Goal: Task Accomplishment & Management: Manage account settings

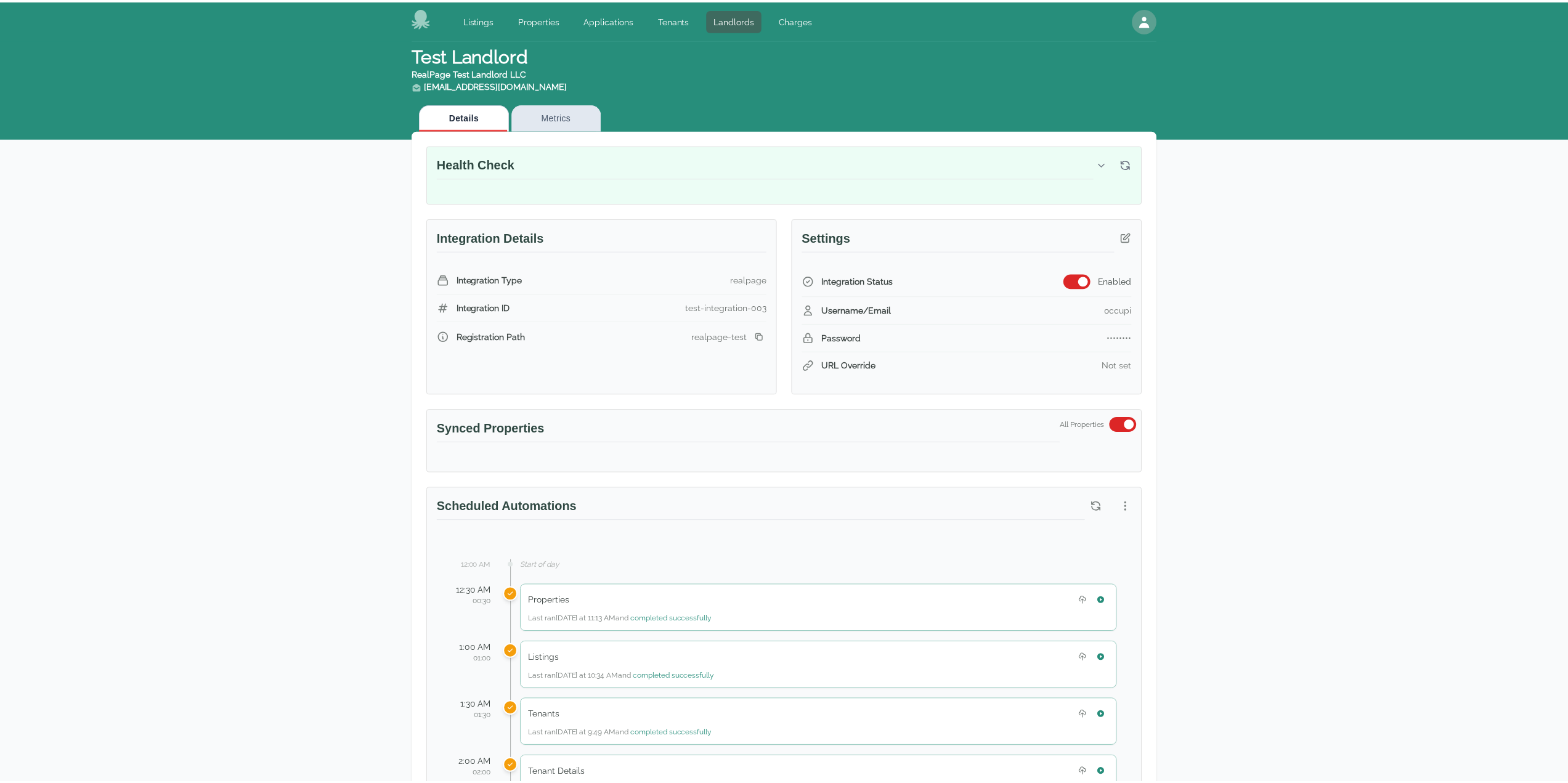
scroll to position [452, 0]
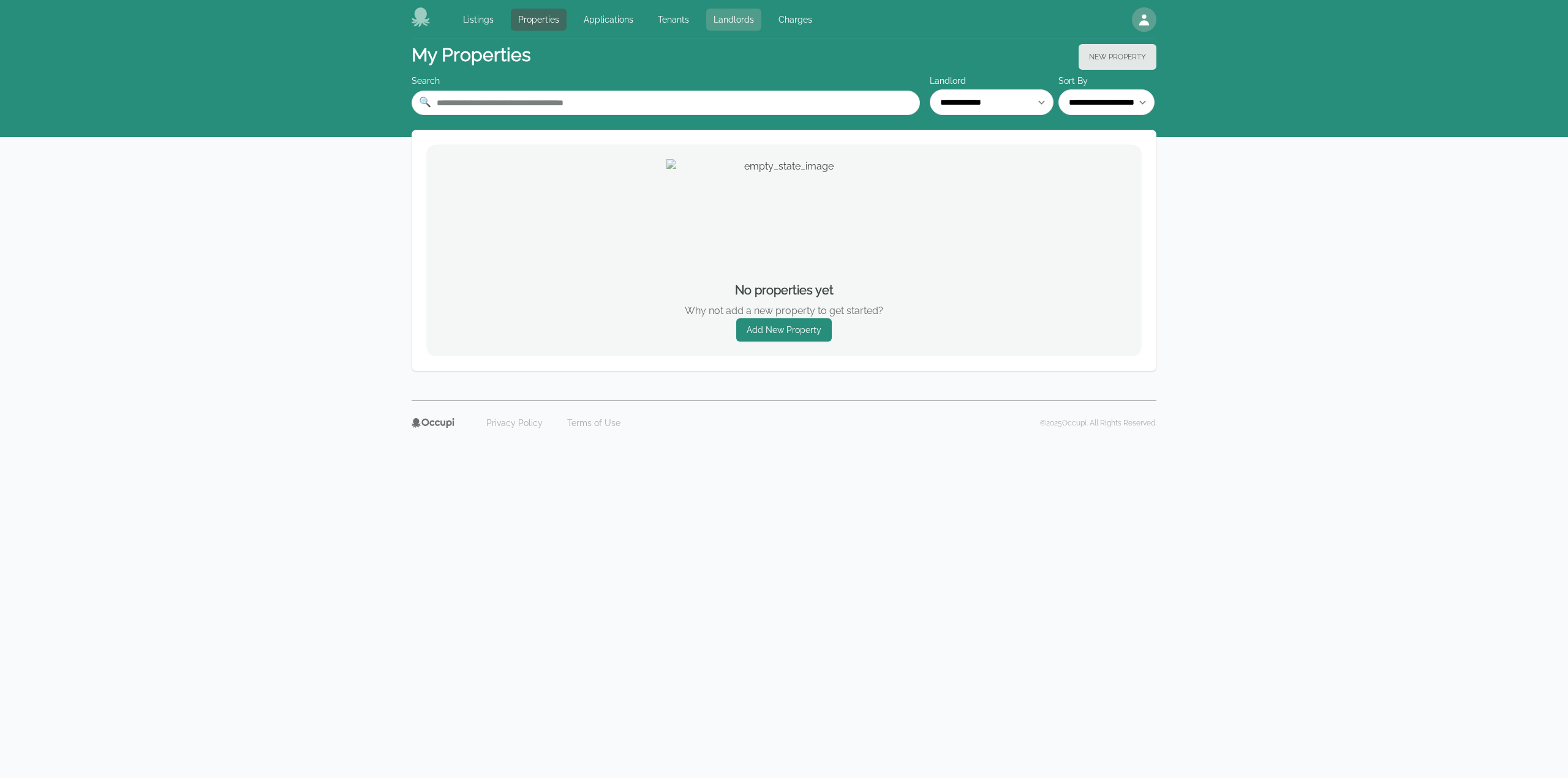
click at [726, 22] on link "Landlords" at bounding box center [734, 19] width 55 height 22
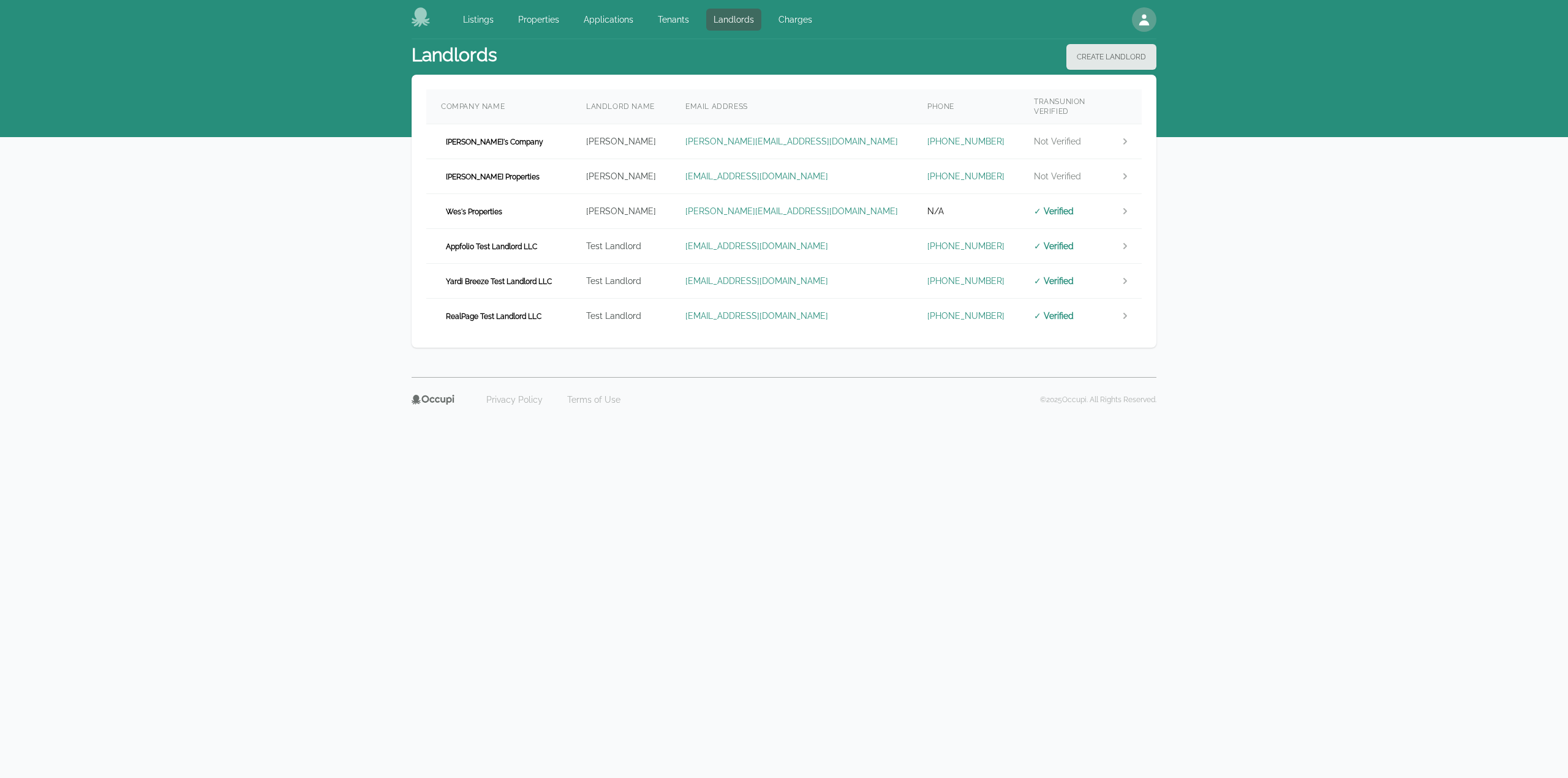
click at [842, 313] on td "[EMAIL_ADDRESS][DOMAIN_NAME]" at bounding box center [792, 316] width 242 height 35
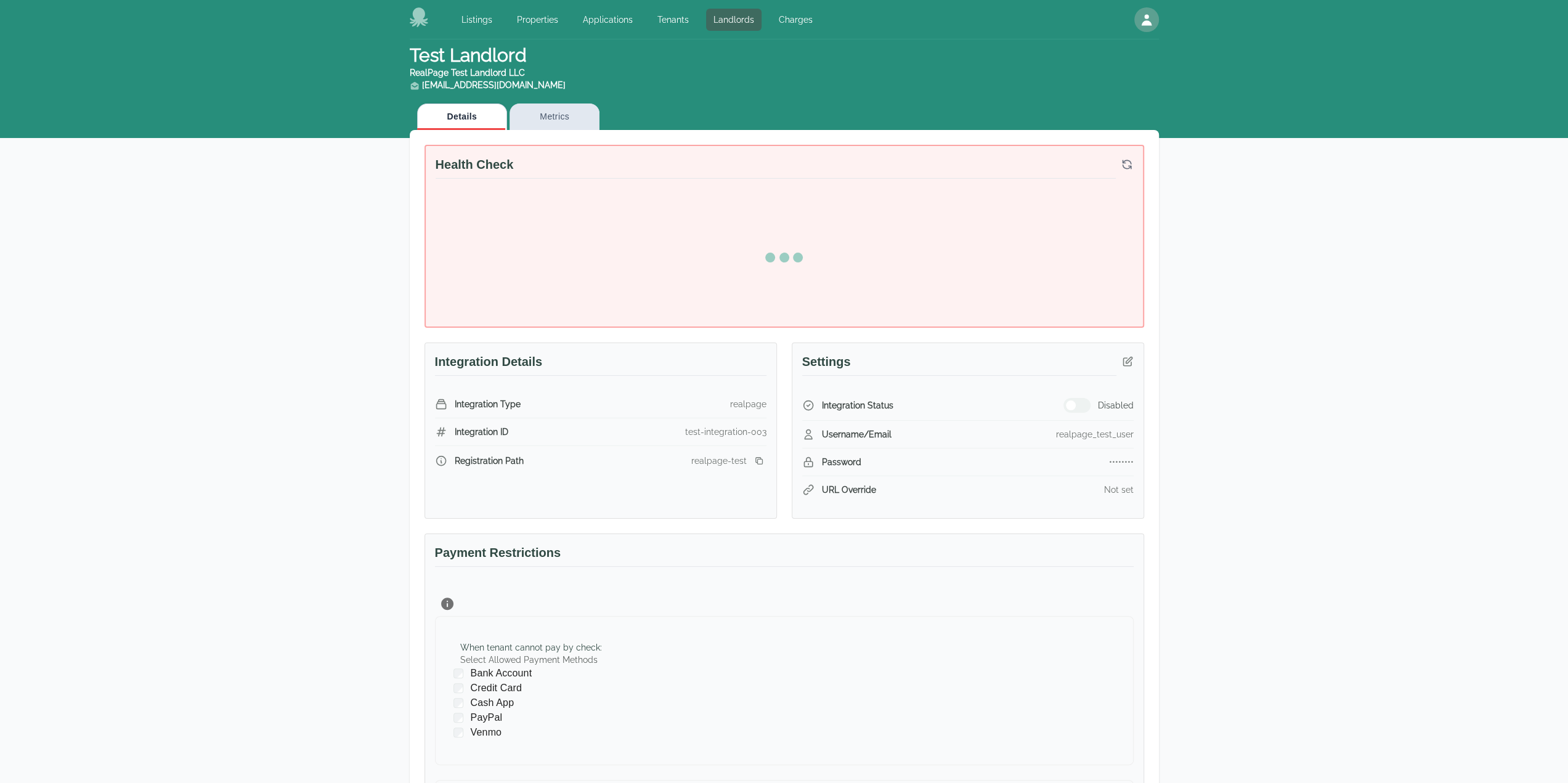
click at [1333, 349] on div "Test Landlord RealPage Test Landlord LLC landlord.realpage@occupi.app Details M…" at bounding box center [784, 531] width 1568 height 983
click at [1126, 359] on icon "button" at bounding box center [1127, 361] width 9 height 9
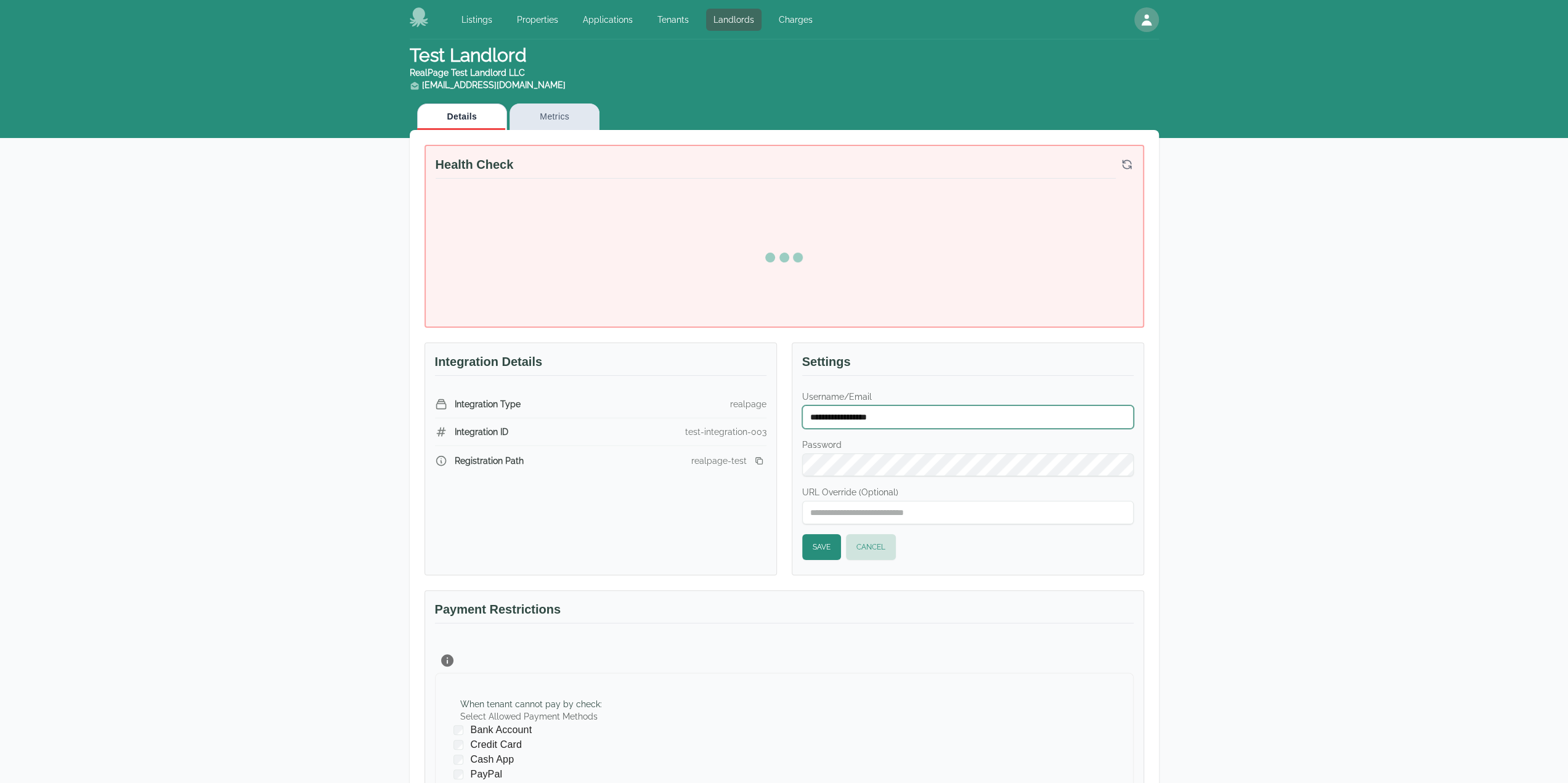
click at [896, 415] on input "**********" at bounding box center [968, 417] width 331 height 24
type input "******"
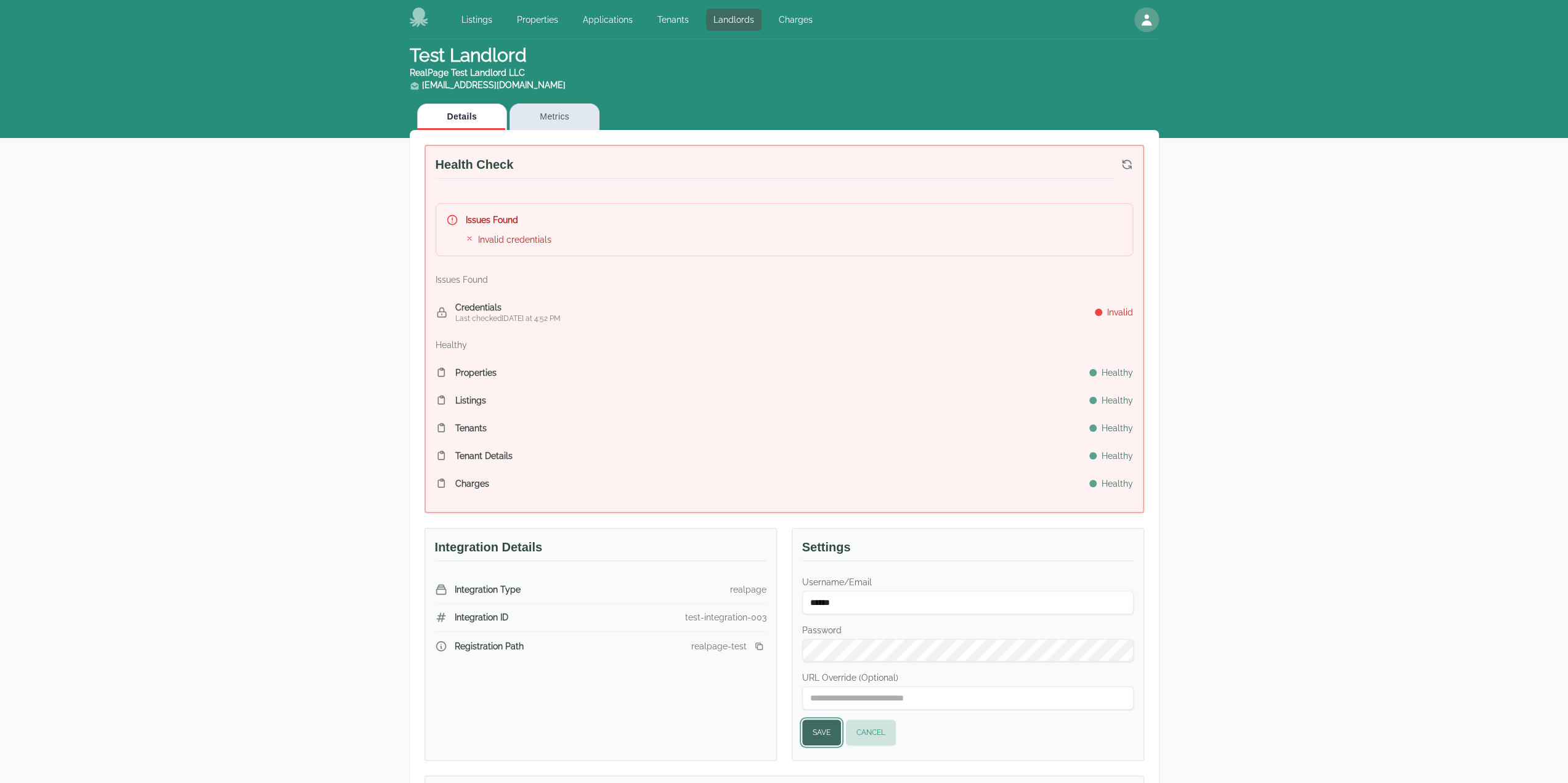
click at [820, 731] on button "Save" at bounding box center [822, 733] width 39 height 26
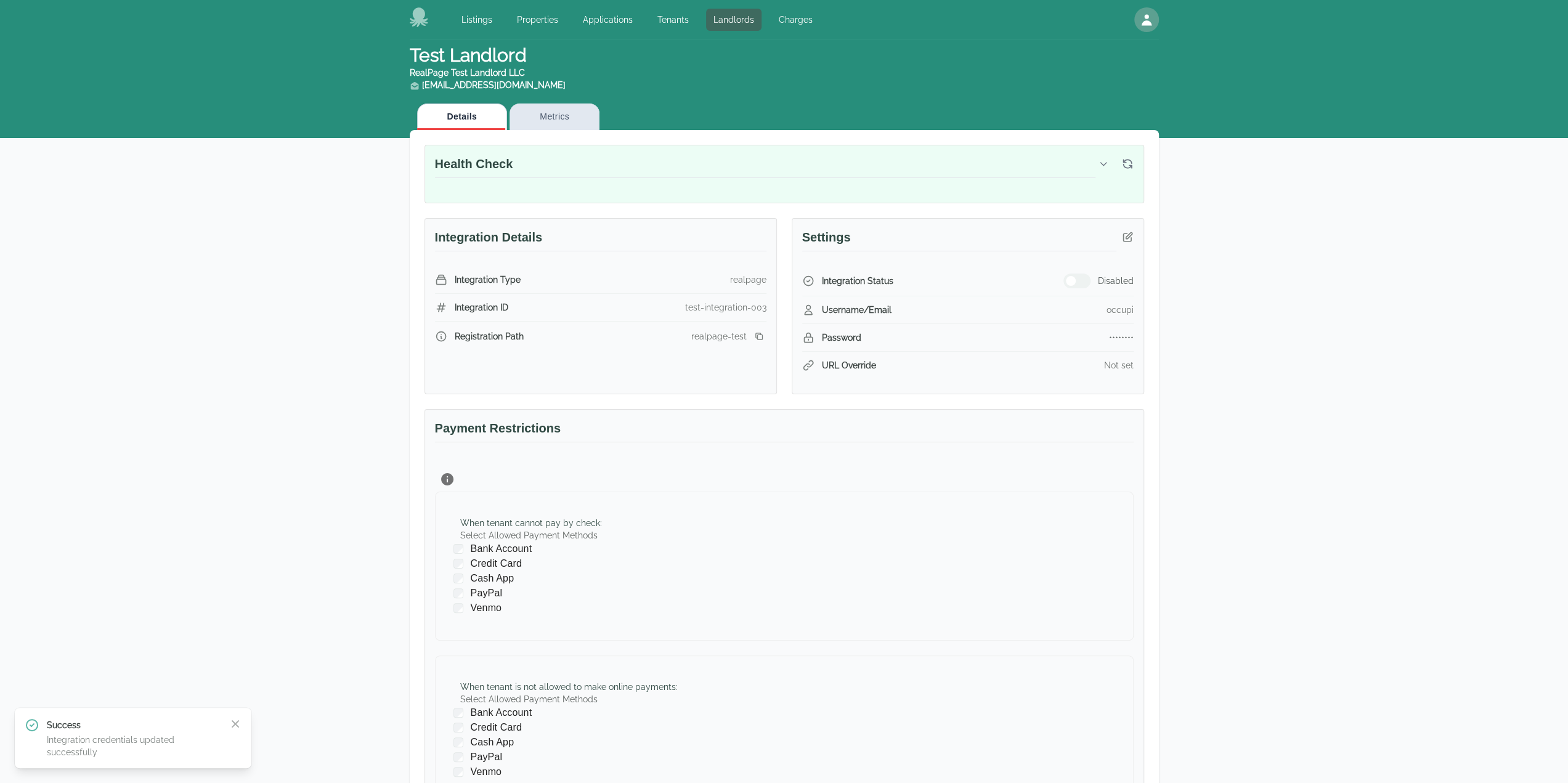
click at [1069, 270] on div "Integration Status Disabled" at bounding box center [968, 281] width 331 height 30
click at [1076, 283] on button "button" at bounding box center [1076, 281] width 27 height 15
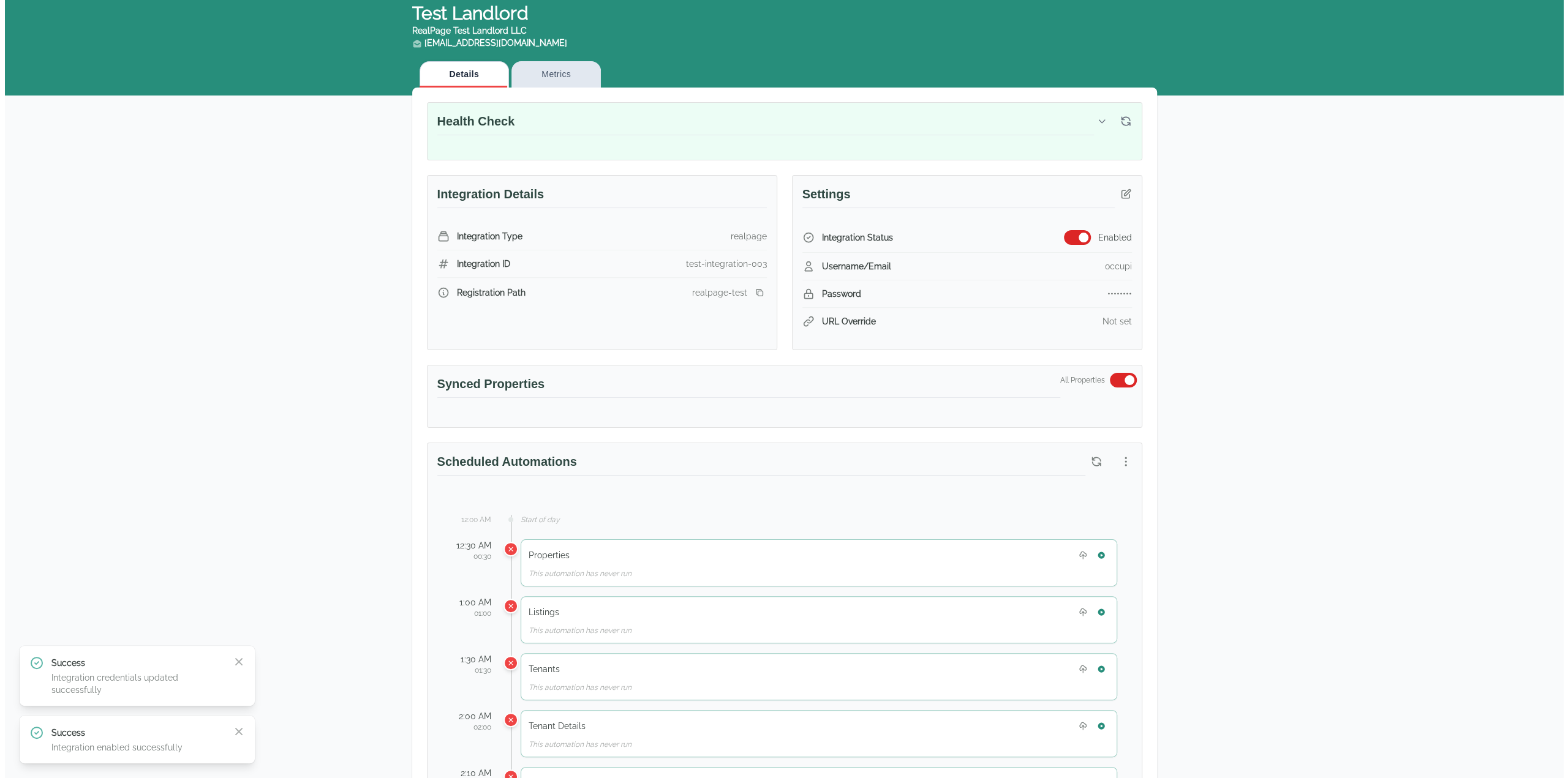
scroll to position [429, 0]
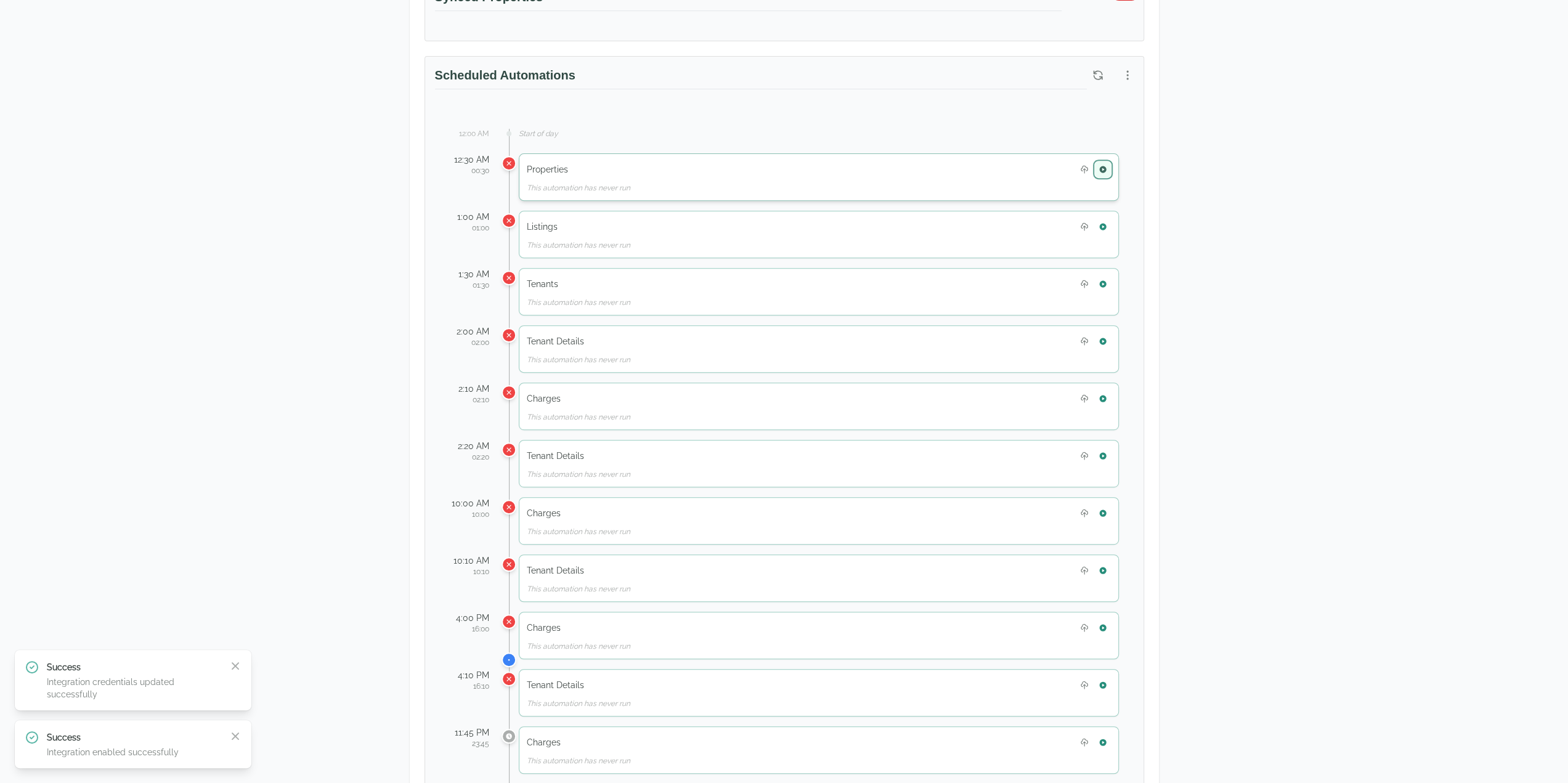
click at [1104, 170] on icon "button" at bounding box center [1103, 169] width 9 height 9
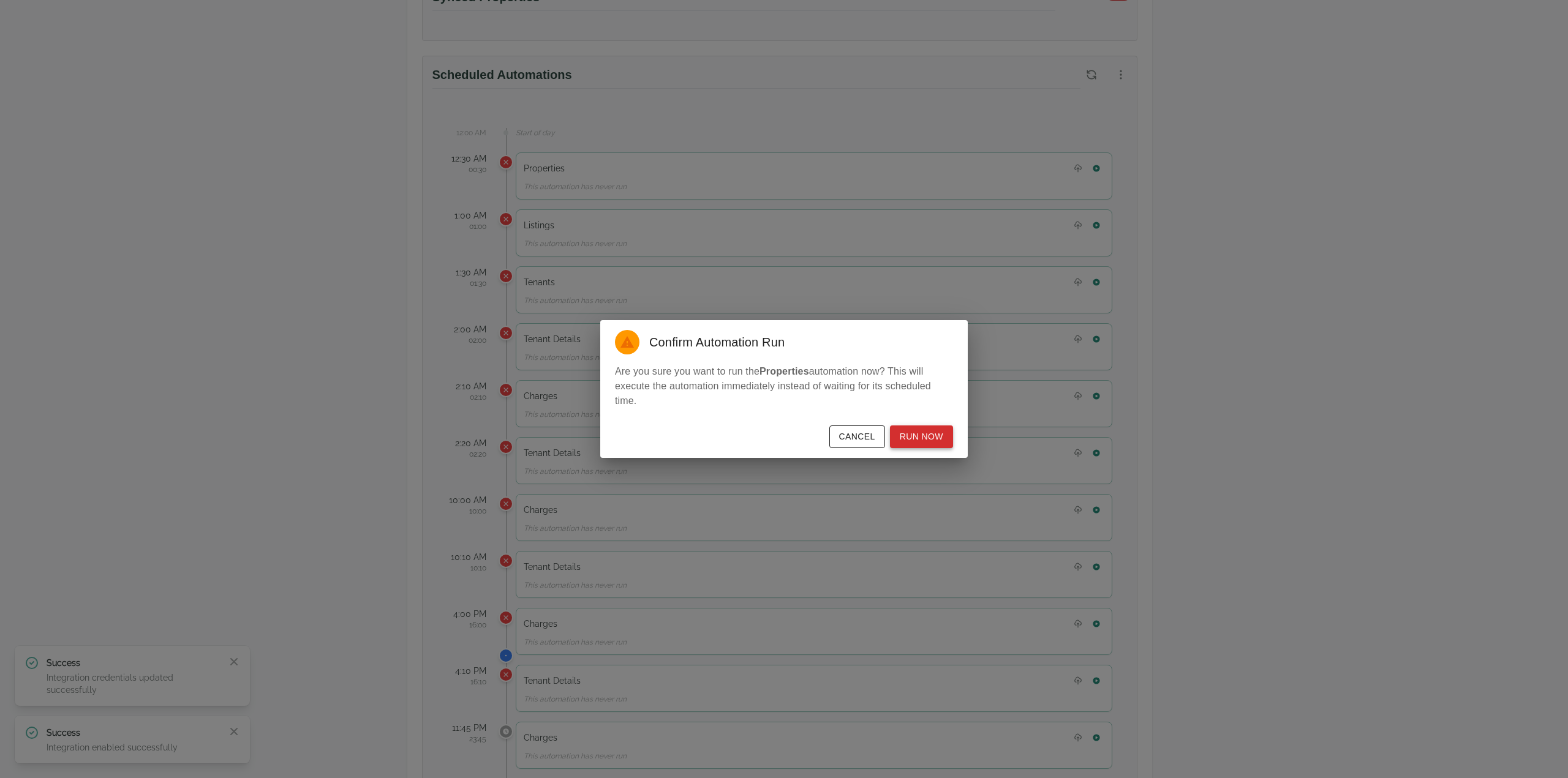
click at [942, 437] on button "Run Now" at bounding box center [921, 437] width 63 height 23
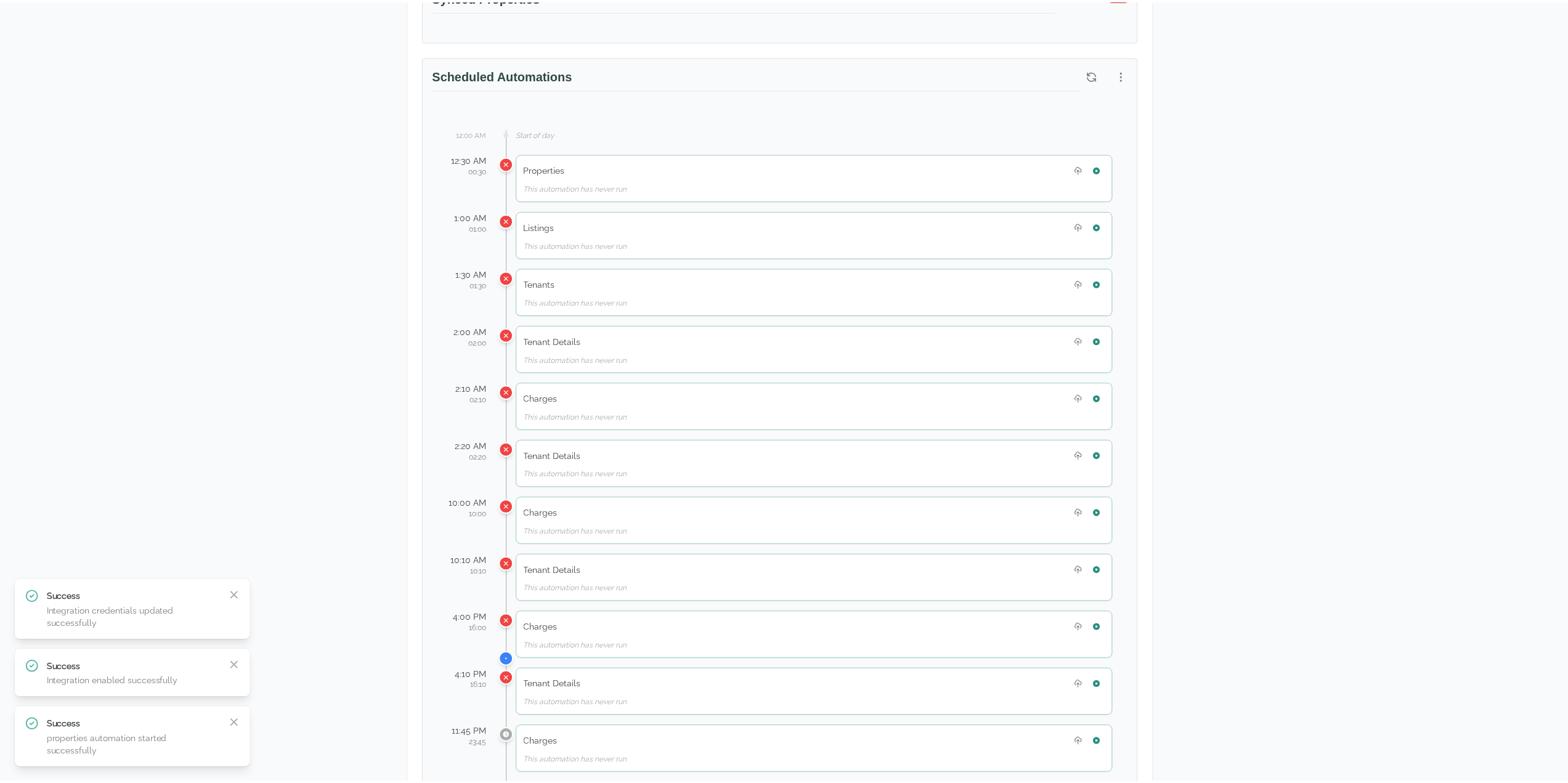
scroll to position [428, 0]
click at [1487, 175] on div "Test Landlord RealPage Test Landlord LLC landlord.realpage@occupi.app Details M…" at bounding box center [784, 501] width 1568 height 1781
click at [1454, 416] on div "Test Landlord RealPage Test Landlord LLC landlord.realpage@occupi.app Details M…" at bounding box center [784, 501] width 1568 height 1781
click at [1085, 79] on h3 "Scheduled Automations" at bounding box center [761, 81] width 652 height 23
click at [1112, 80] on div at bounding box center [1112, 78] width 52 height 22
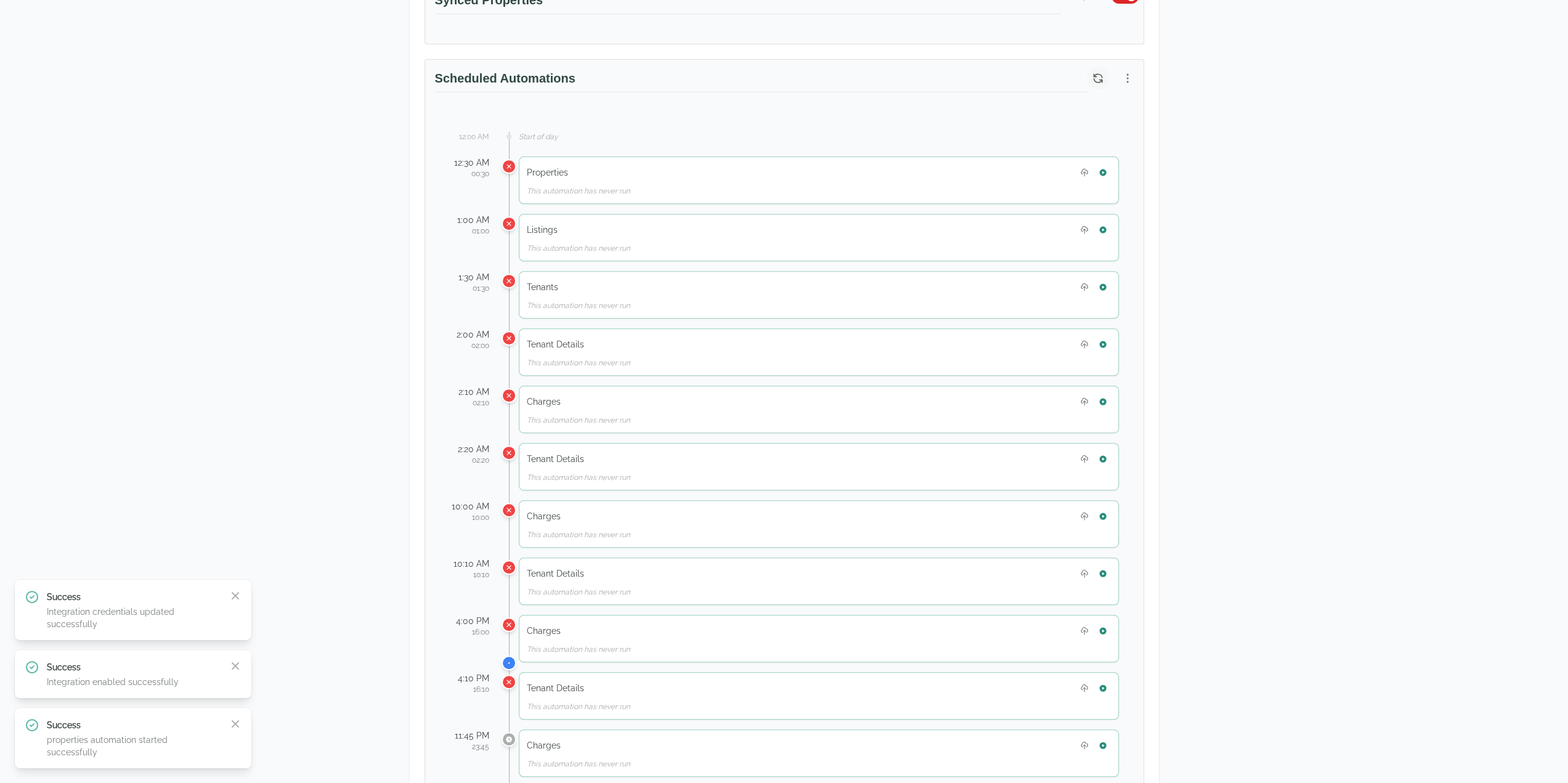
click at [1099, 73] on icon "button" at bounding box center [1097, 78] width 12 height 12
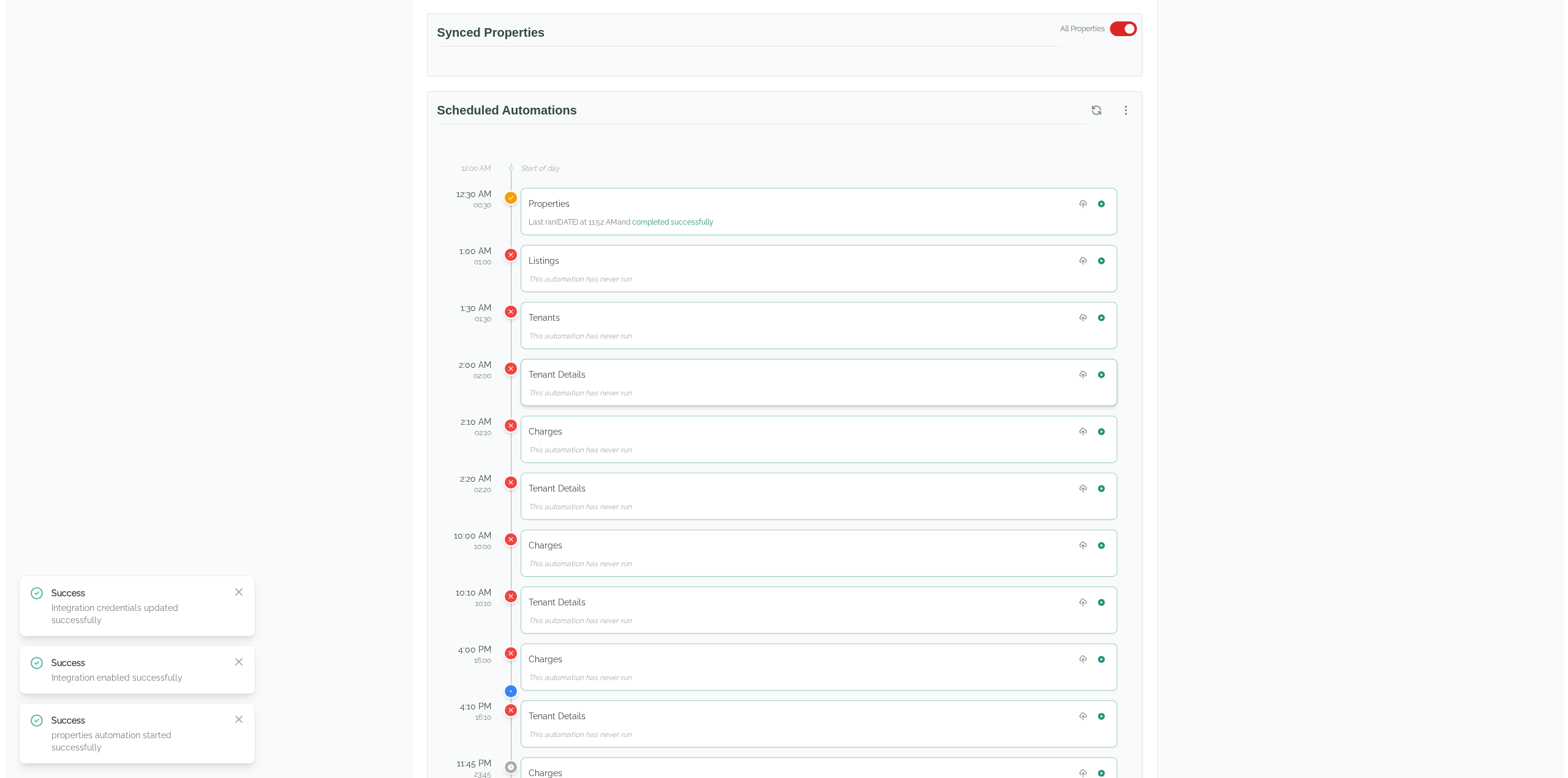
scroll to position [242, 0]
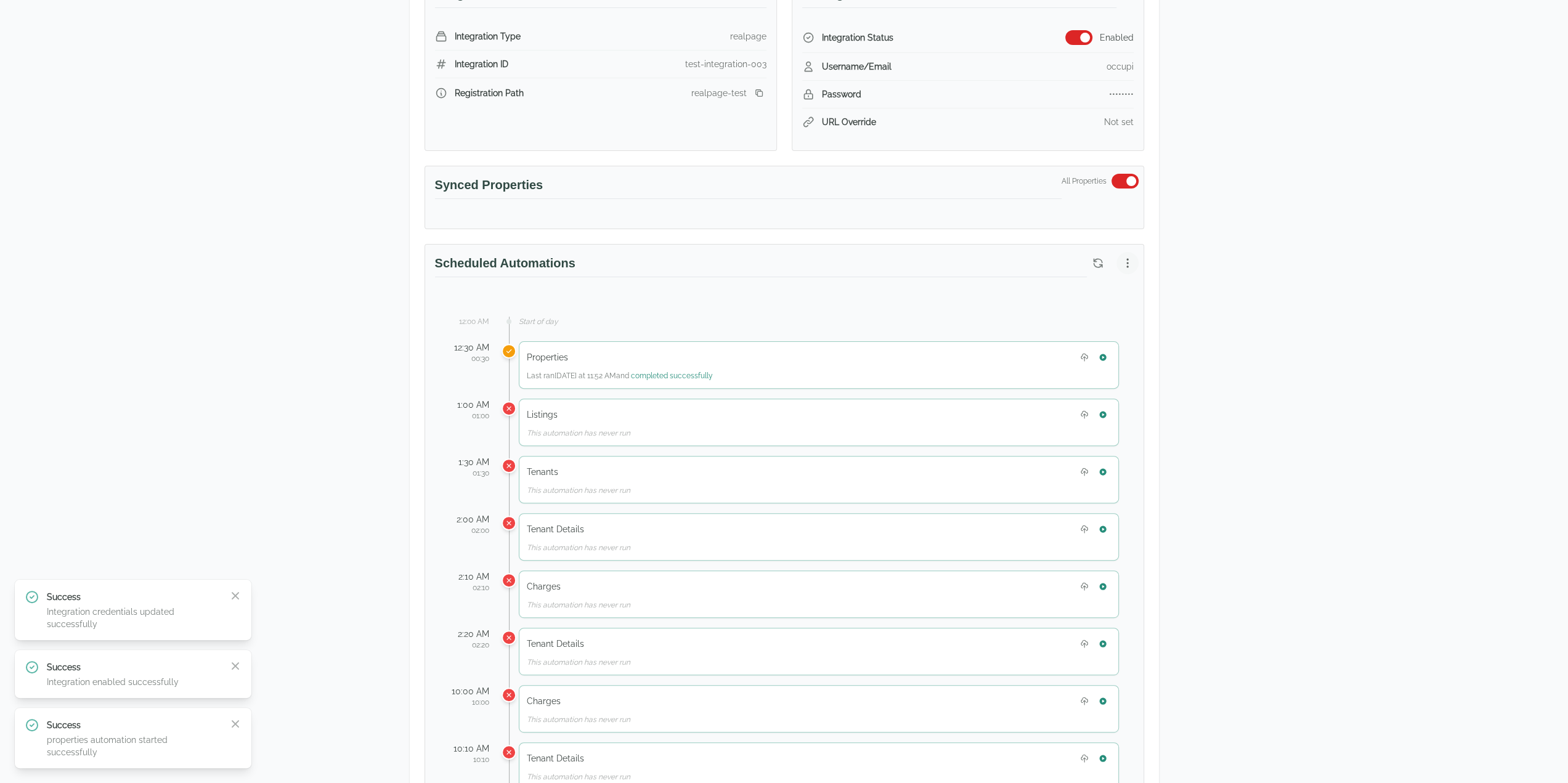
click at [1129, 252] on button "button" at bounding box center [1127, 262] width 22 height 22
click at [1106, 308] on span "View Automation History" at bounding box center [1068, 309] width 109 height 15
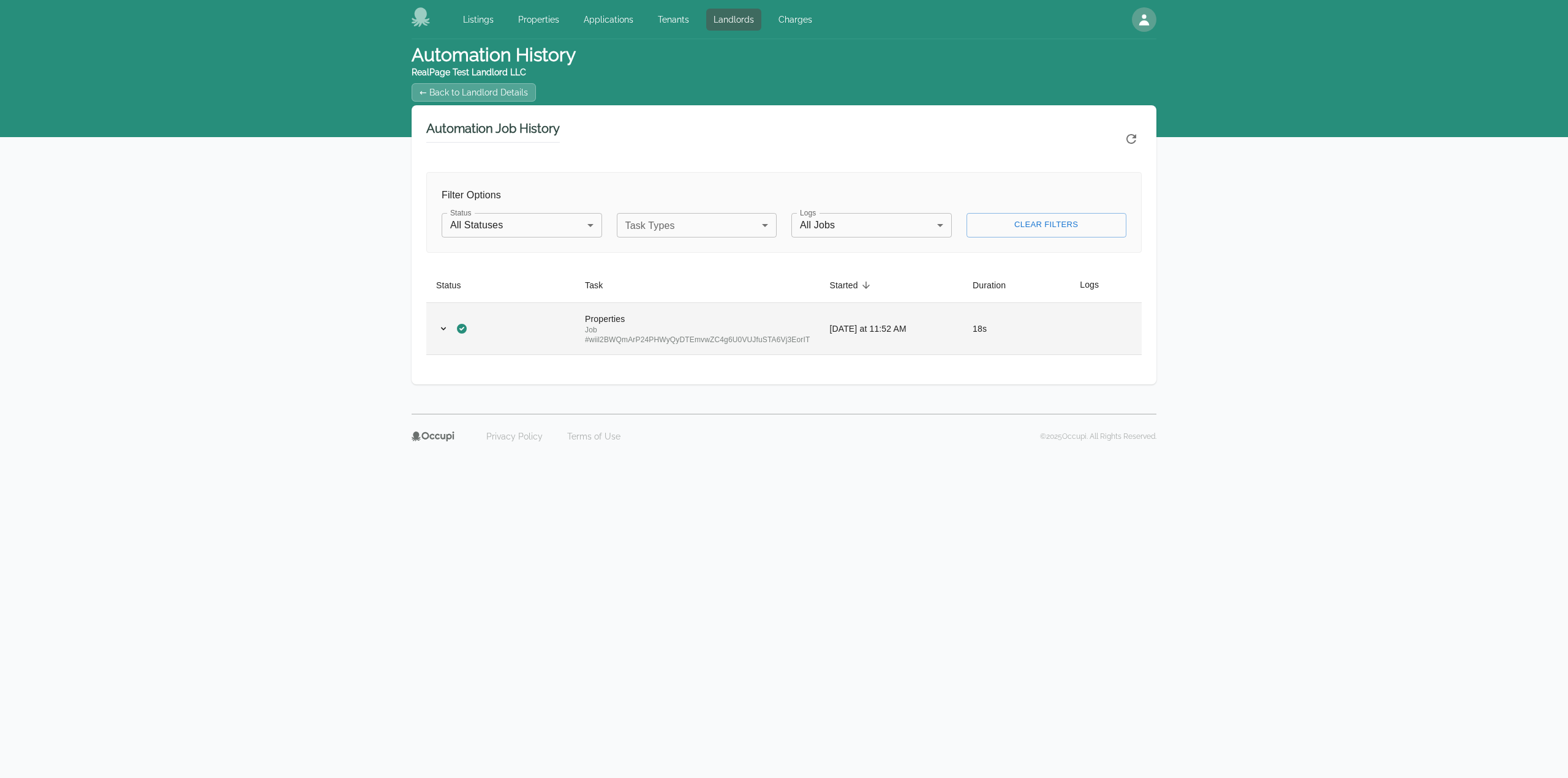
click at [699, 324] on div "Properties" at bounding box center [697, 319] width 224 height 12
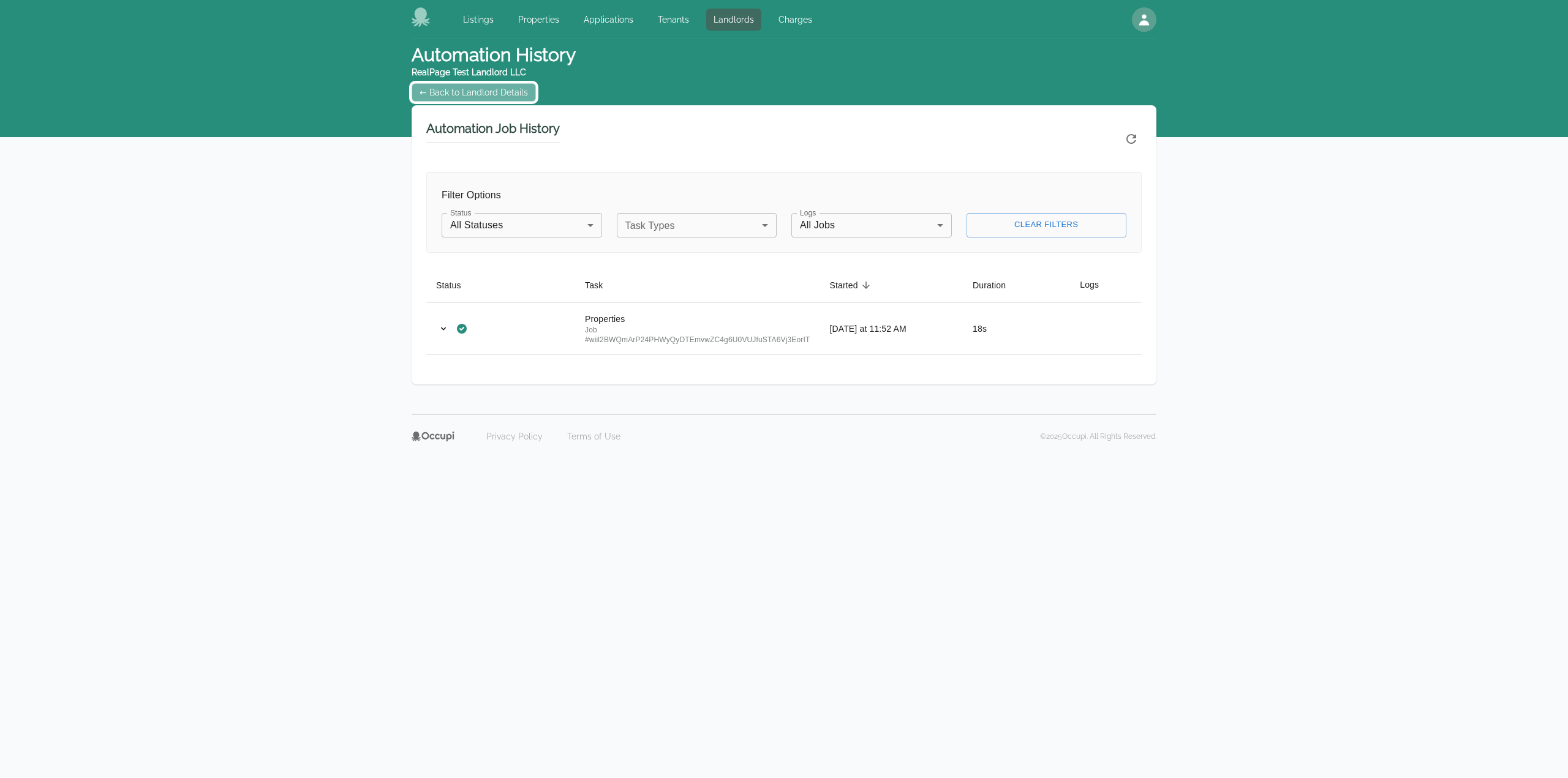
click at [438, 96] on link "← Back to Landlord Details" at bounding box center [474, 92] width 124 height 19
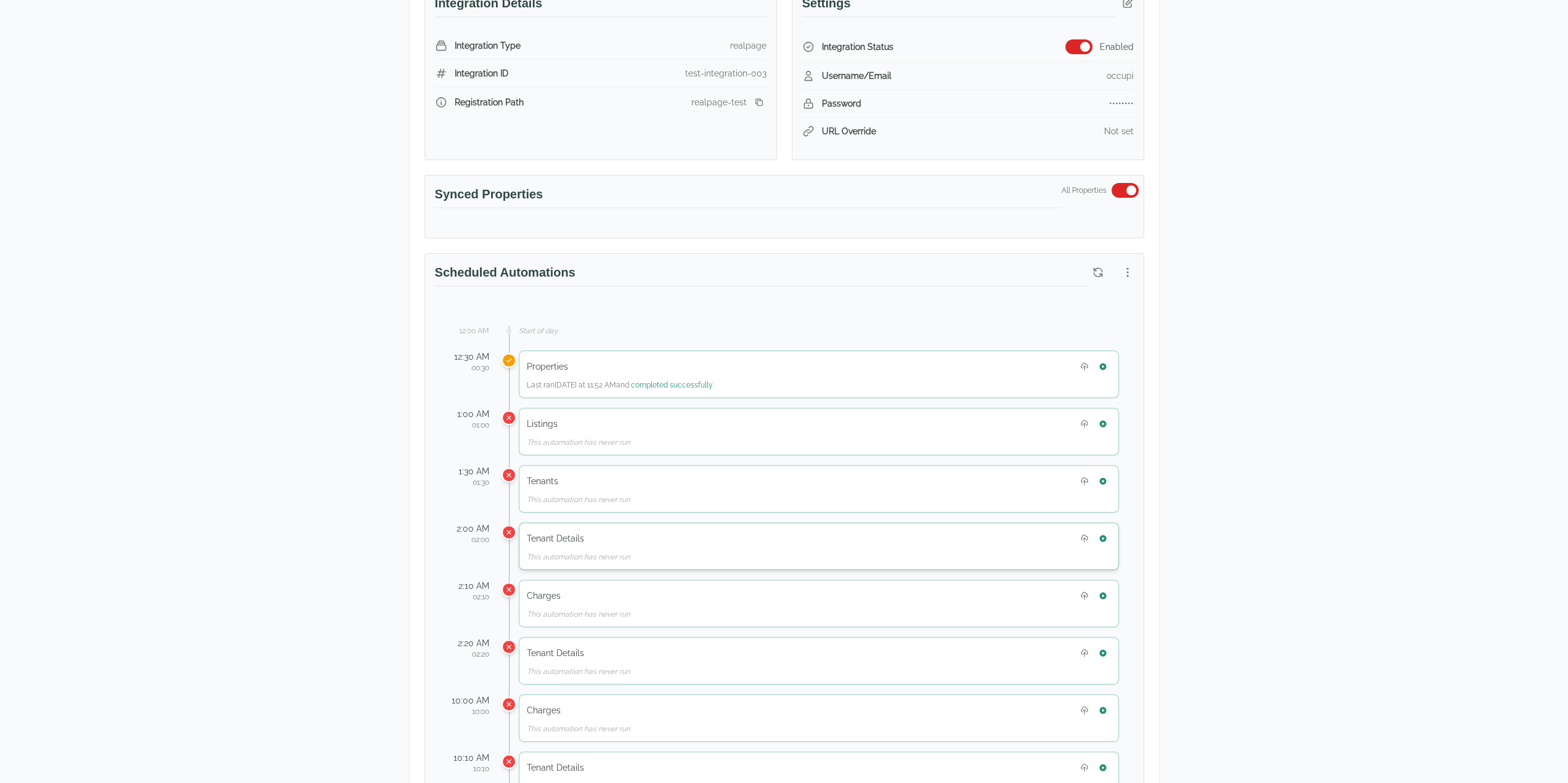
scroll to position [246, 0]
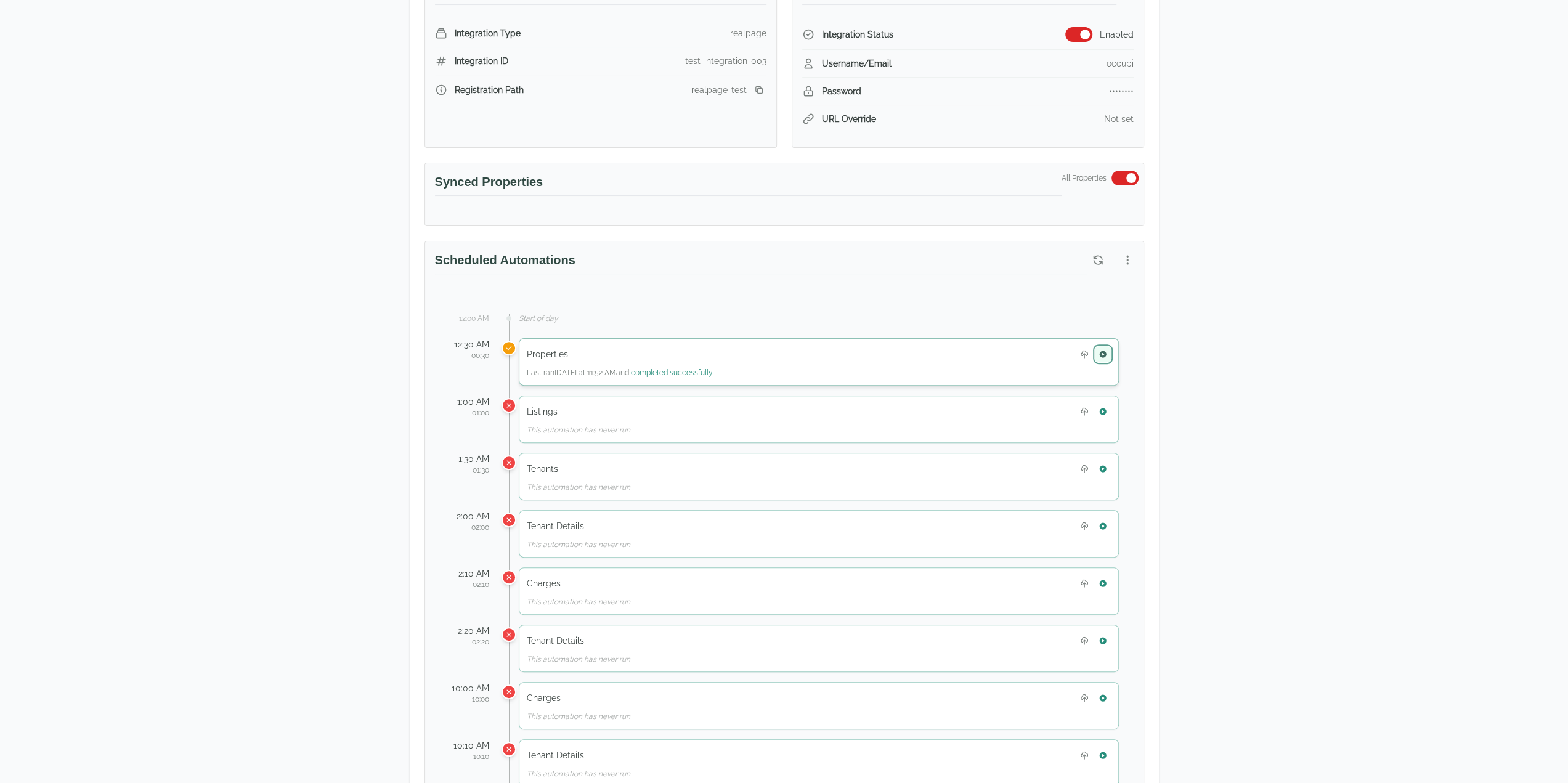
click at [1104, 346] on button "button" at bounding box center [1103, 354] width 16 height 16
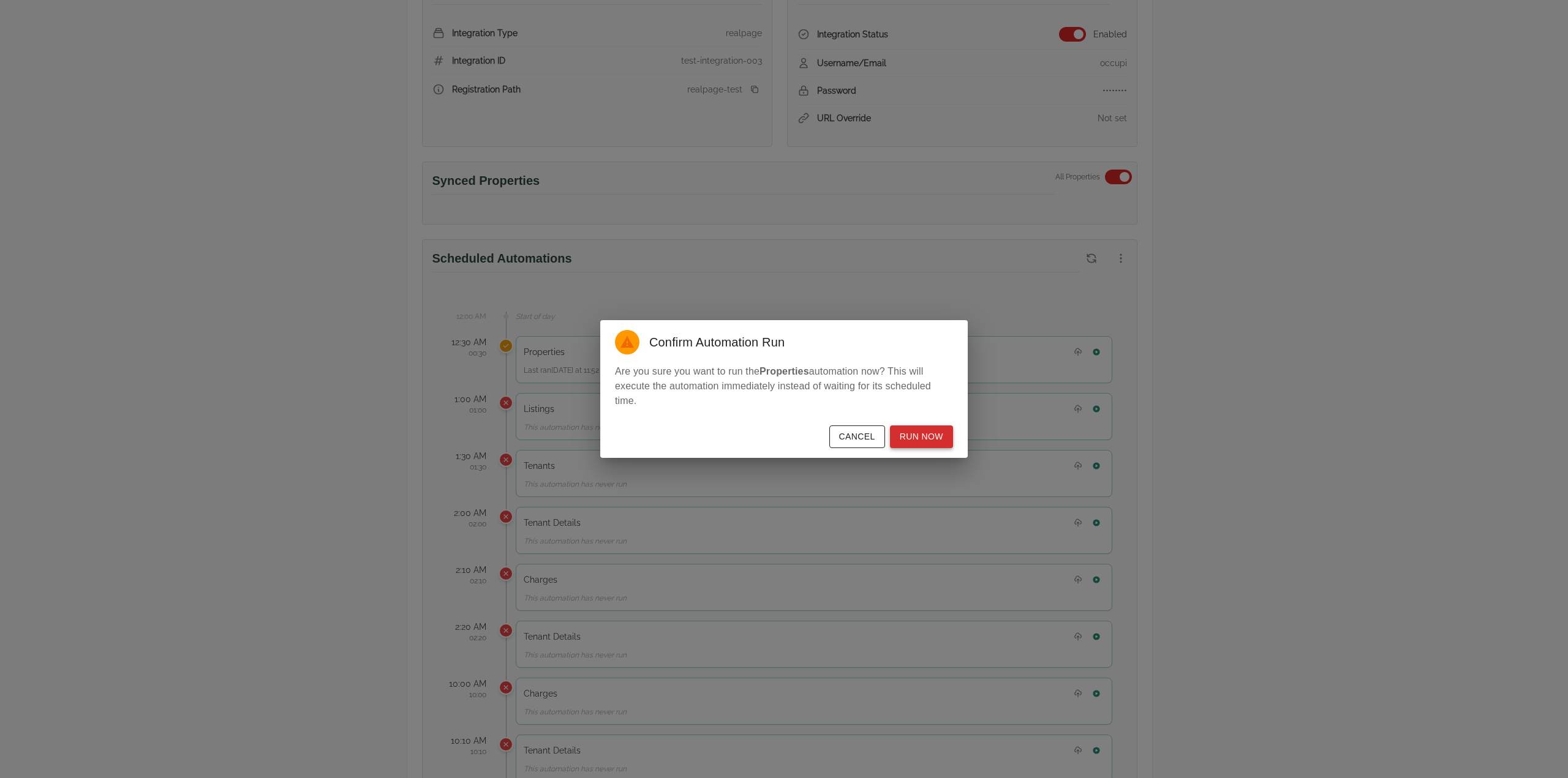
click at [937, 441] on button "Run Now" at bounding box center [921, 437] width 63 height 23
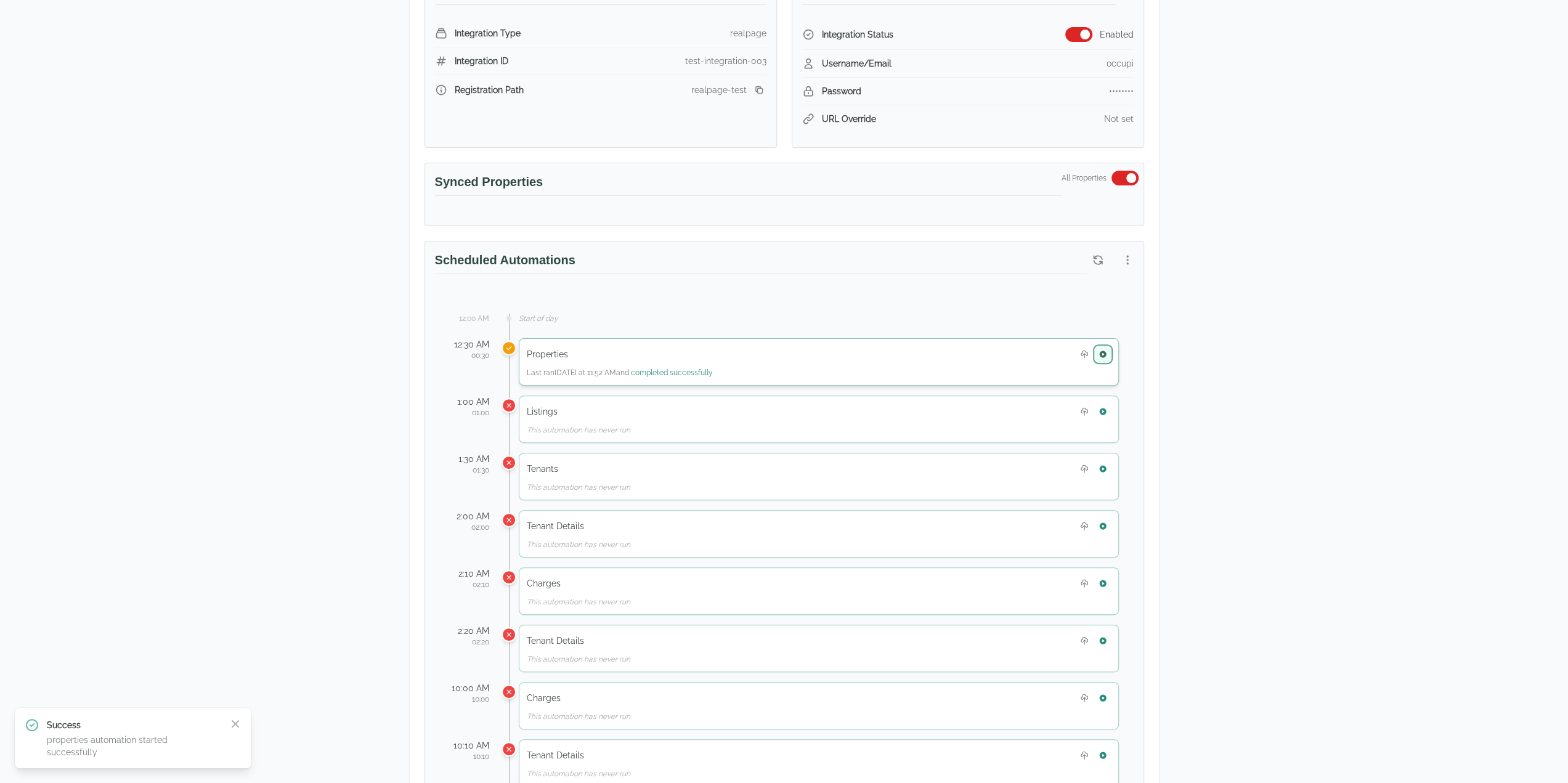
click at [1107, 351] on button "button" at bounding box center [1103, 354] width 16 height 16
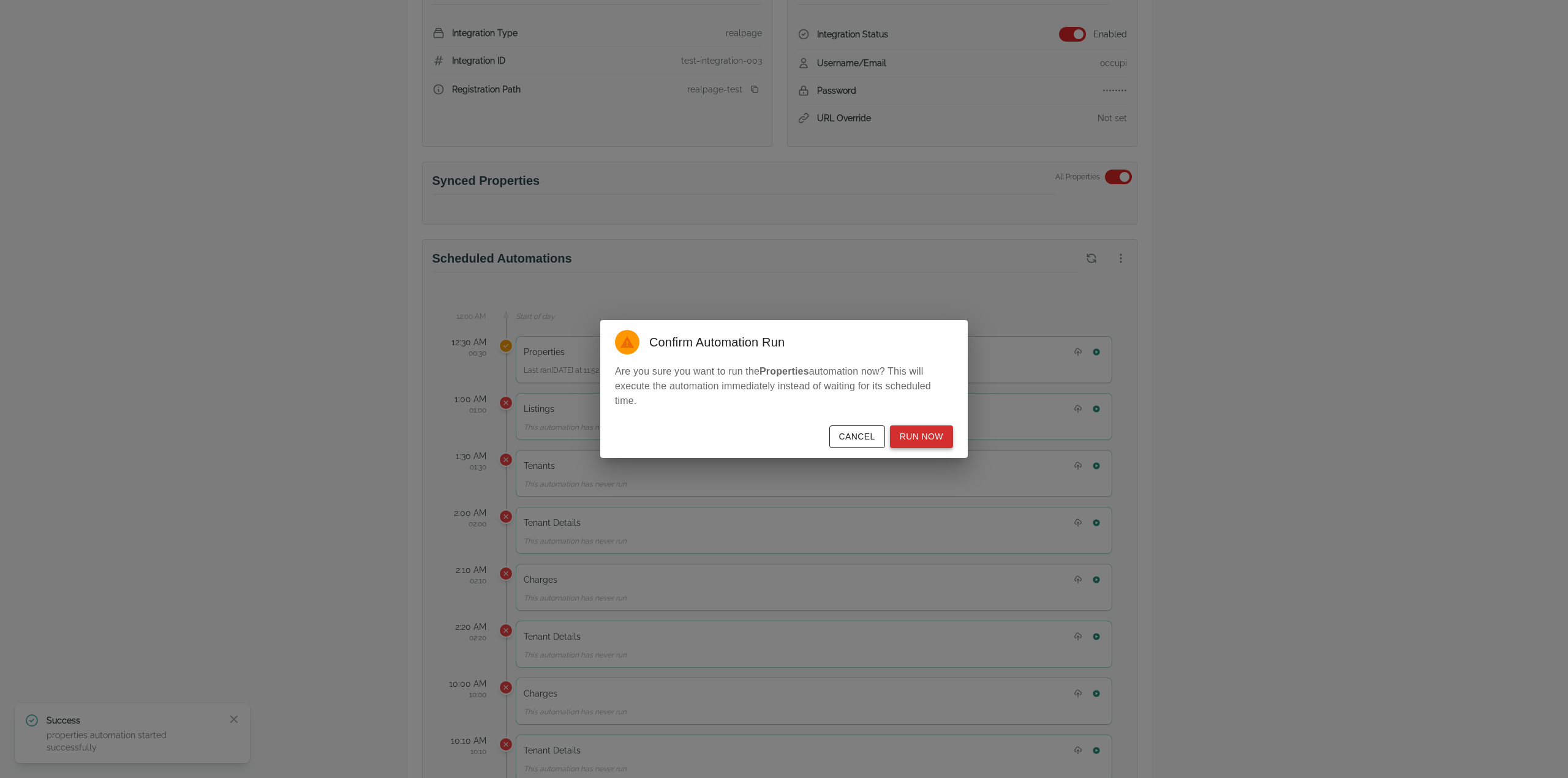
click at [910, 437] on button "Run Now" at bounding box center [921, 437] width 63 height 23
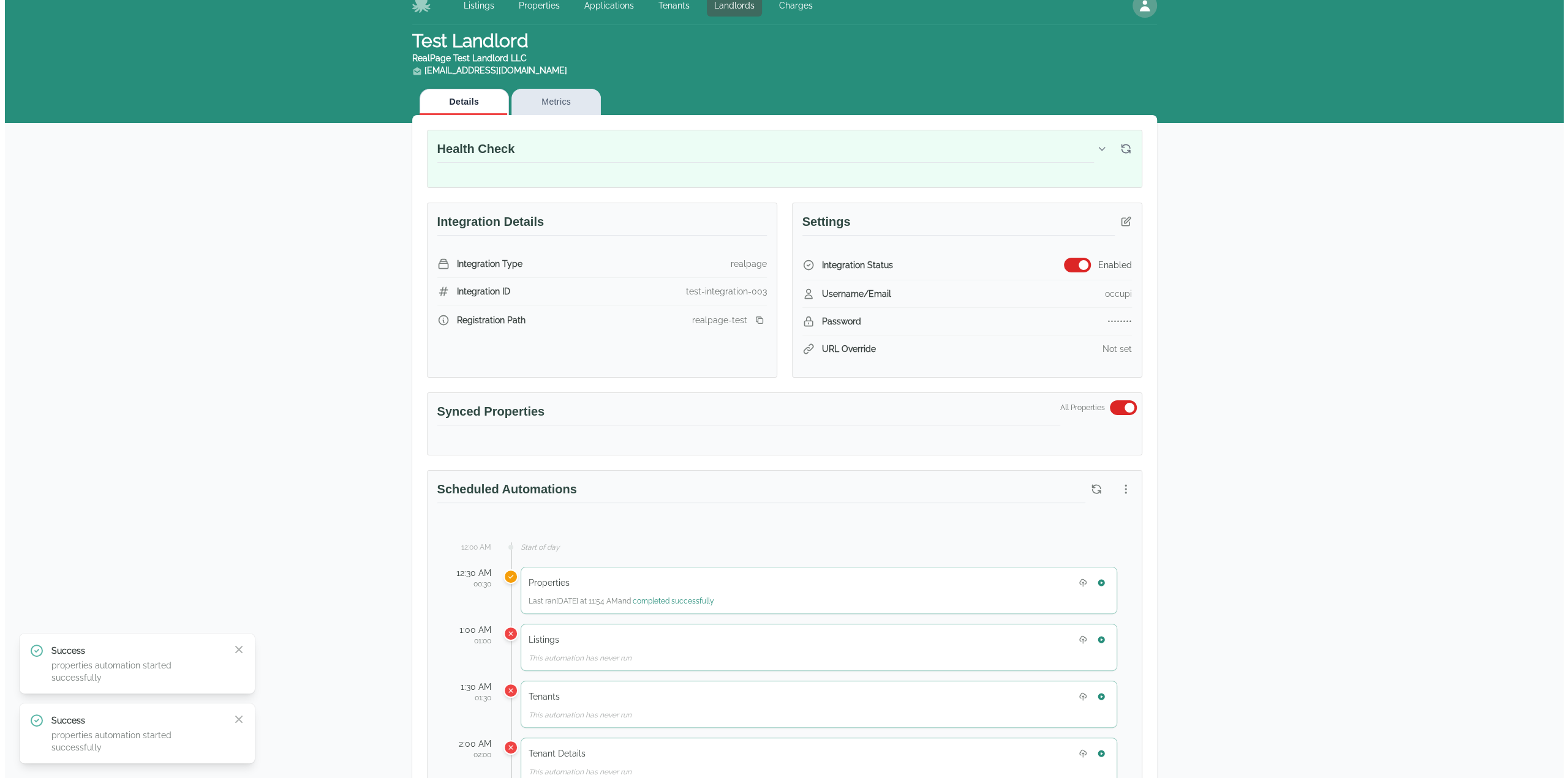
scroll to position [0, 0]
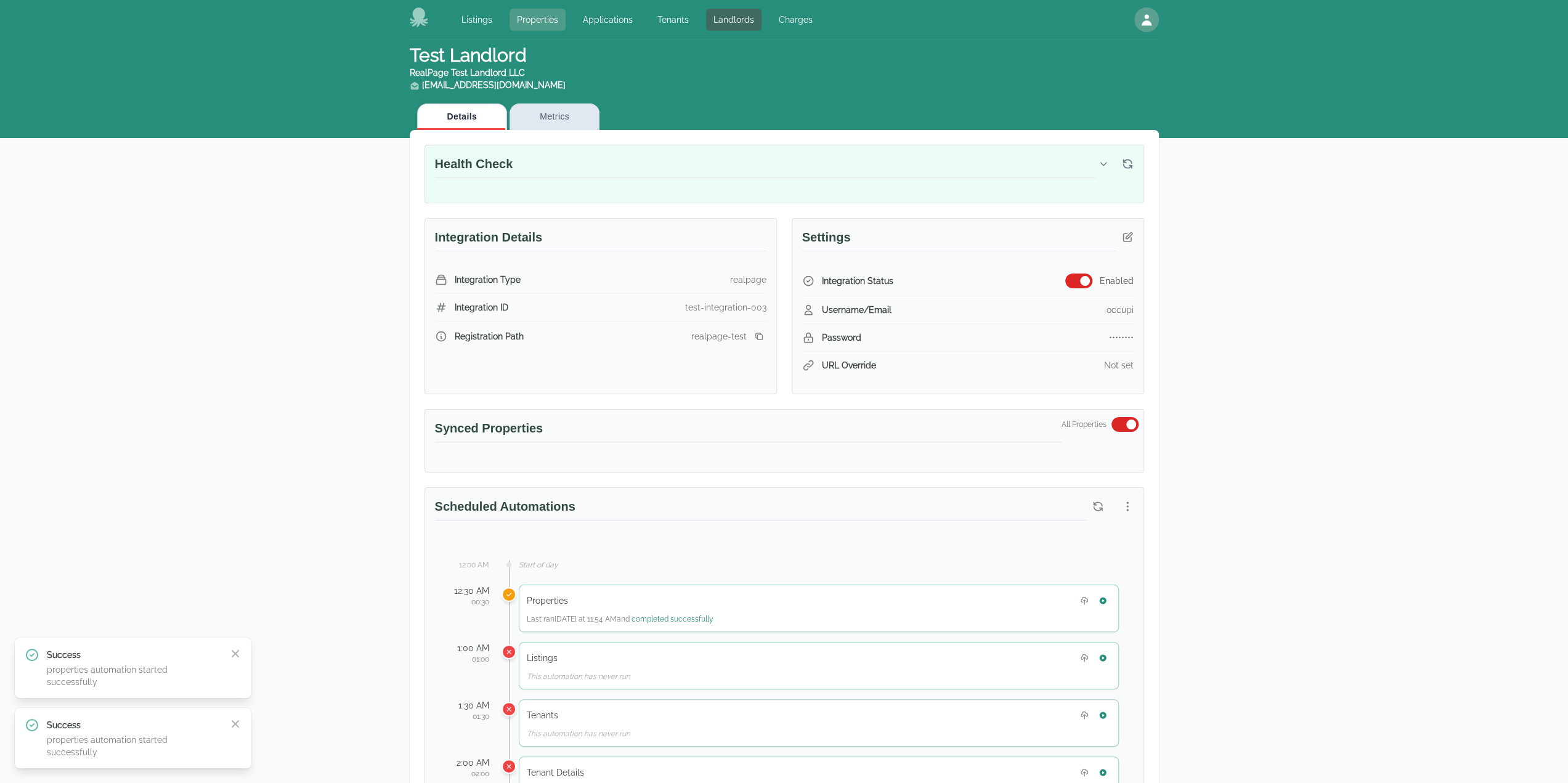
click at [529, 24] on link "Properties" at bounding box center [537, 19] width 56 height 22
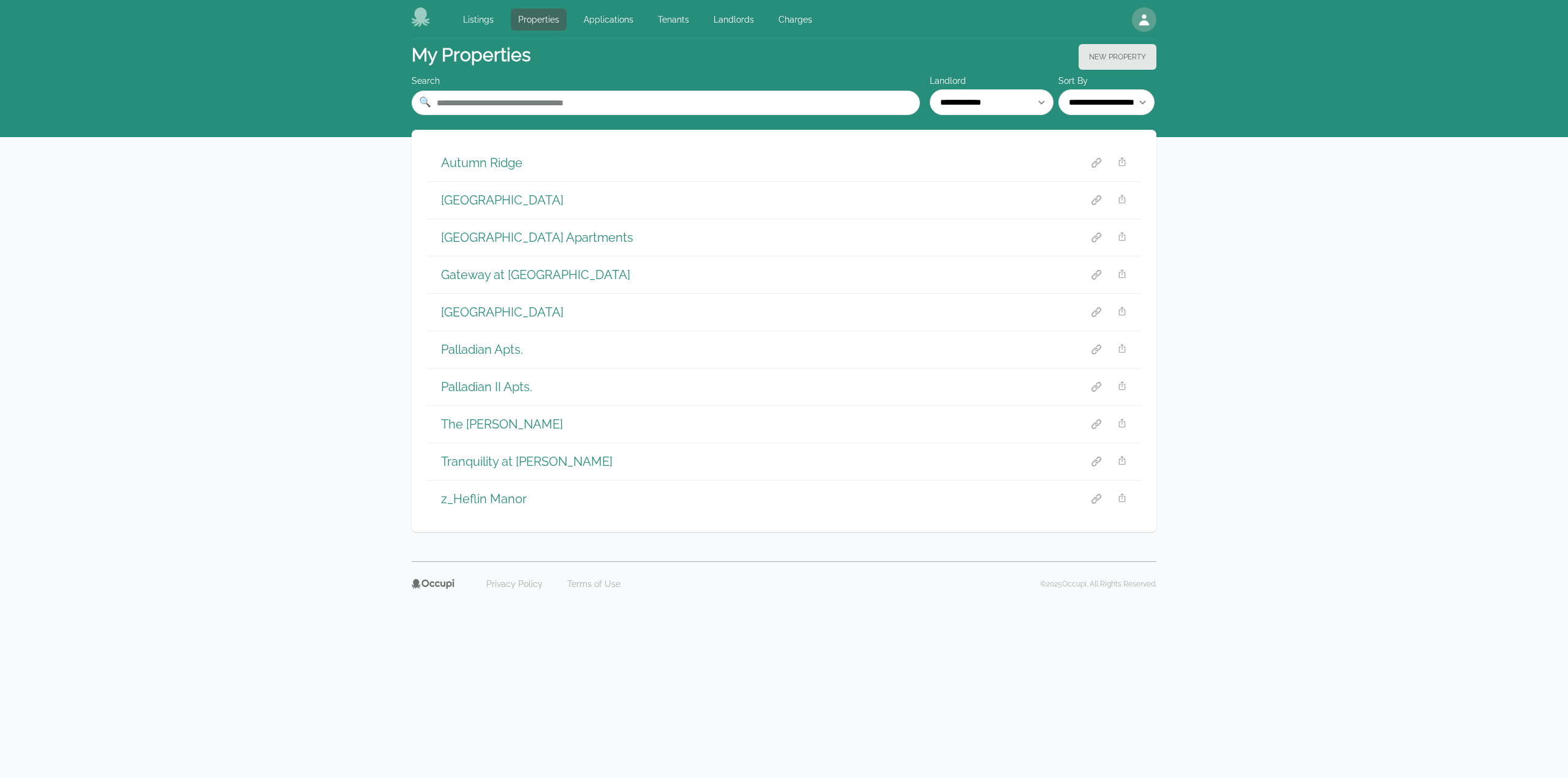
click at [491, 158] on h1 "Autumn Ridge" at bounding box center [481, 162] width 82 height 17
click at [715, 24] on link "Landlords" at bounding box center [734, 19] width 55 height 22
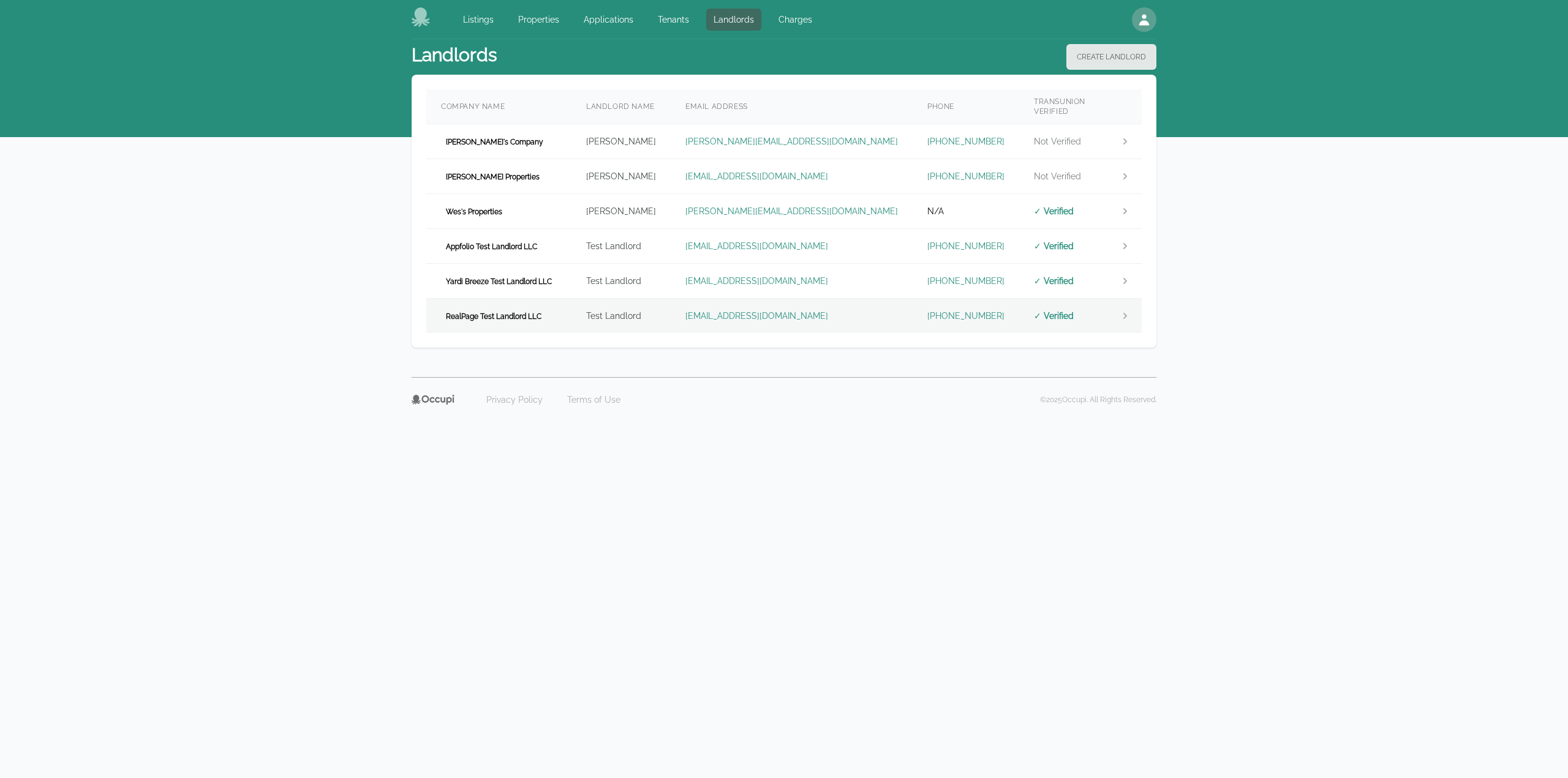
click at [502, 311] on span "RealPage Test Landlord LLC" at bounding box center [493, 316] width 105 height 12
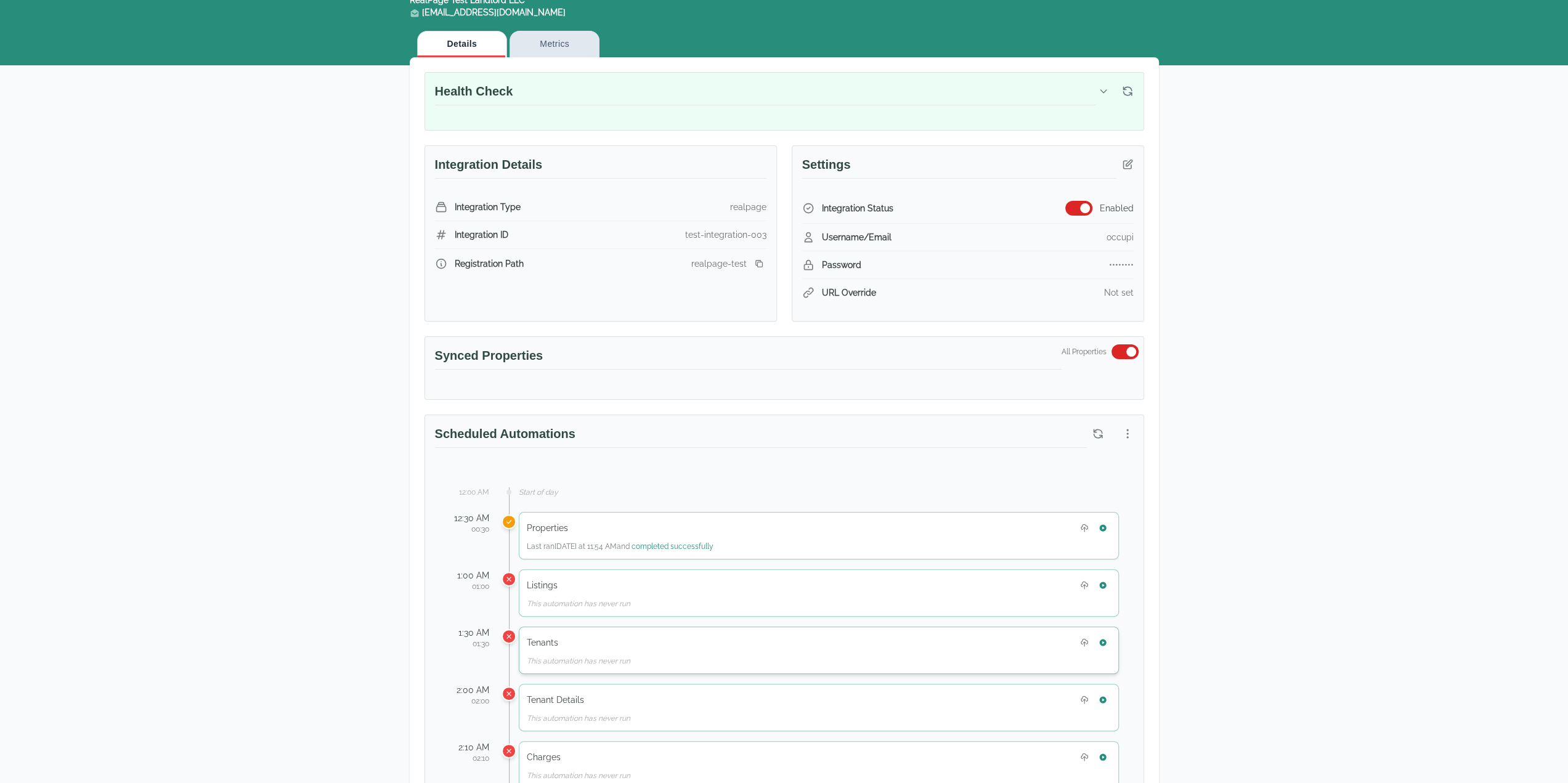
scroll to position [370, 0]
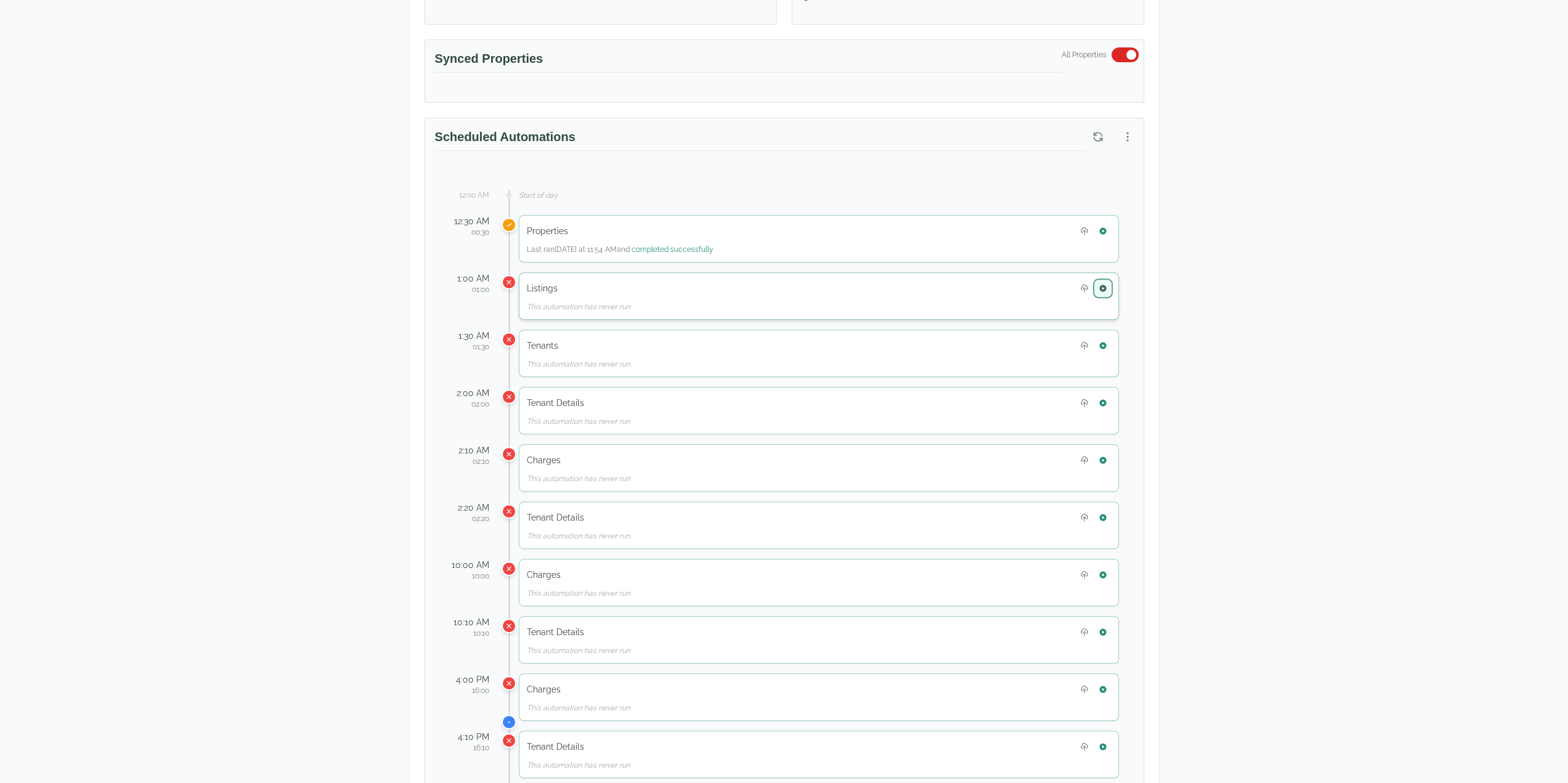
click at [1101, 284] on icon "button" at bounding box center [1102, 288] width 6 height 6
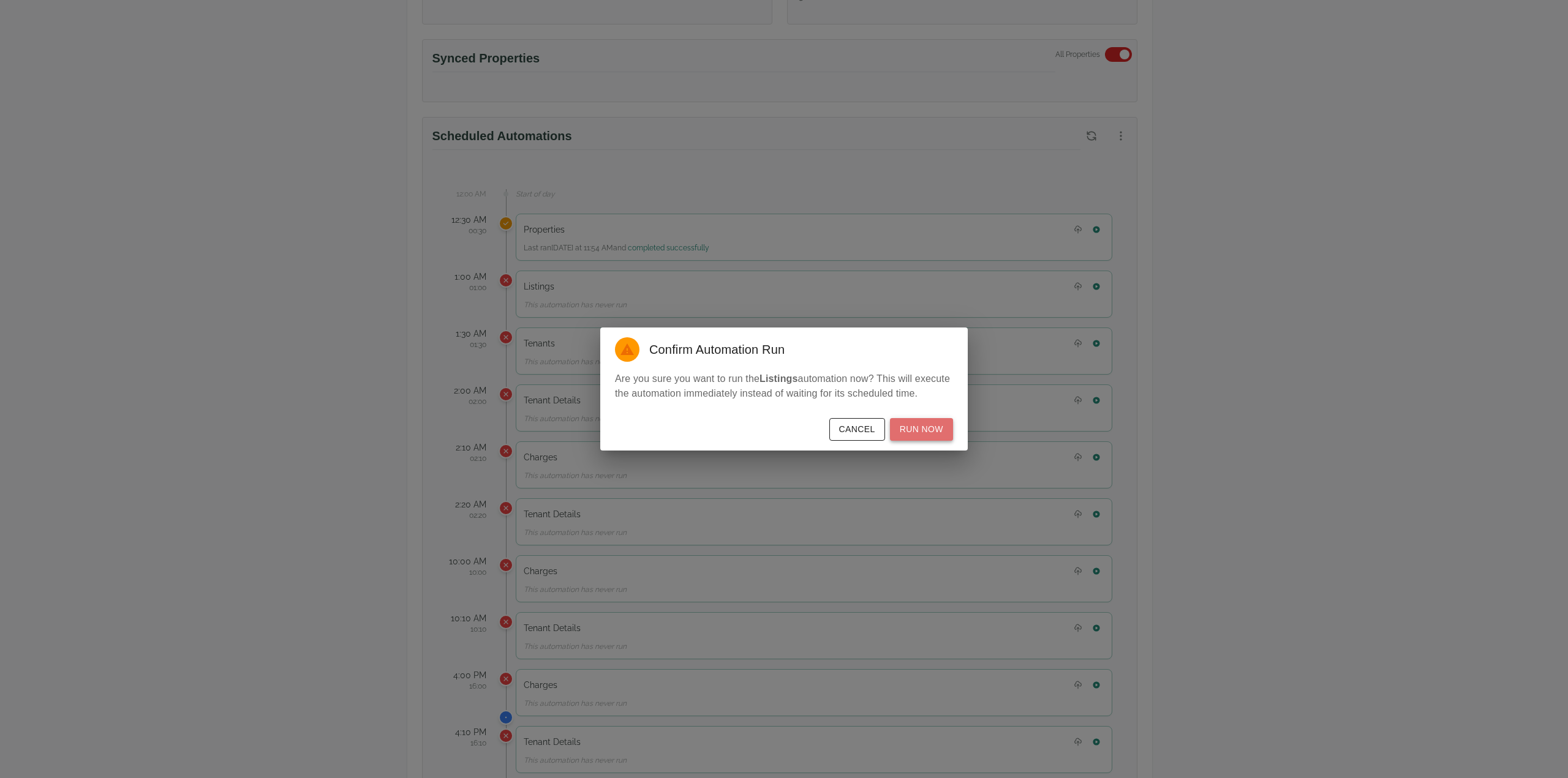
click at [936, 436] on button "Run Now" at bounding box center [921, 429] width 63 height 23
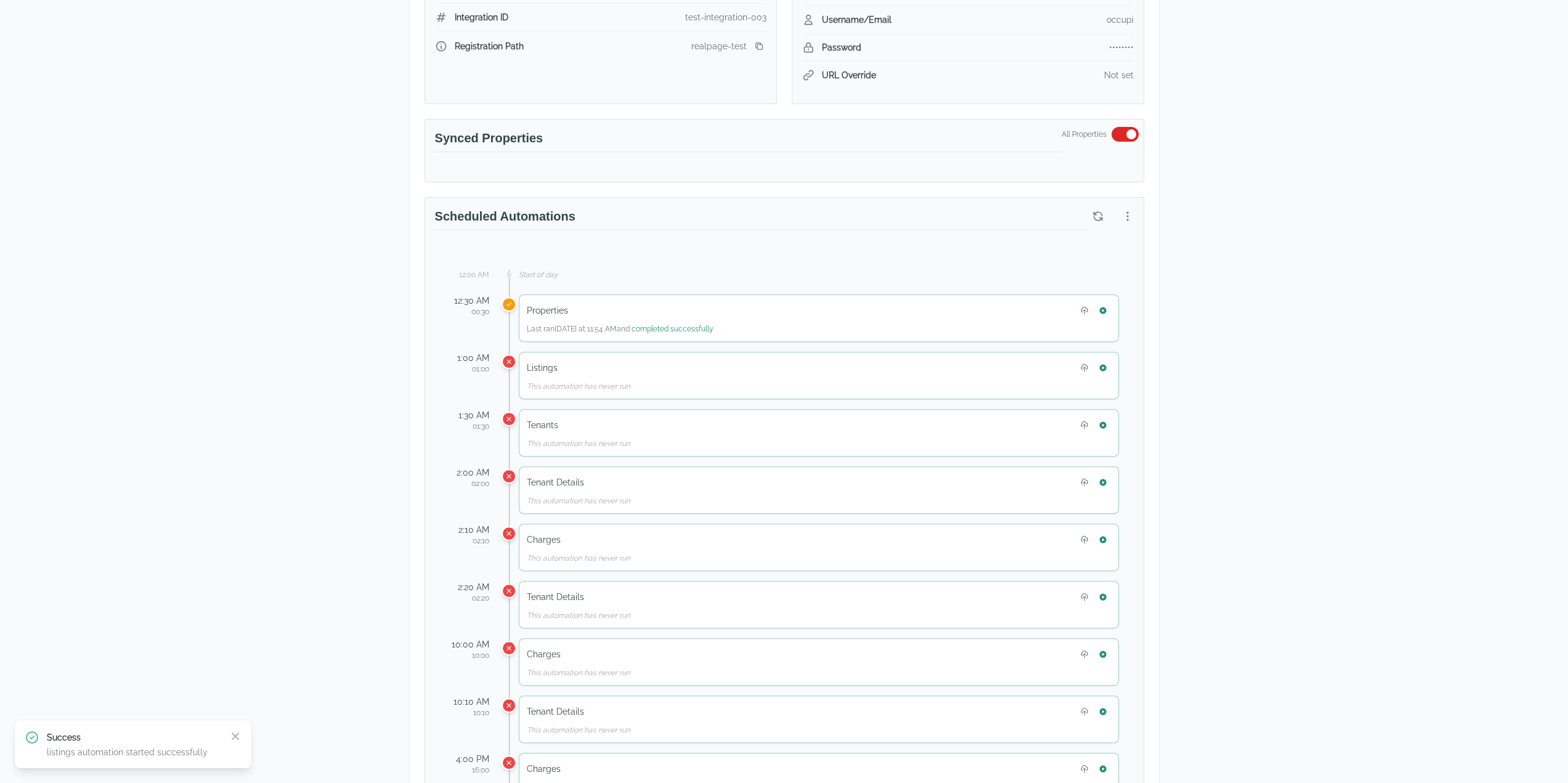
scroll to position [0, 0]
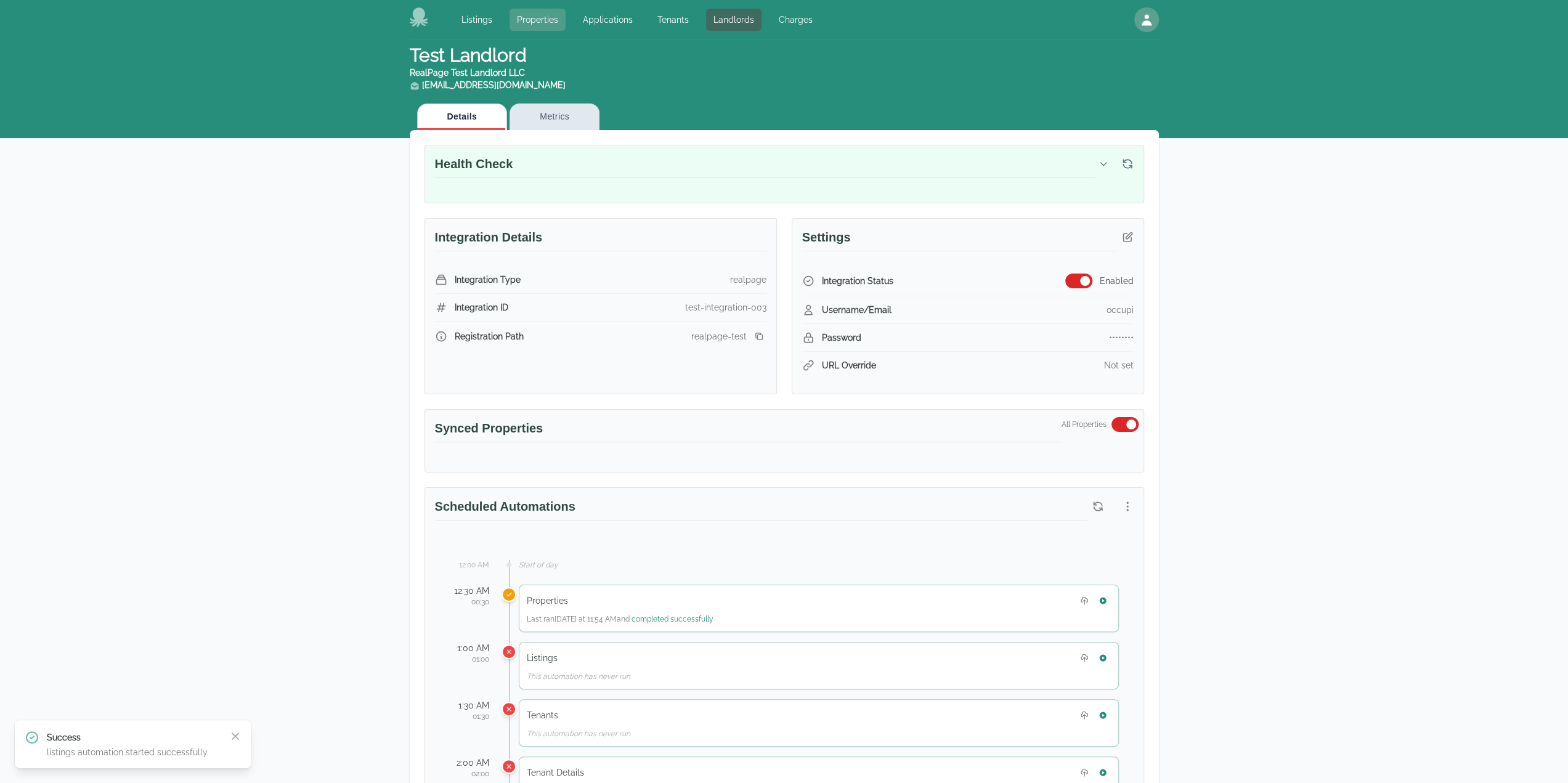
click at [529, 26] on link "Properties" at bounding box center [537, 19] width 56 height 22
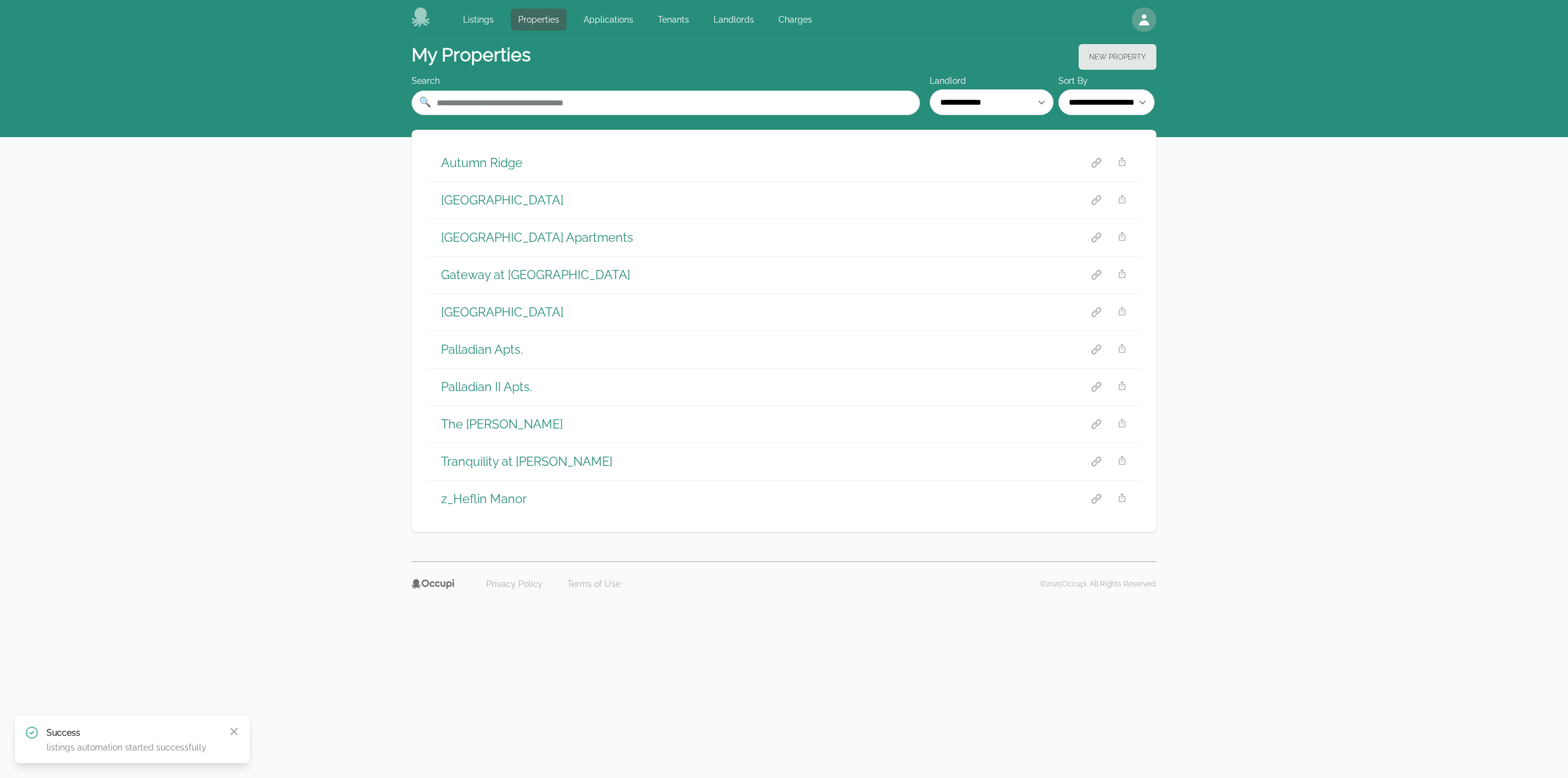
click at [473, 202] on h1 "Blue Springs" at bounding box center [502, 199] width 123 height 17
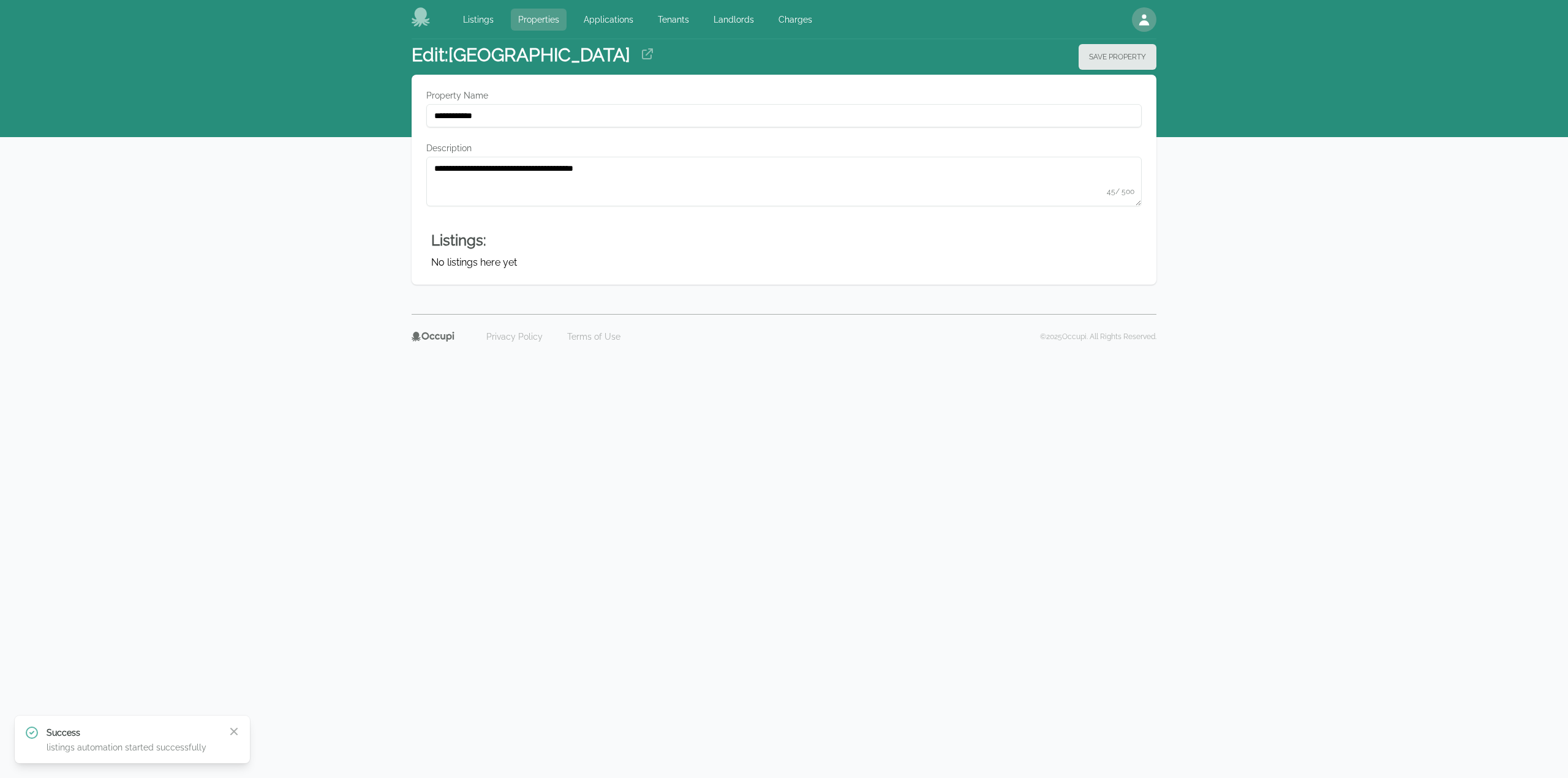
click at [539, 14] on link "Properties" at bounding box center [539, 19] width 56 height 22
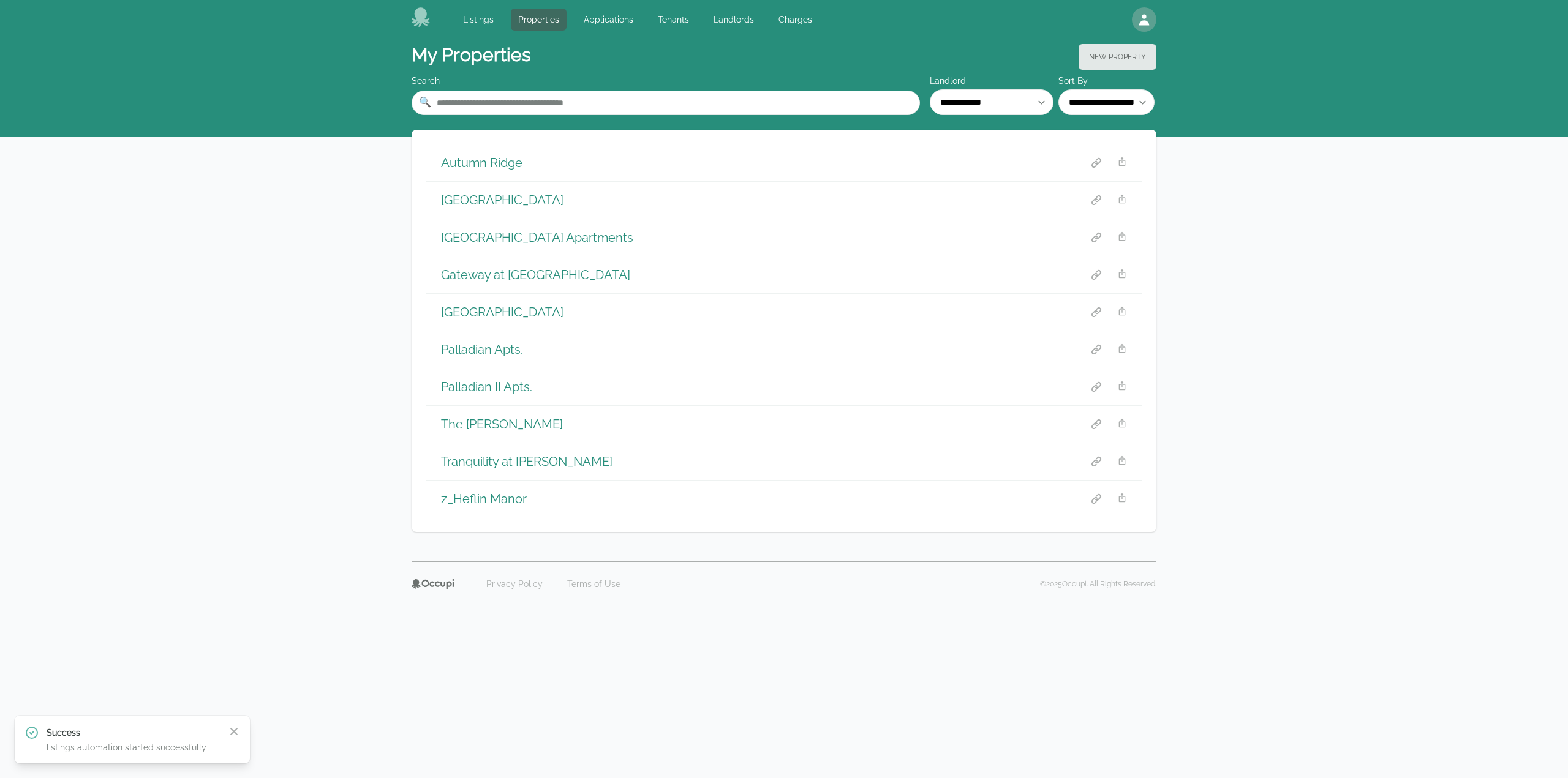
click at [478, 165] on h1 "Autumn Ridge" at bounding box center [481, 162] width 82 height 17
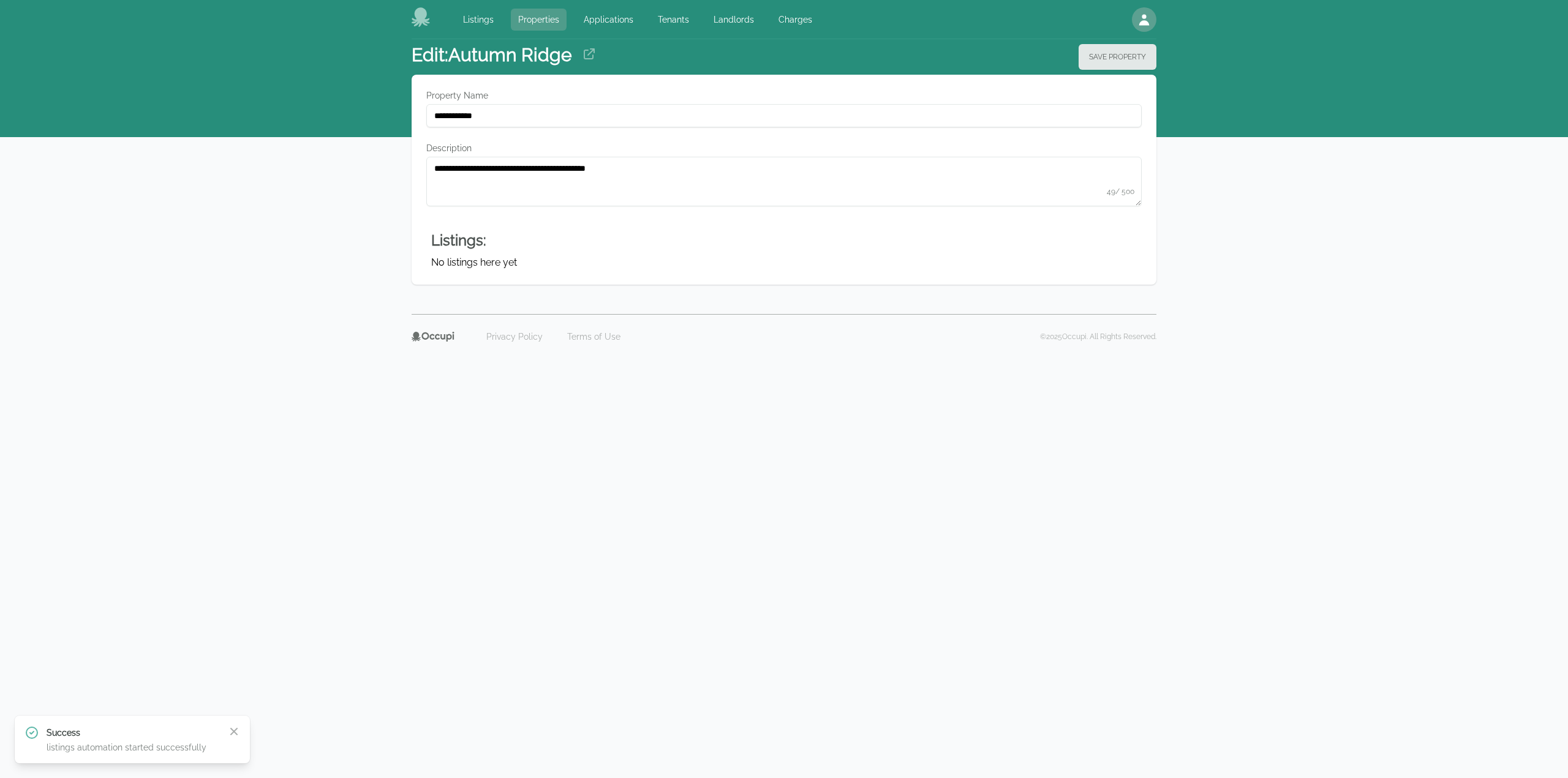
click at [517, 14] on link "Properties" at bounding box center [539, 19] width 56 height 22
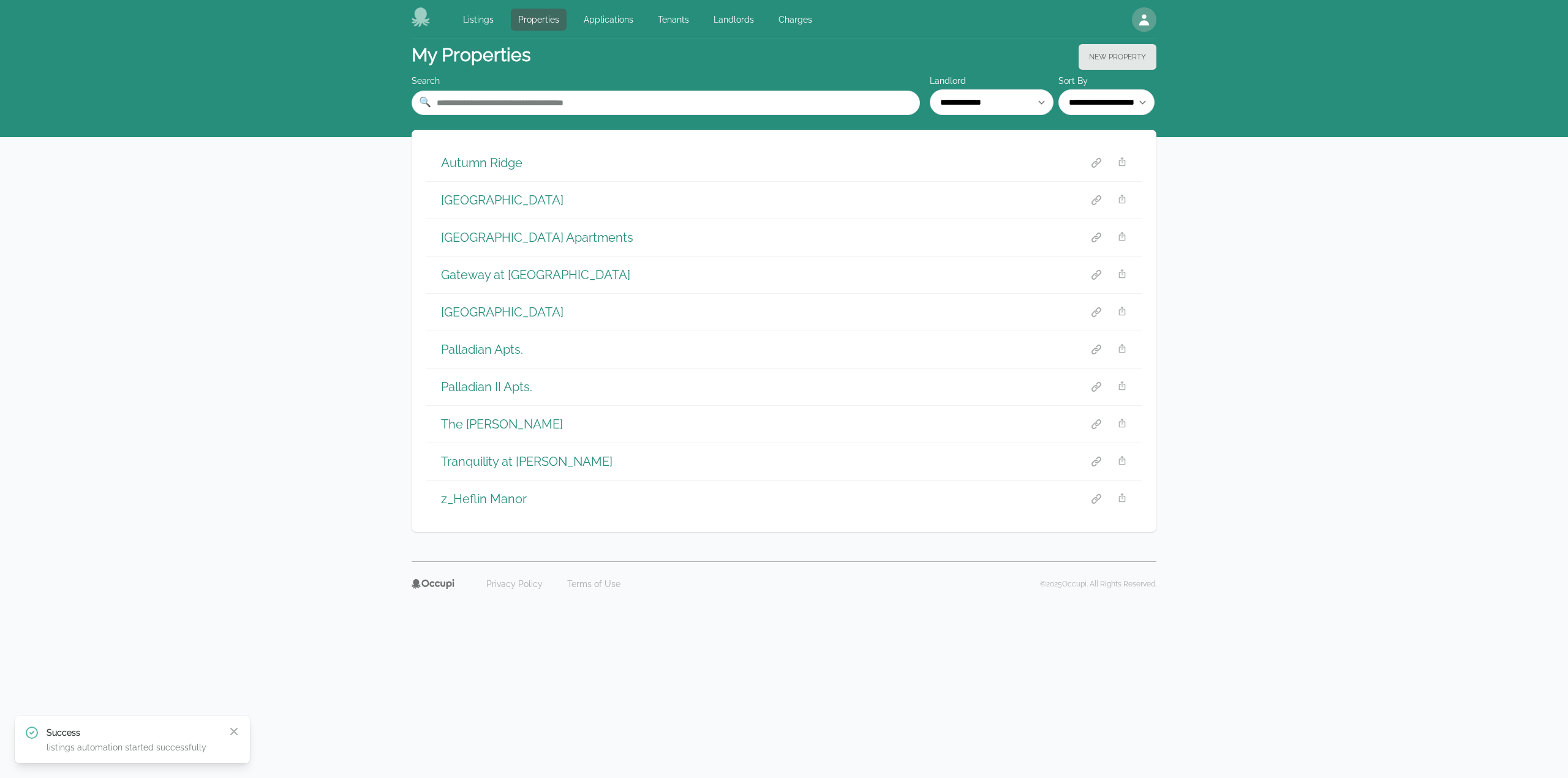
click at [468, 493] on h1 "z_Heflin Manor" at bounding box center [484, 499] width 86 height 17
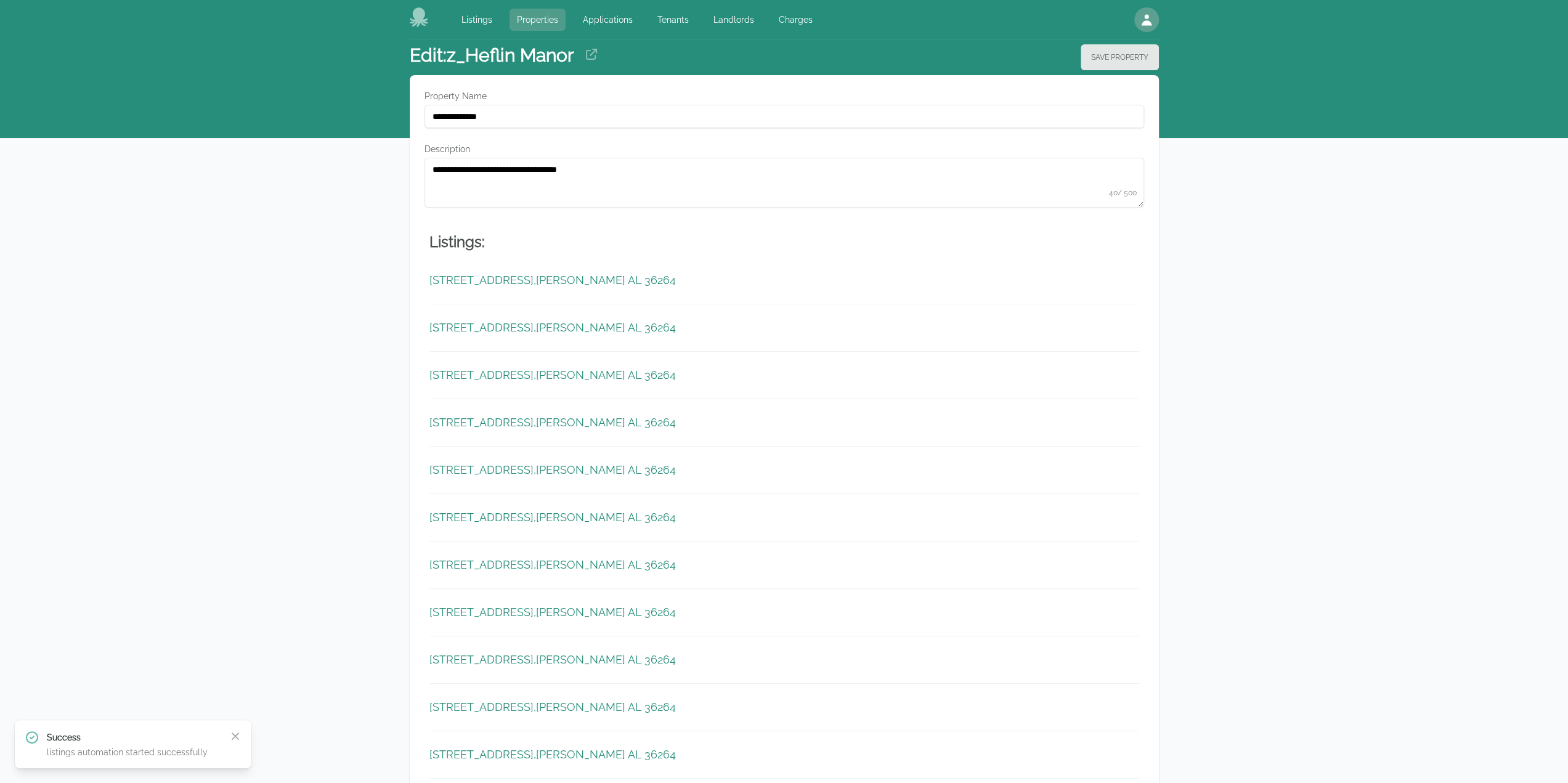
click at [528, 24] on link "Properties" at bounding box center [537, 19] width 56 height 22
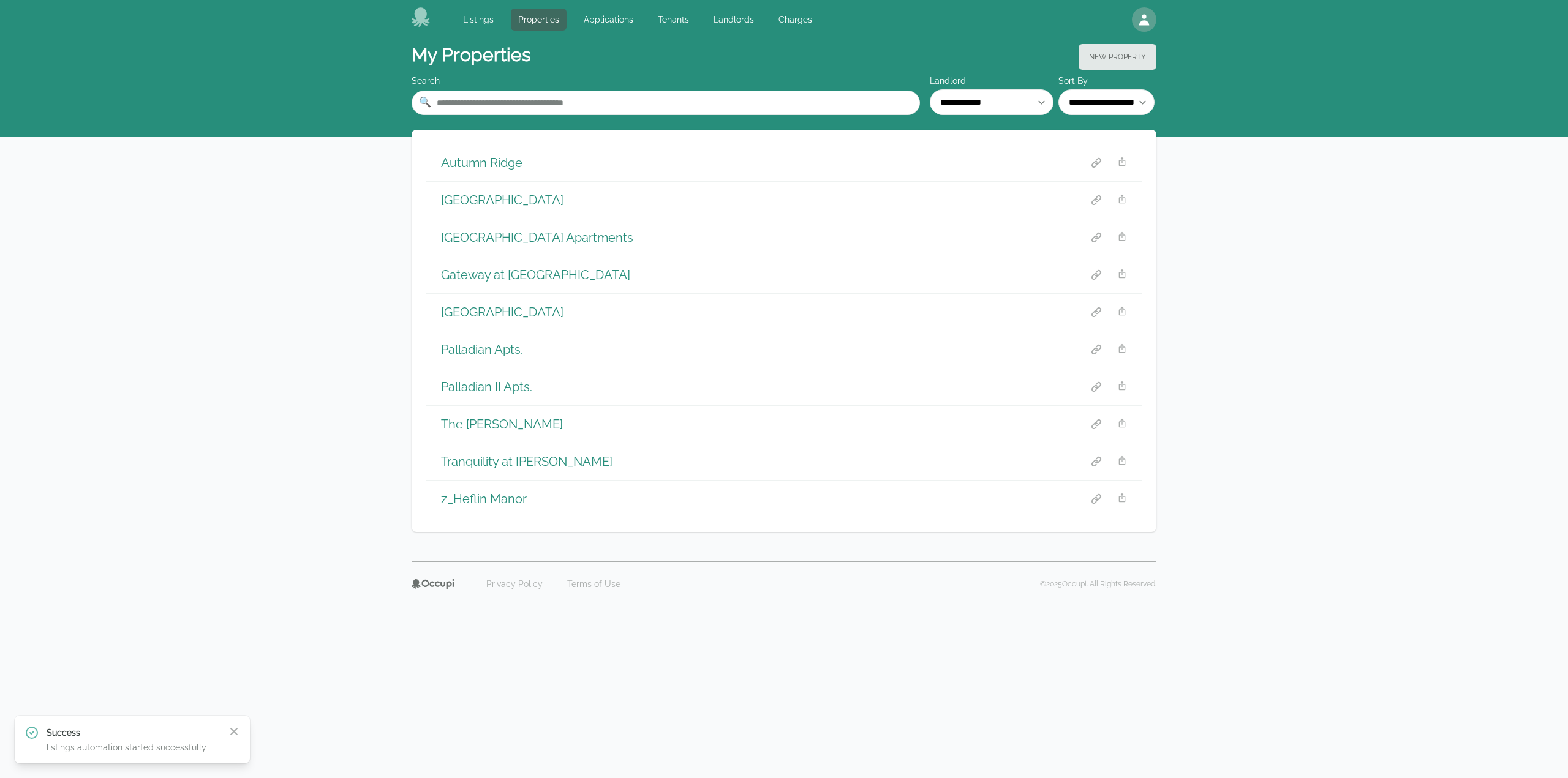
click at [502, 460] on h1 "Tranquility at Griffin" at bounding box center [526, 461] width 171 height 17
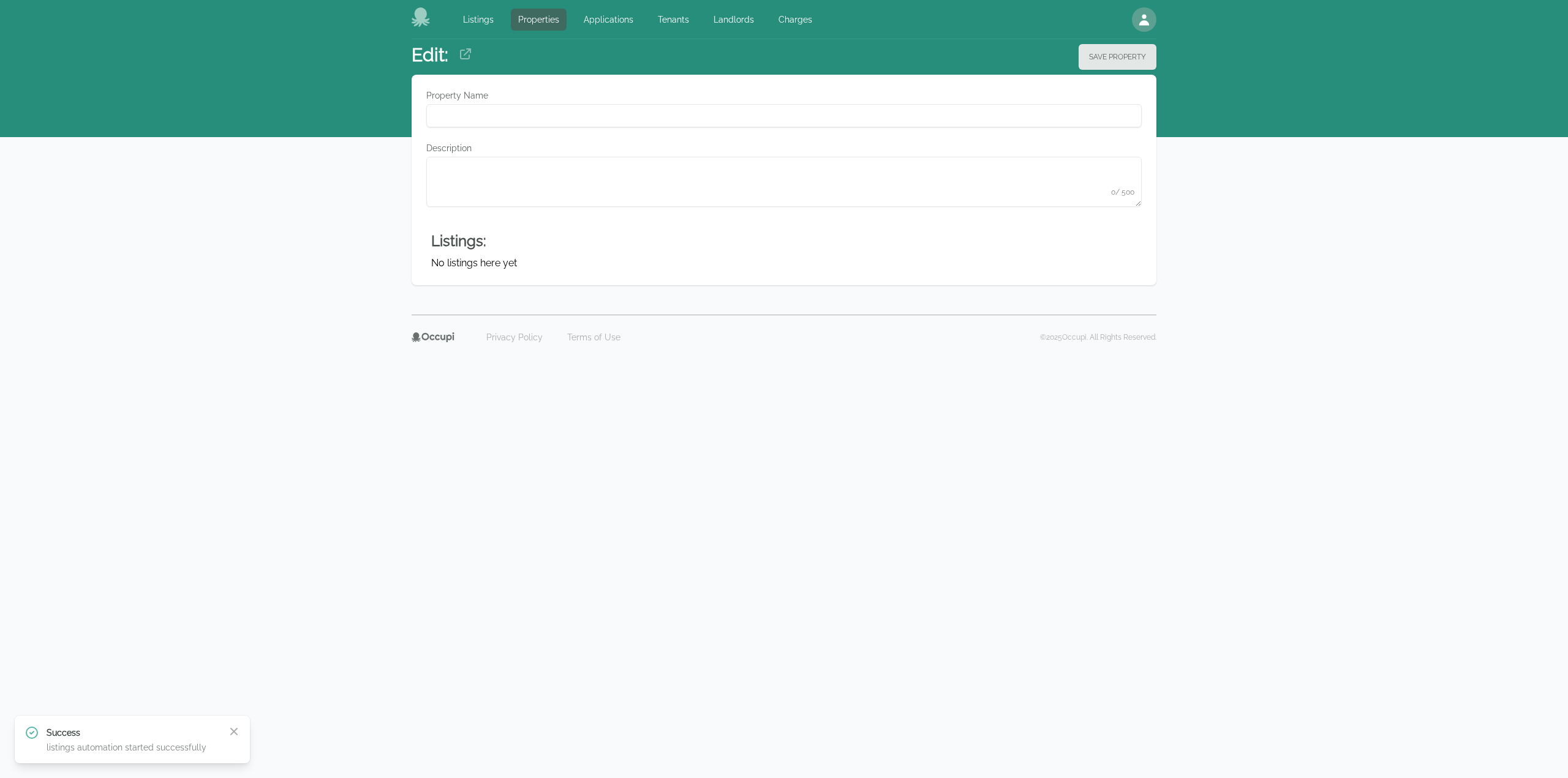
type Name "**********"
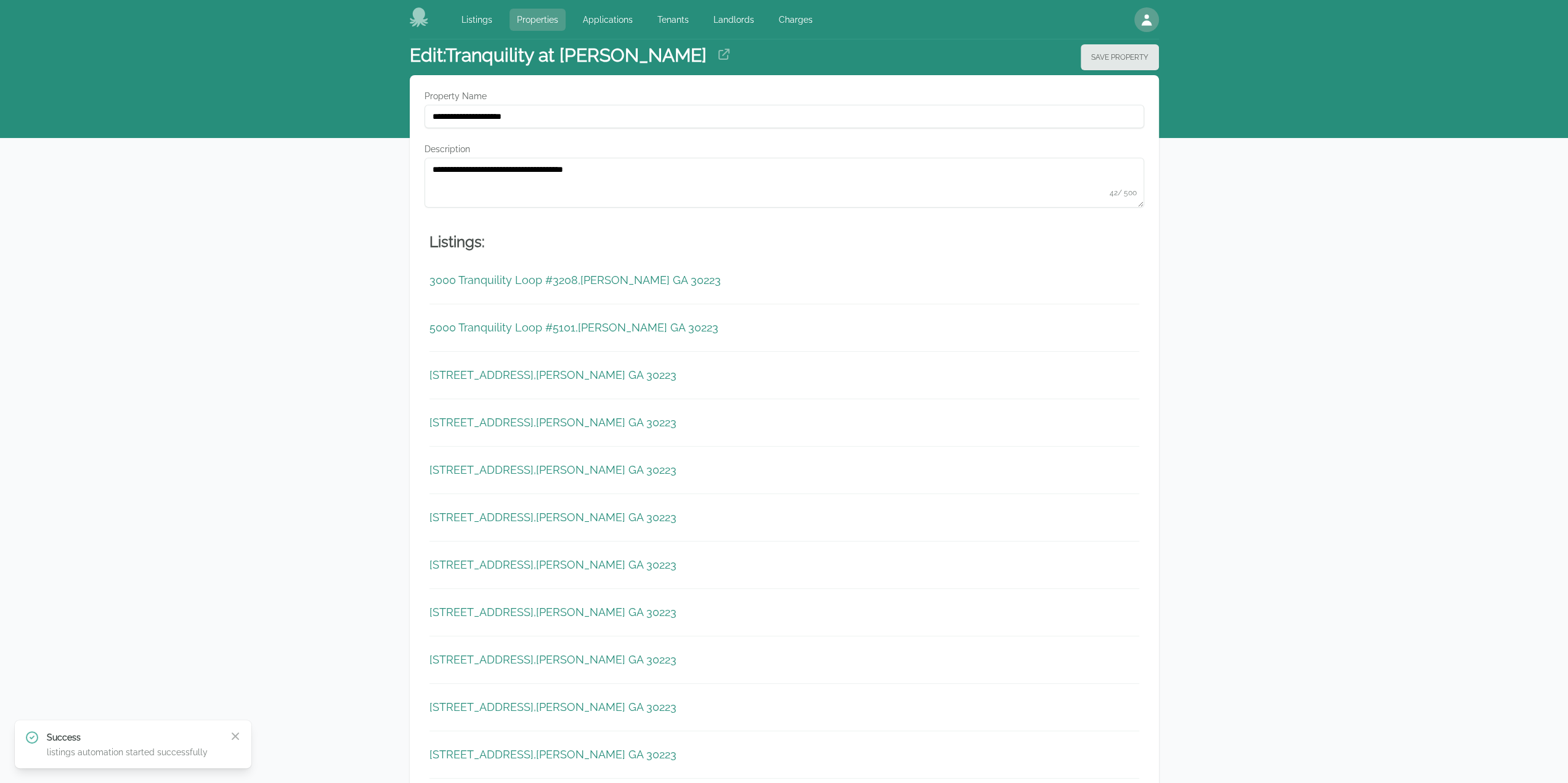
click at [529, 29] on link "Properties" at bounding box center [537, 19] width 56 height 22
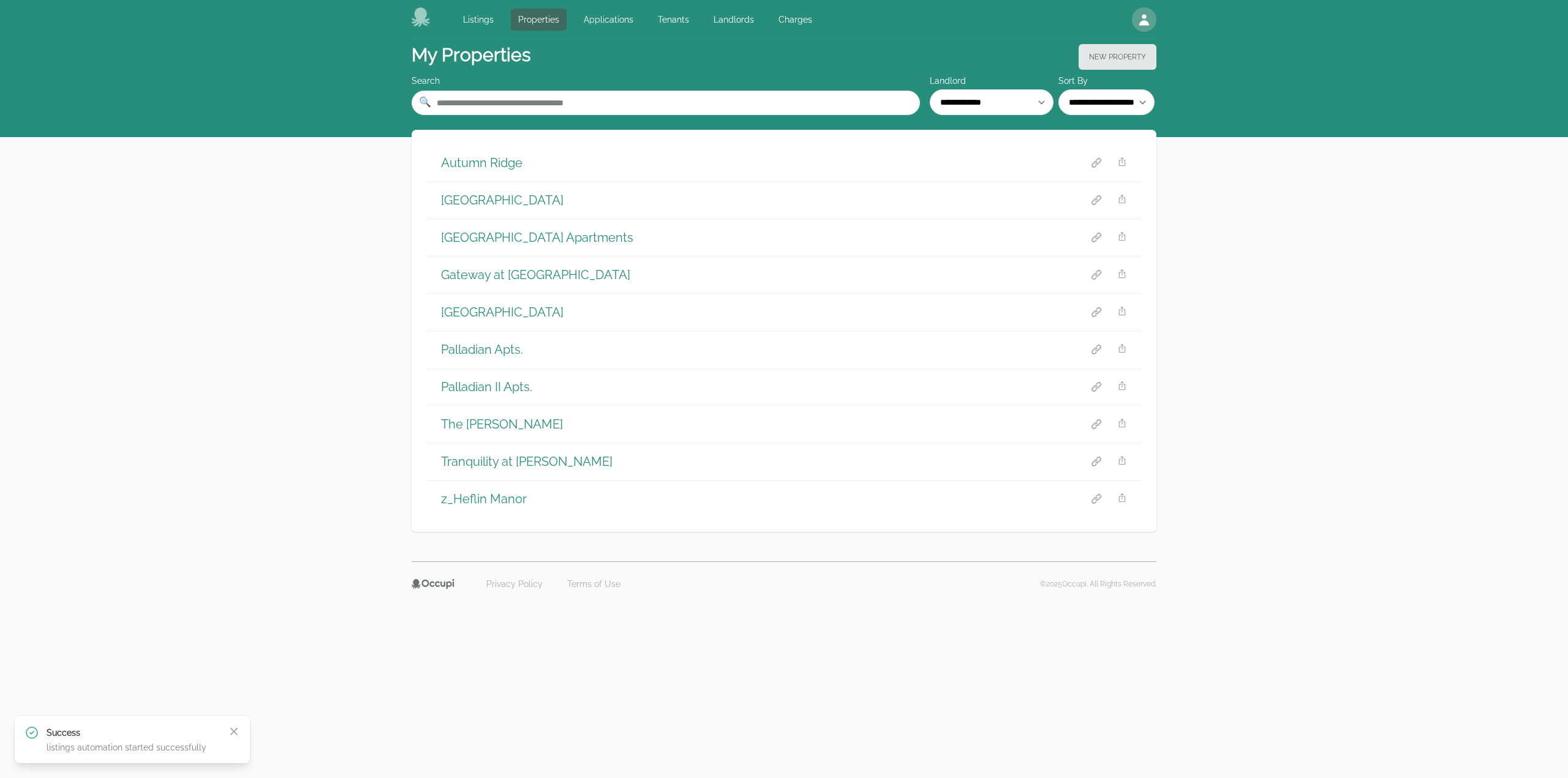
click at [495, 428] on h1 "The Maxwell" at bounding box center [501, 424] width 122 height 17
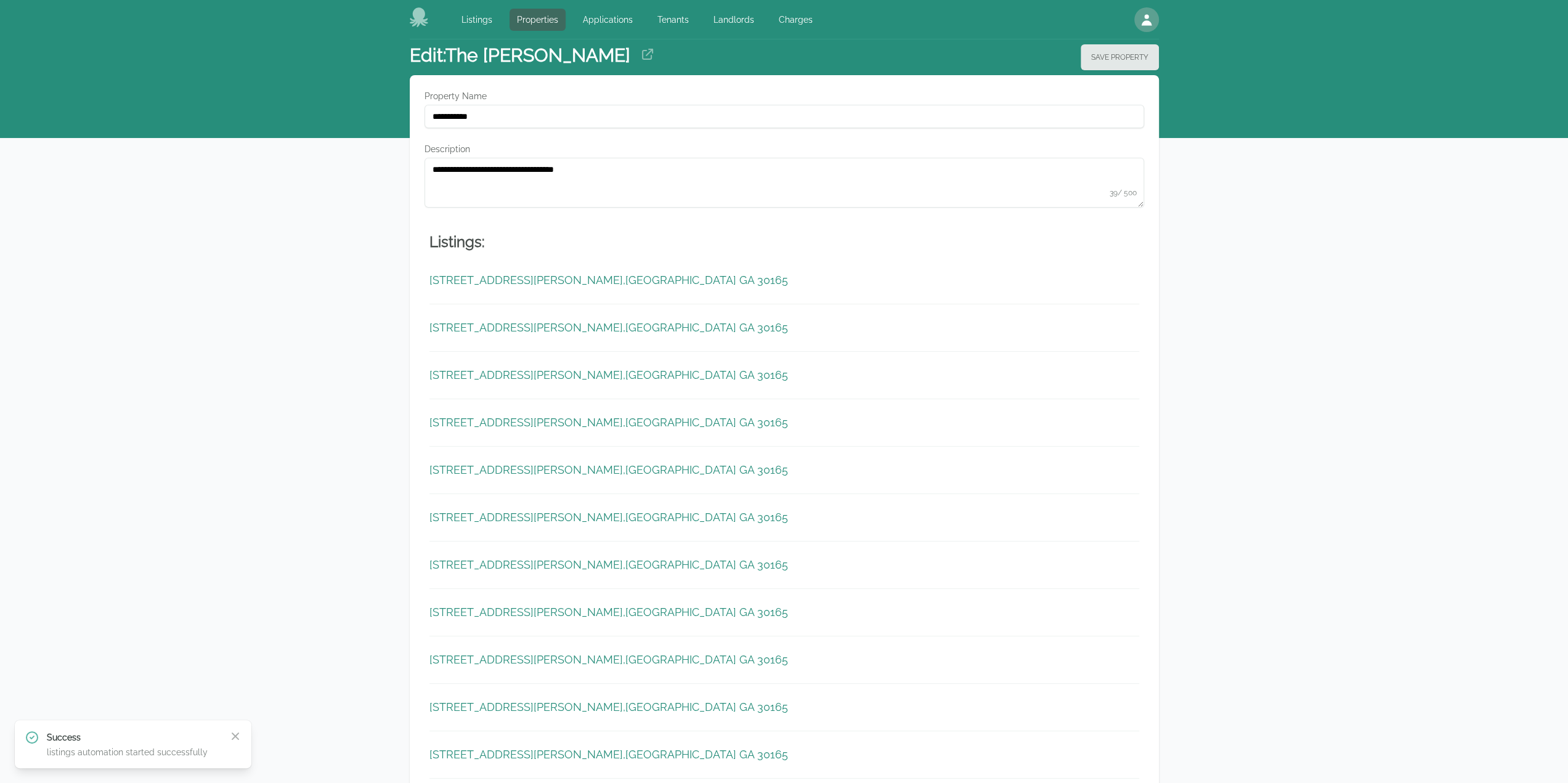
click at [536, 34] on div "Listings Properties Applications Tenants Landlords Charges Open main menu Open …" at bounding box center [784, 19] width 749 height 40
click at [536, 22] on link "Properties" at bounding box center [537, 19] width 56 height 22
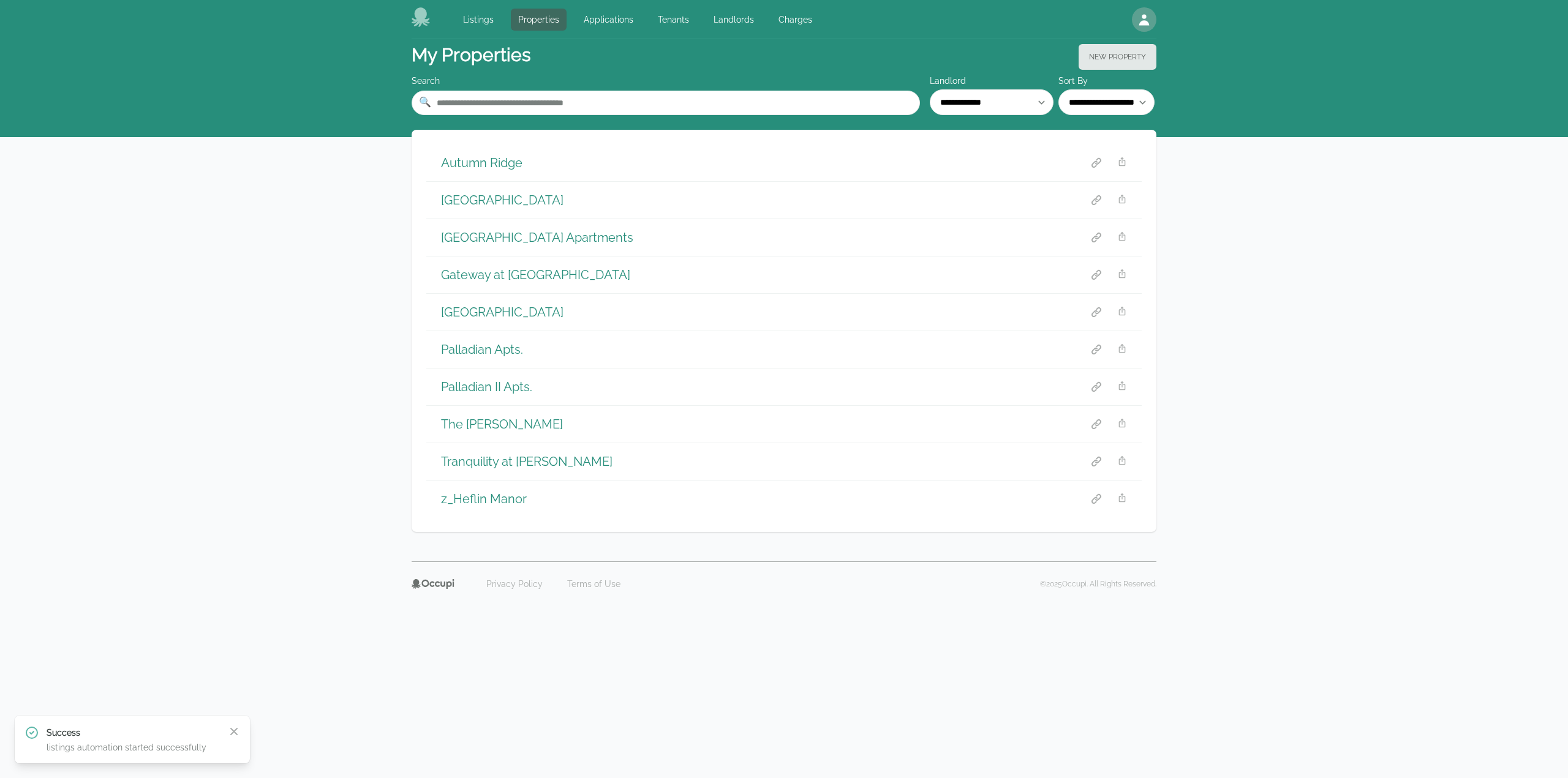
click at [491, 388] on h1 "Palladian II Apts." at bounding box center [486, 387] width 91 height 17
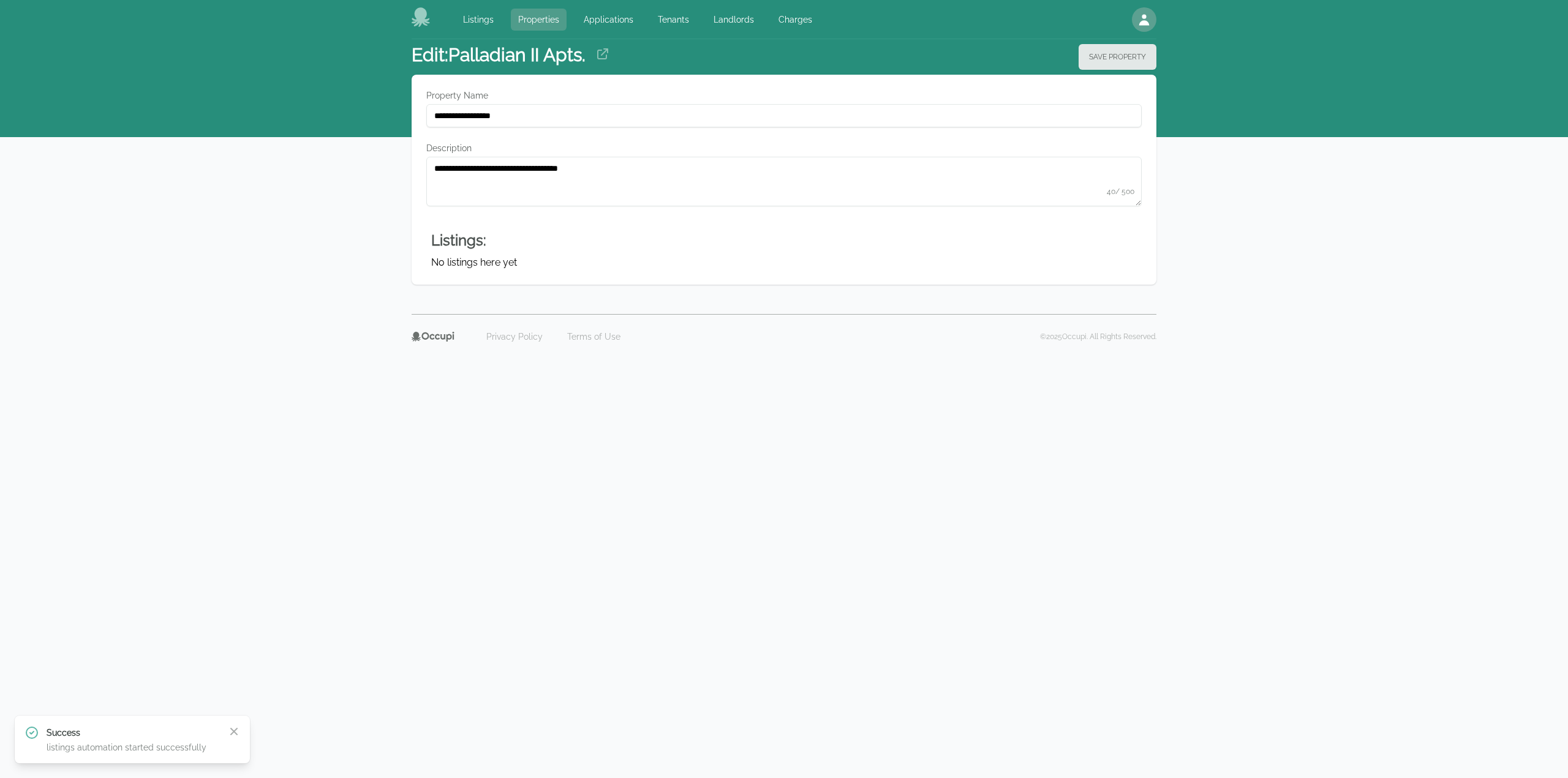
click at [535, 13] on link "Properties" at bounding box center [539, 19] width 56 height 22
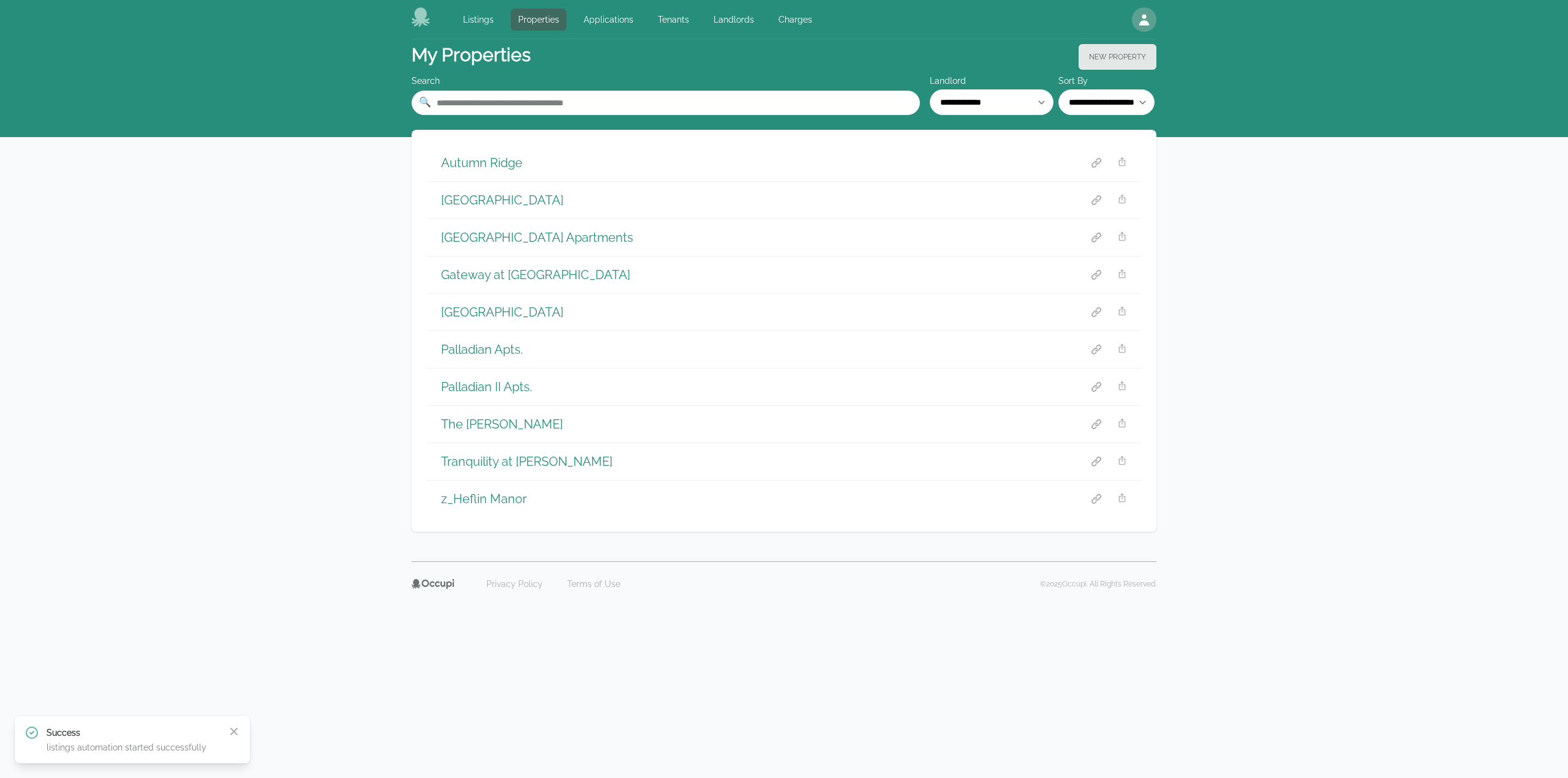
click at [493, 353] on h1 "Palladian Apts." at bounding box center [482, 349] width 82 height 17
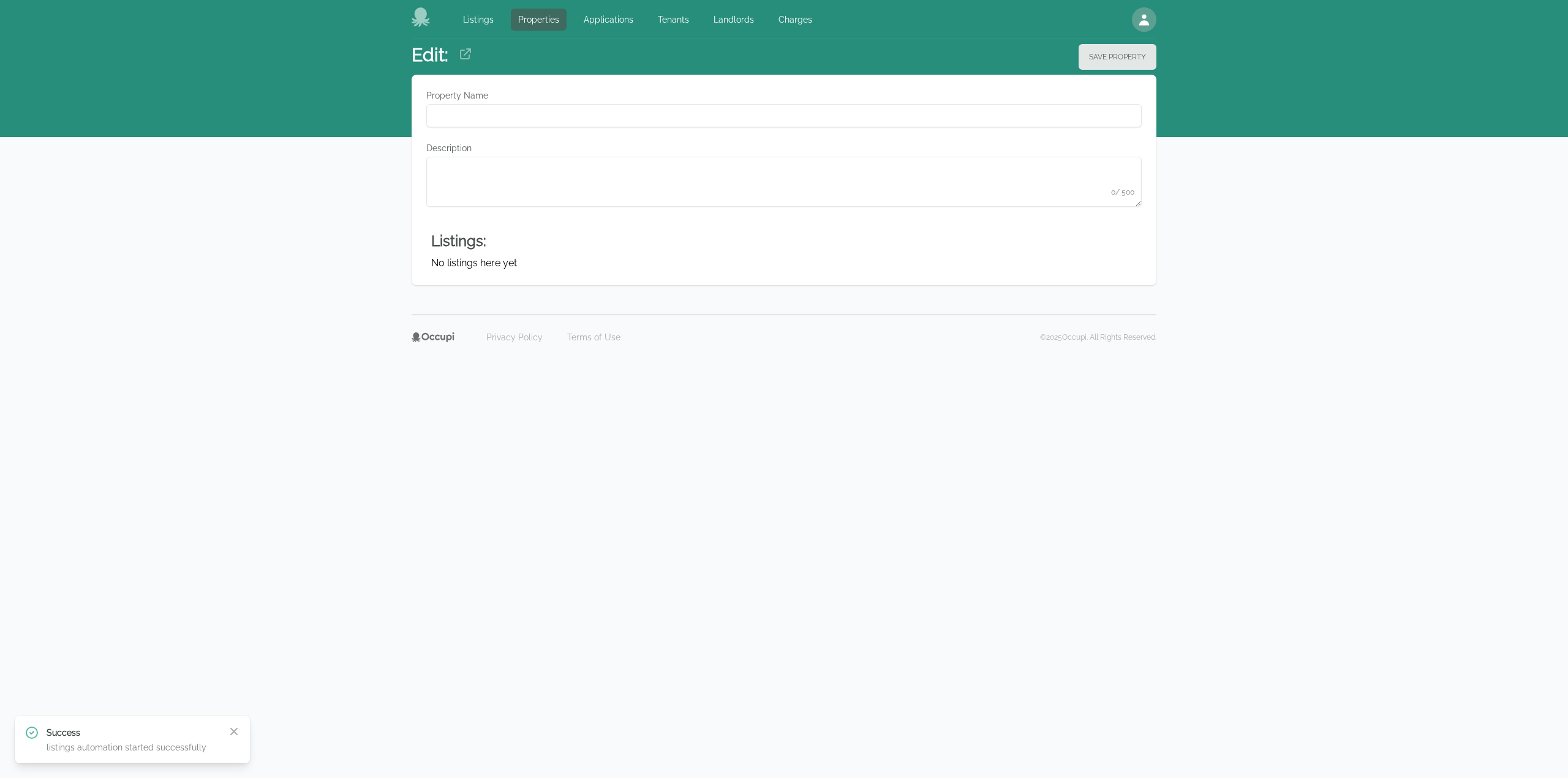
type Name "**********"
click at [530, 32] on div "Listings Properties Applications Tenants Landlords Charges Open main menu Open …" at bounding box center [784, 19] width 744 height 40
click at [534, 17] on link "Properties" at bounding box center [539, 19] width 56 height 22
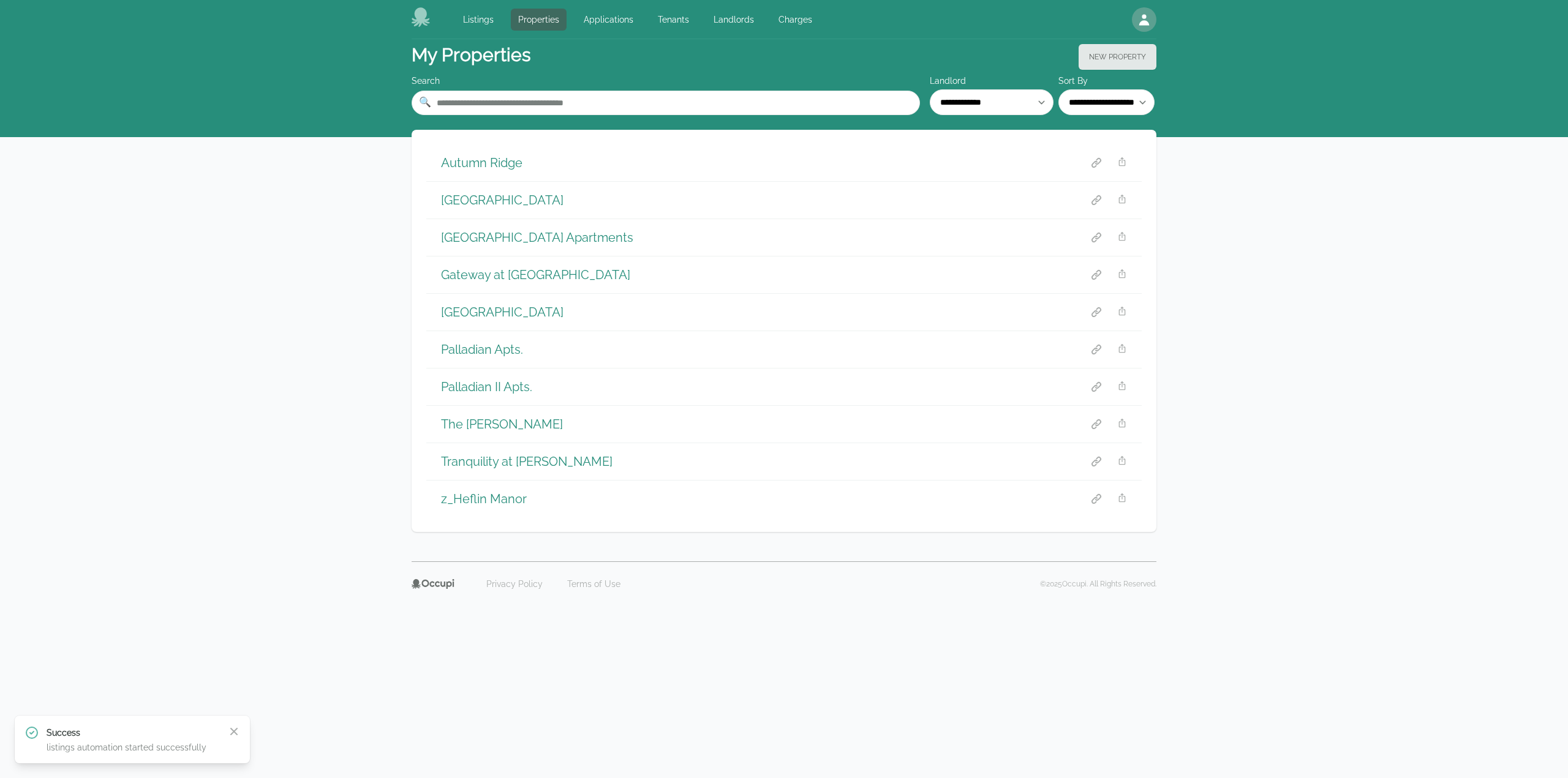
click at [495, 420] on h1 "The Maxwell" at bounding box center [501, 424] width 122 height 17
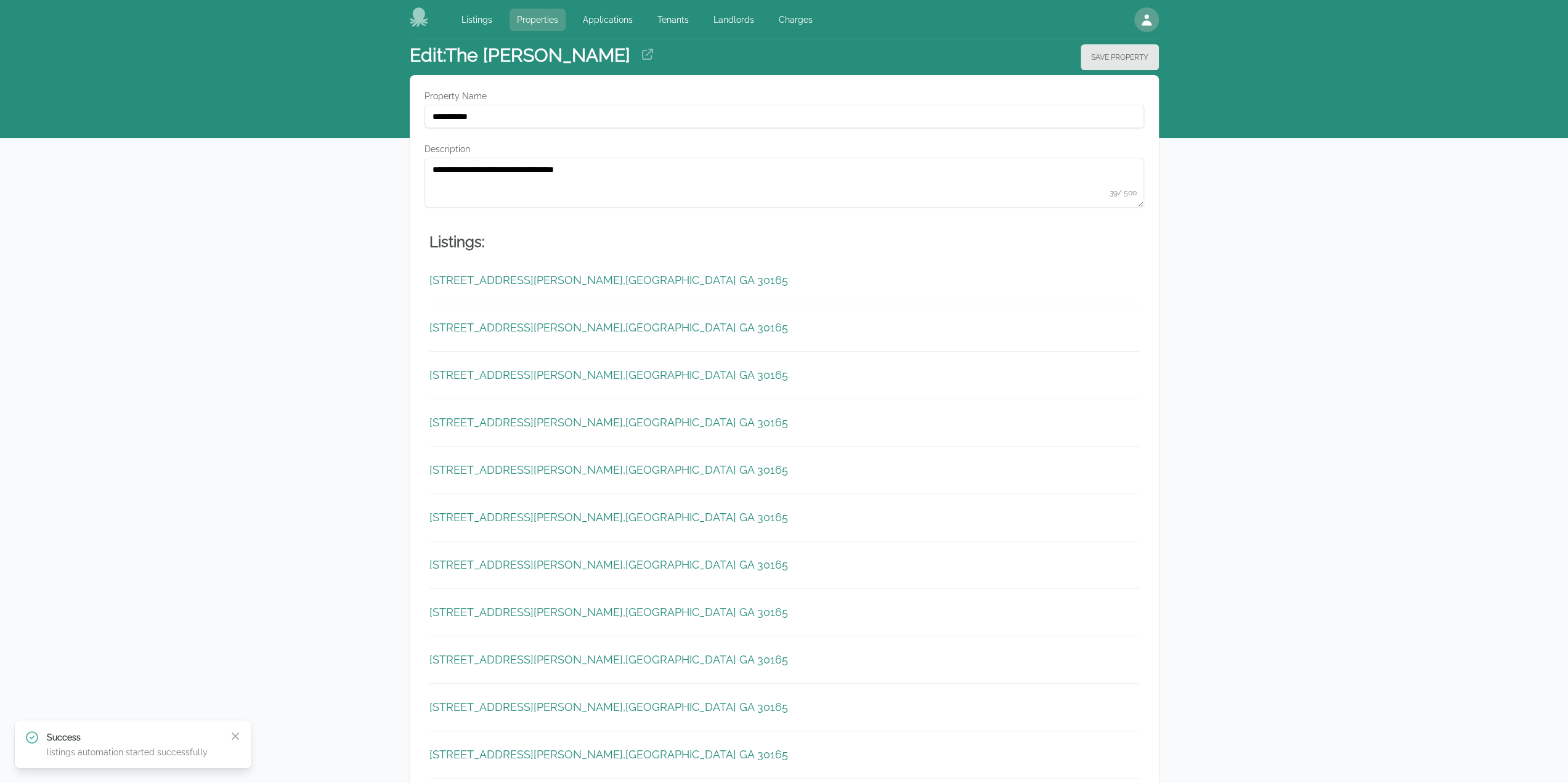
click at [546, 16] on link "Properties" at bounding box center [537, 19] width 56 height 22
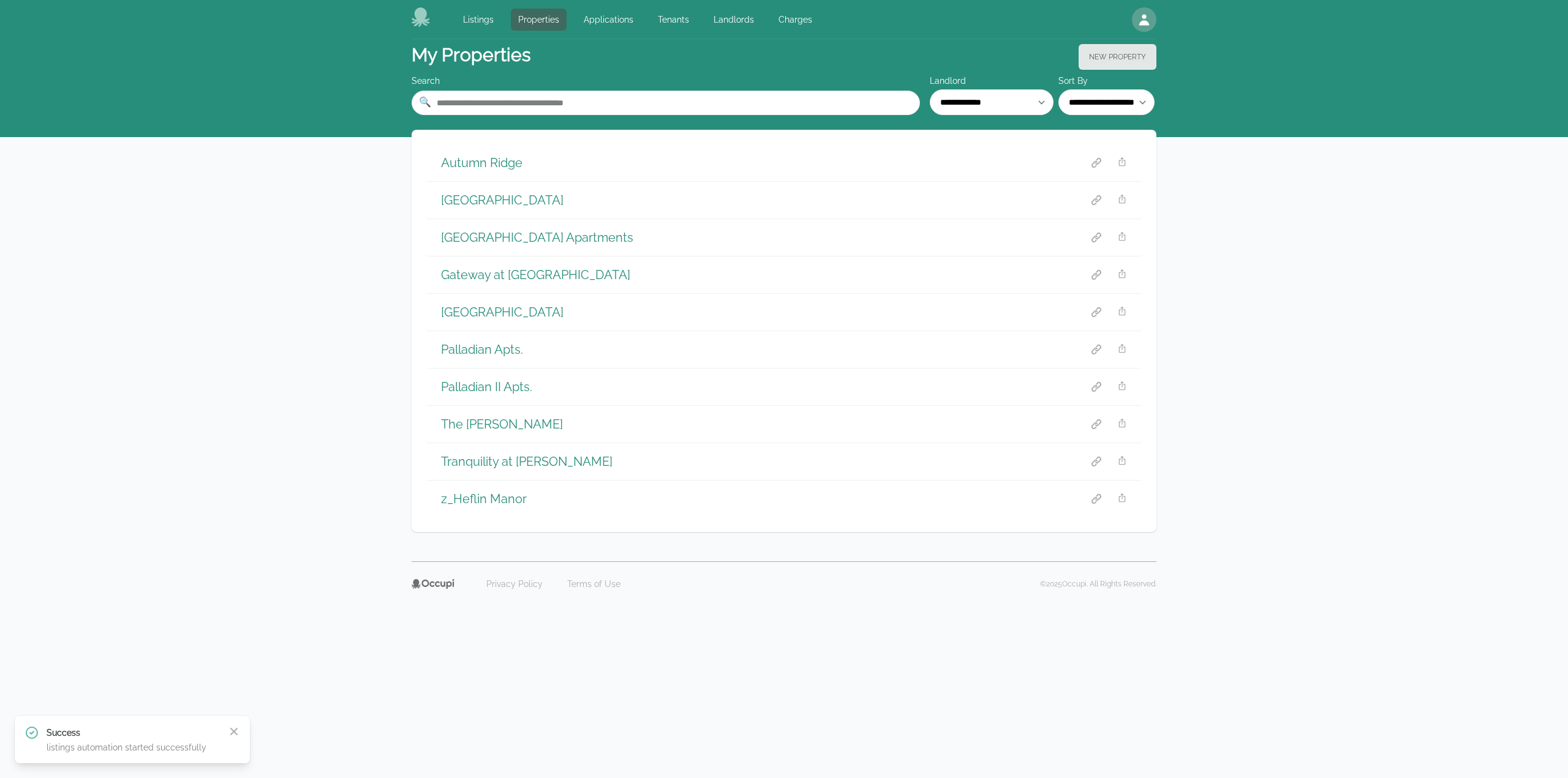
click at [491, 311] on h1 "Jonesboro Road Senior Village" at bounding box center [502, 312] width 123 height 17
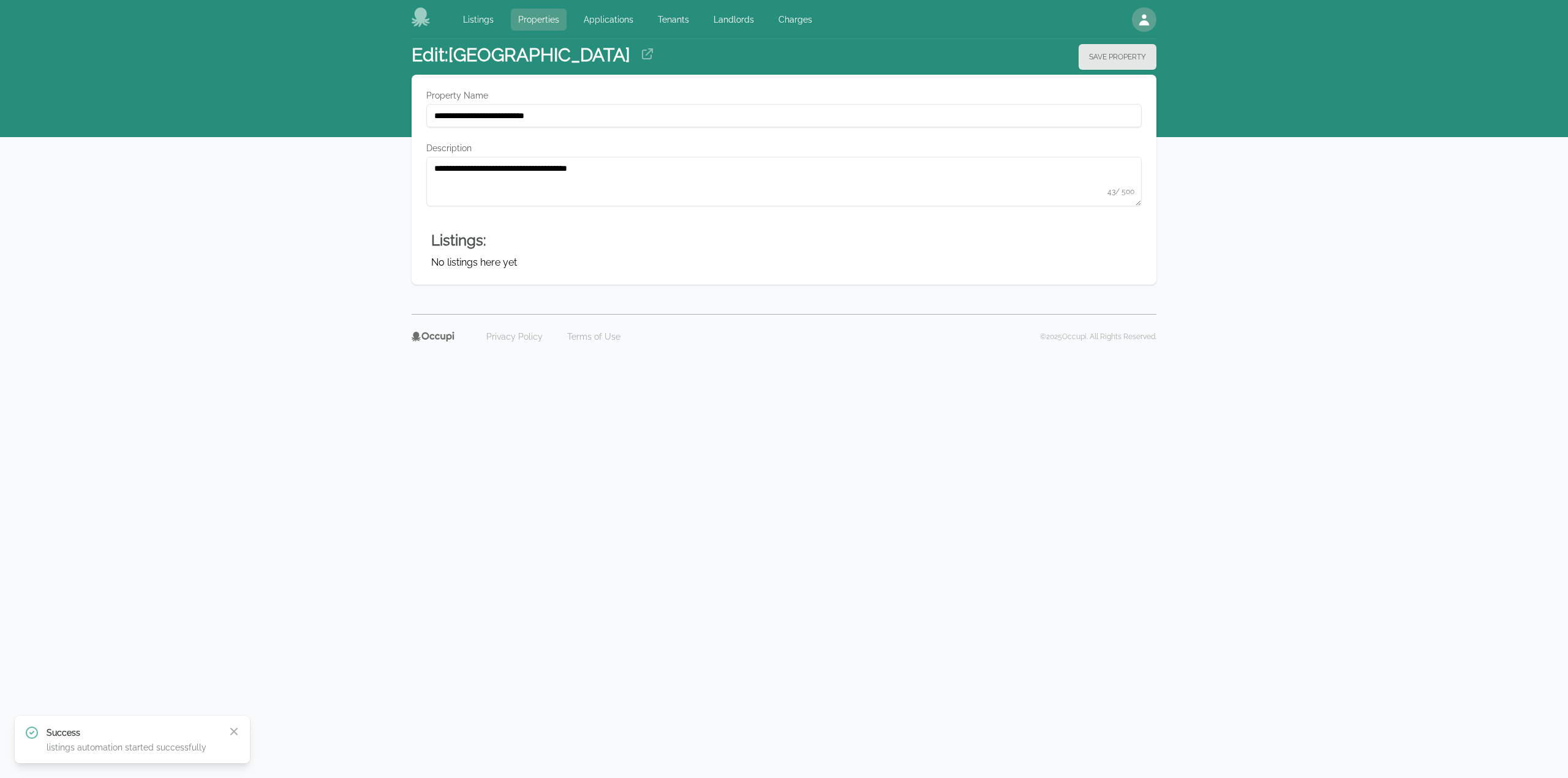
click at [528, 24] on link "Properties" at bounding box center [539, 19] width 56 height 22
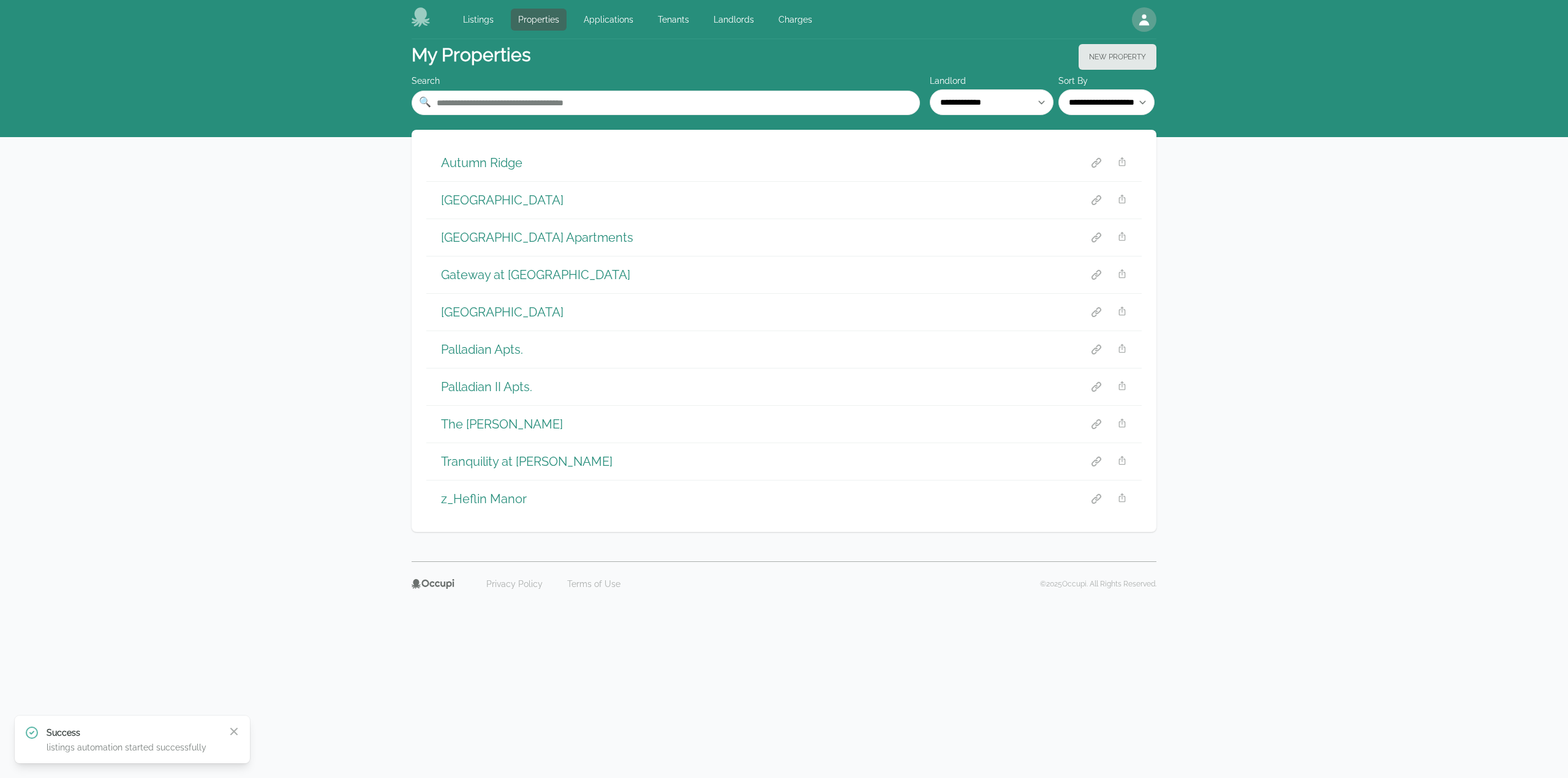
click at [478, 349] on h1 "Palladian Apts." at bounding box center [482, 349] width 82 height 17
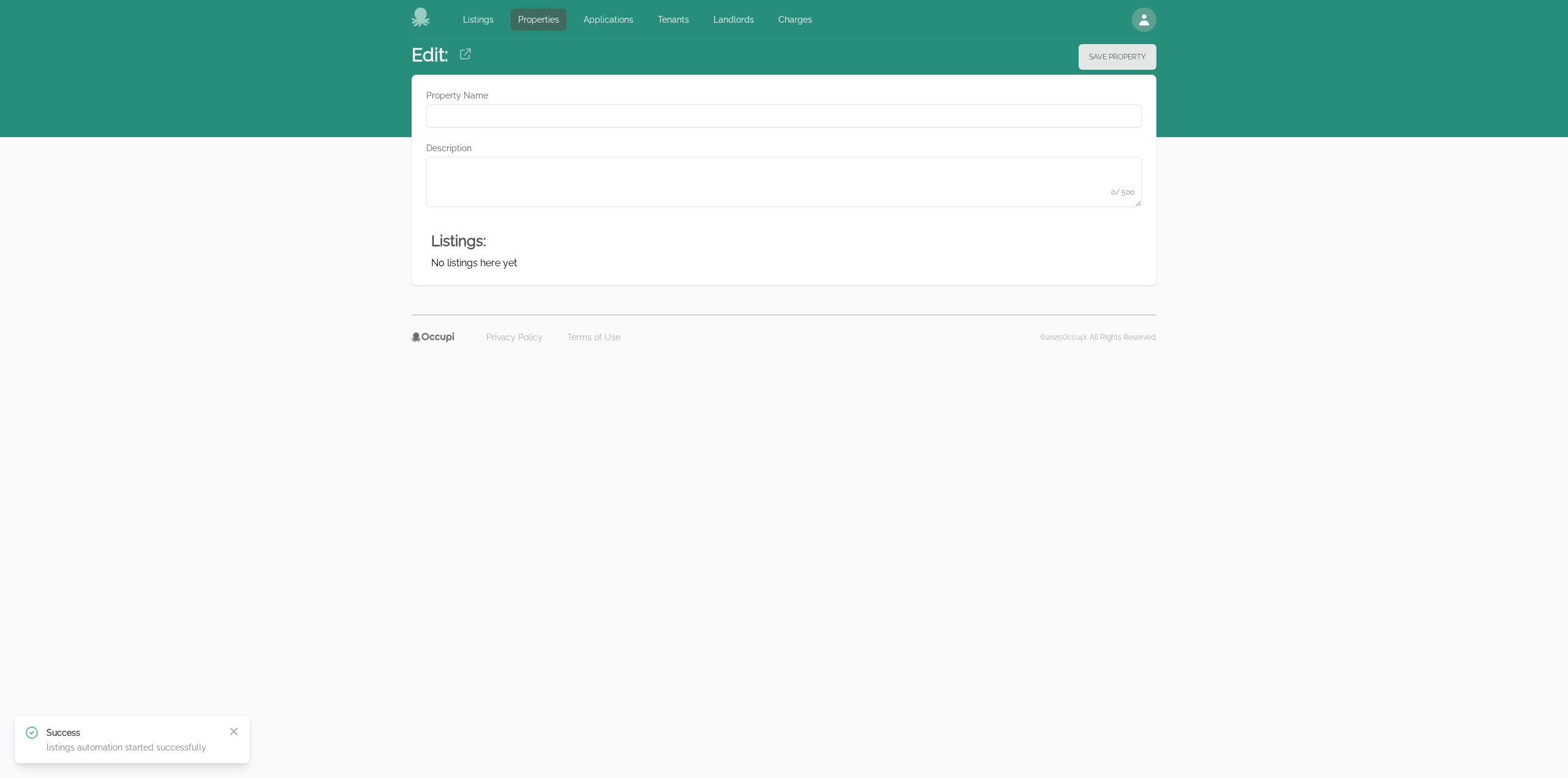
type Name "**********"
click at [547, 6] on div "Listings Properties Applications Tenants Landlords Charges Open main menu Open …" at bounding box center [784, 19] width 744 height 40
click at [542, 21] on link "Properties" at bounding box center [539, 19] width 56 height 22
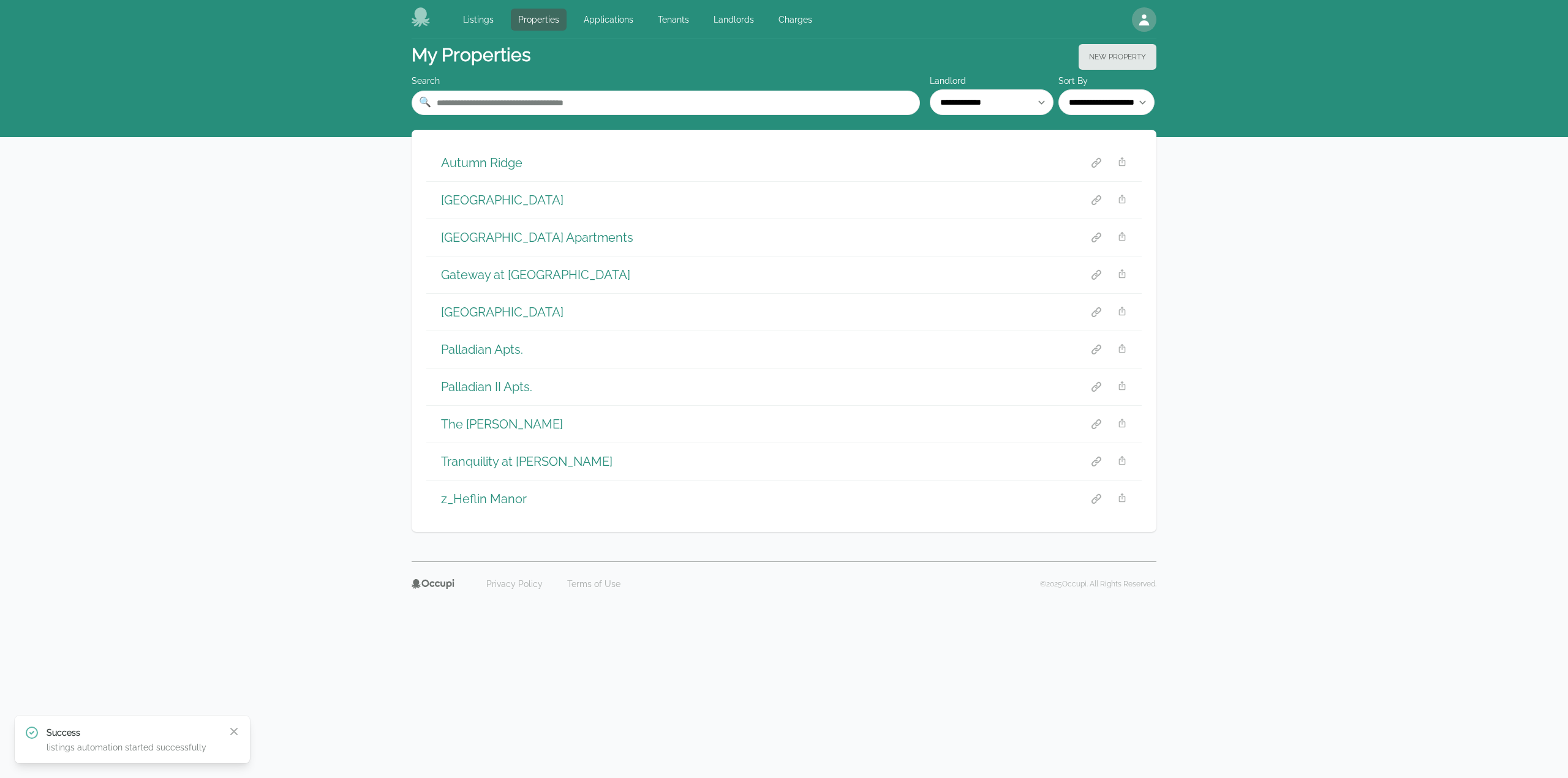
click at [493, 266] on h1 "Gateway at Rossville" at bounding box center [535, 274] width 189 height 17
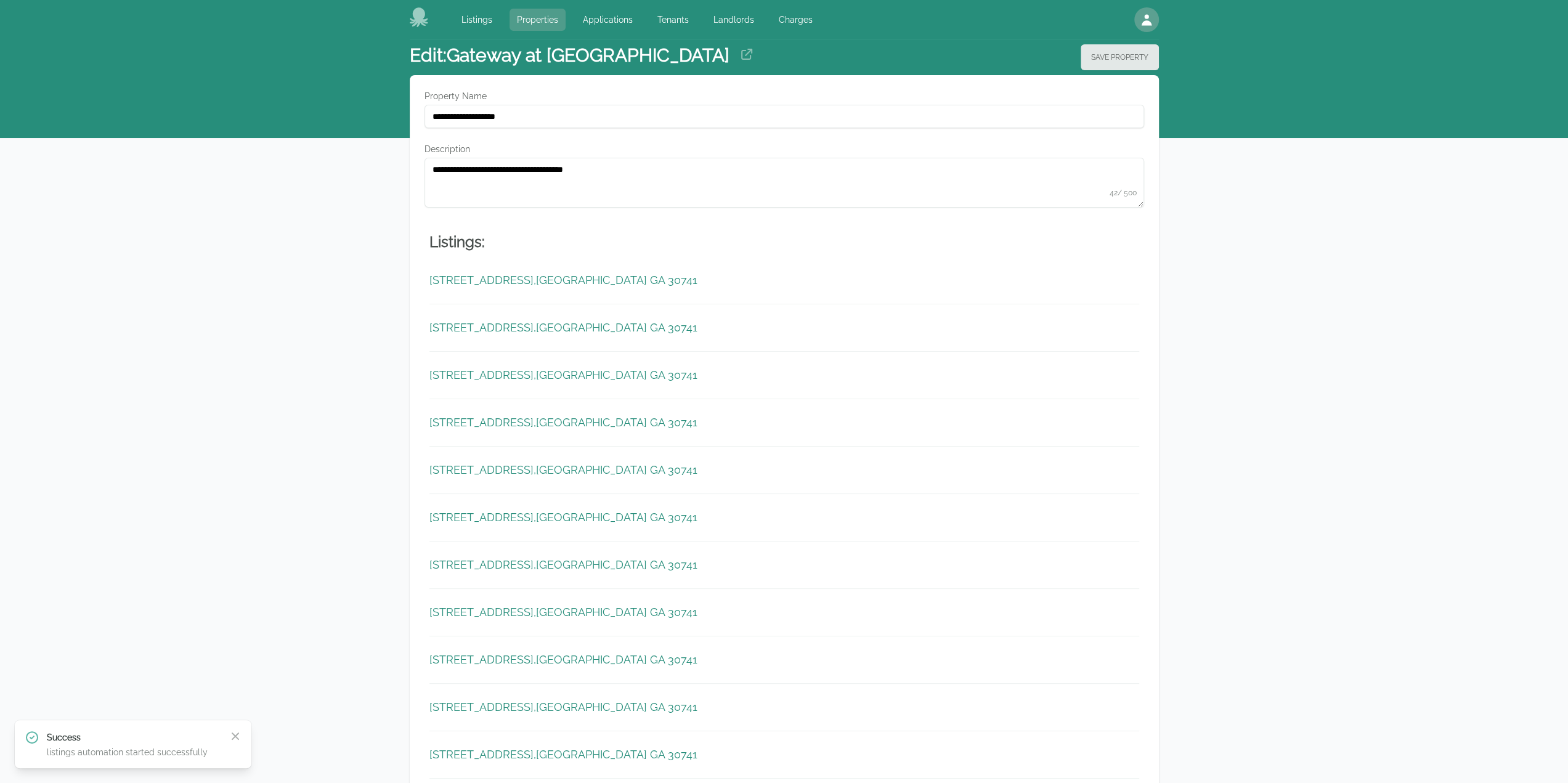
click at [529, 14] on link "Properties" at bounding box center [537, 19] width 56 height 22
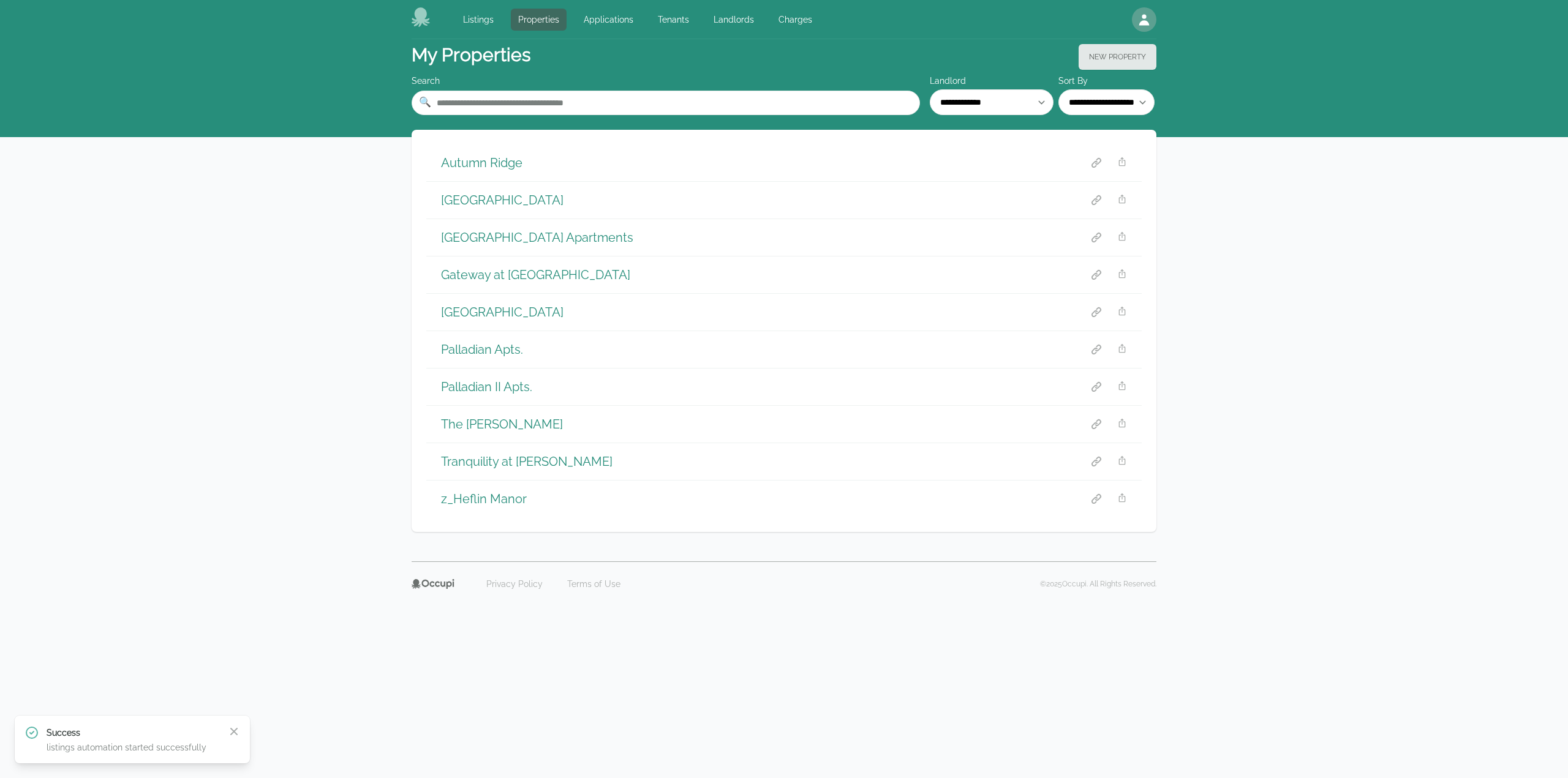
click at [507, 231] on h1 "Carolina Oaks Village Apartments" at bounding box center [537, 237] width 192 height 17
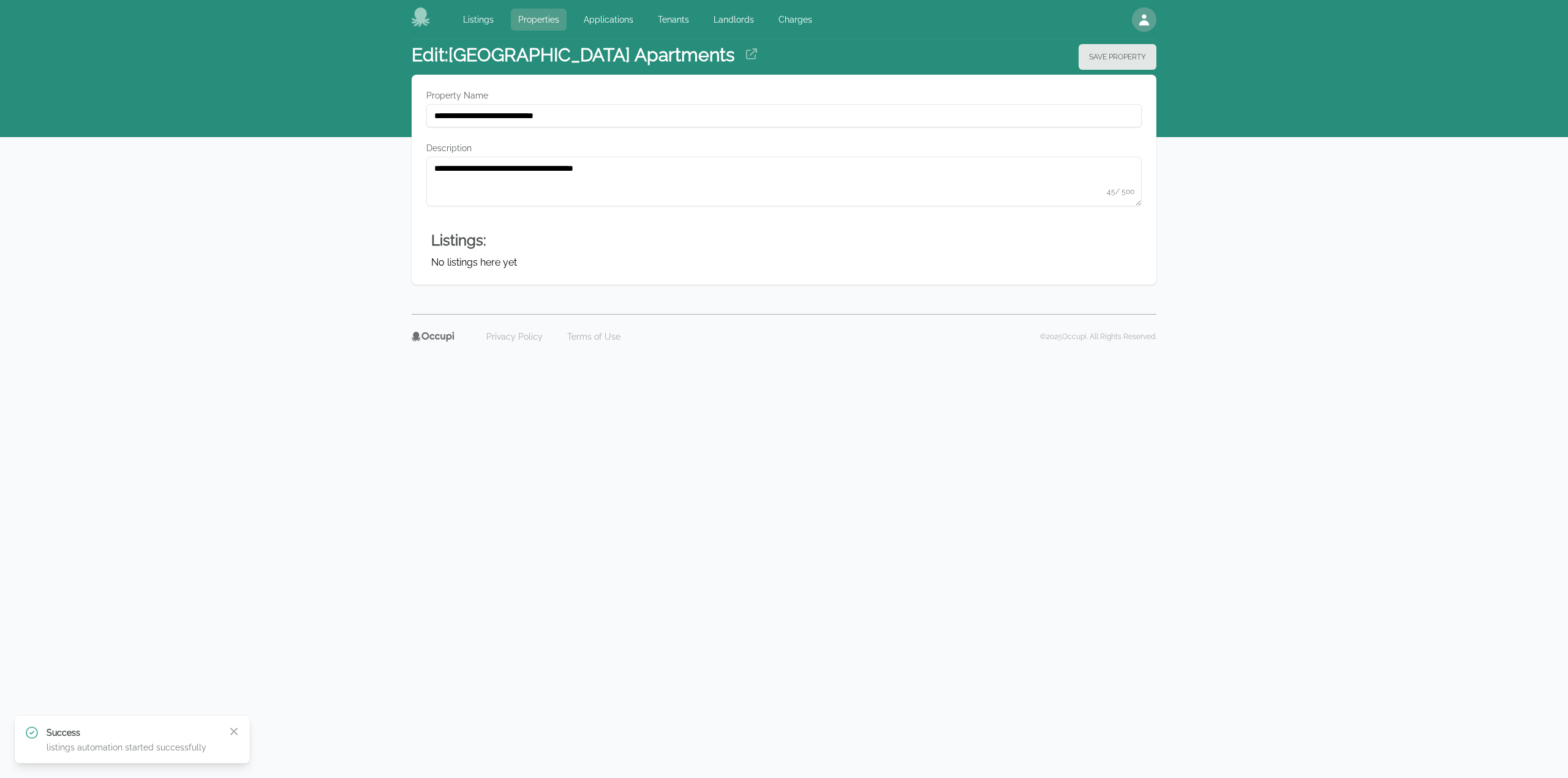
click at [524, 23] on link "Properties" at bounding box center [539, 19] width 56 height 22
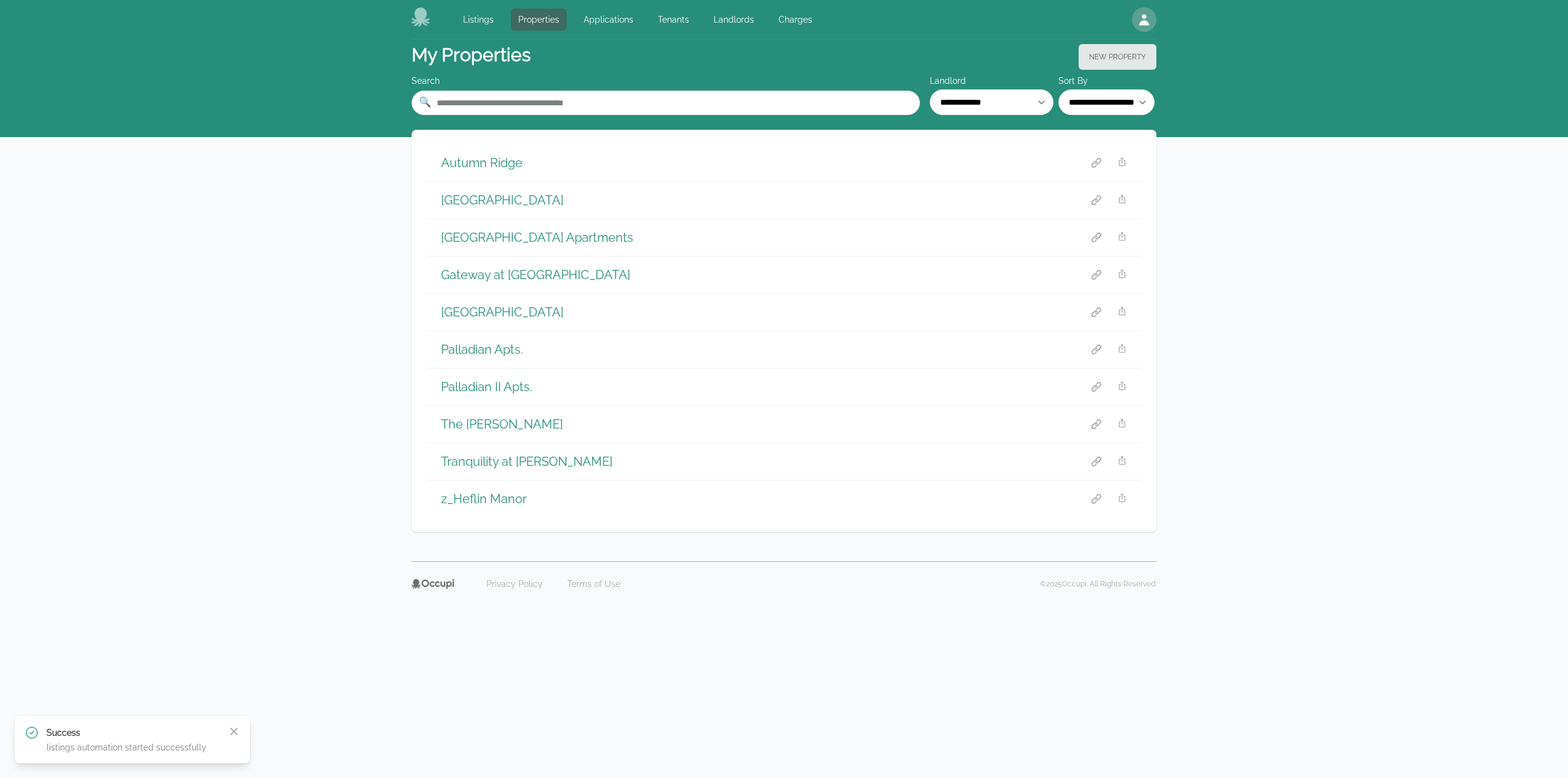
click at [483, 197] on h1 "Blue Springs" at bounding box center [502, 199] width 123 height 17
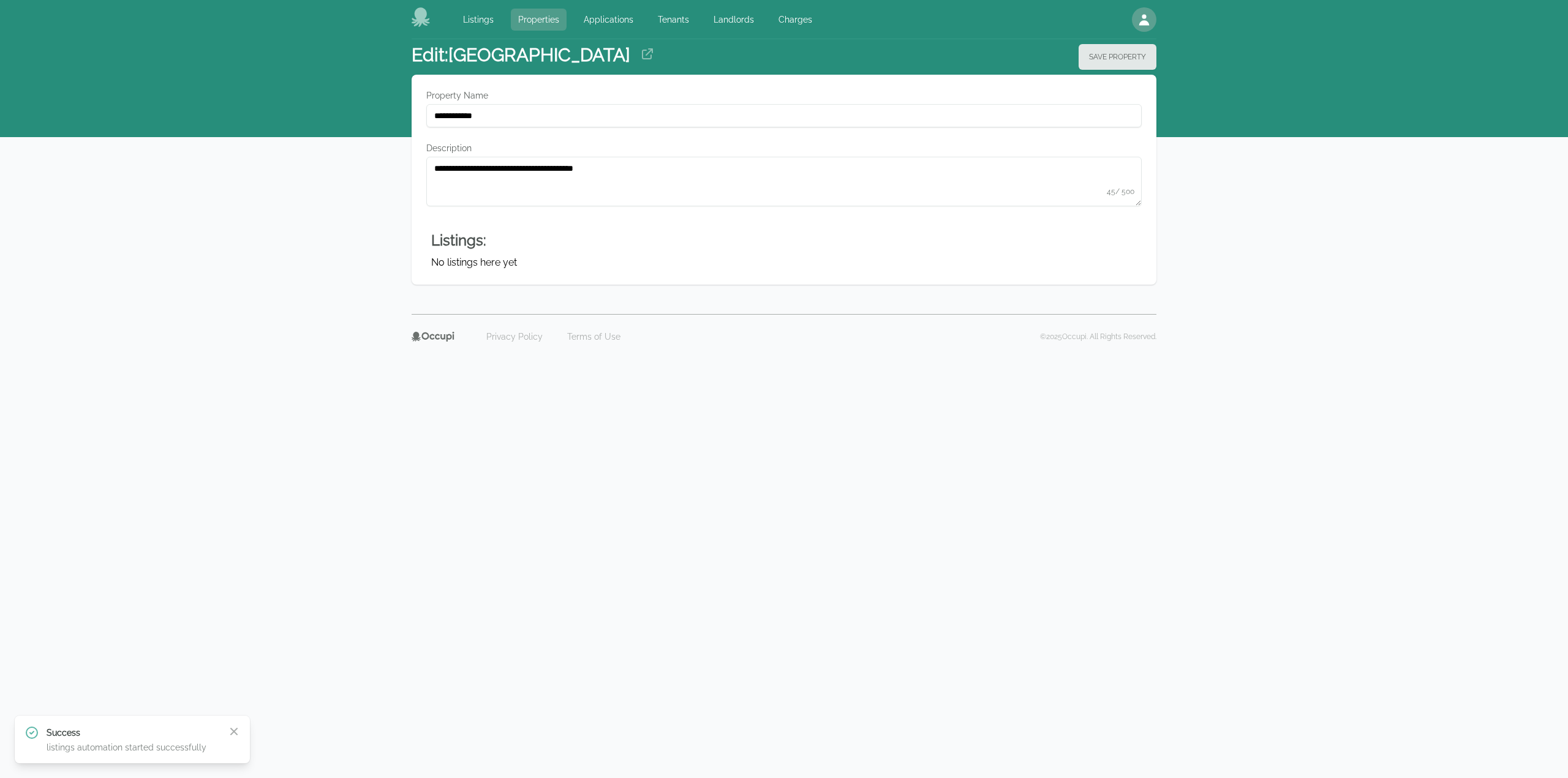
click at [535, 19] on link "Properties" at bounding box center [539, 19] width 56 height 22
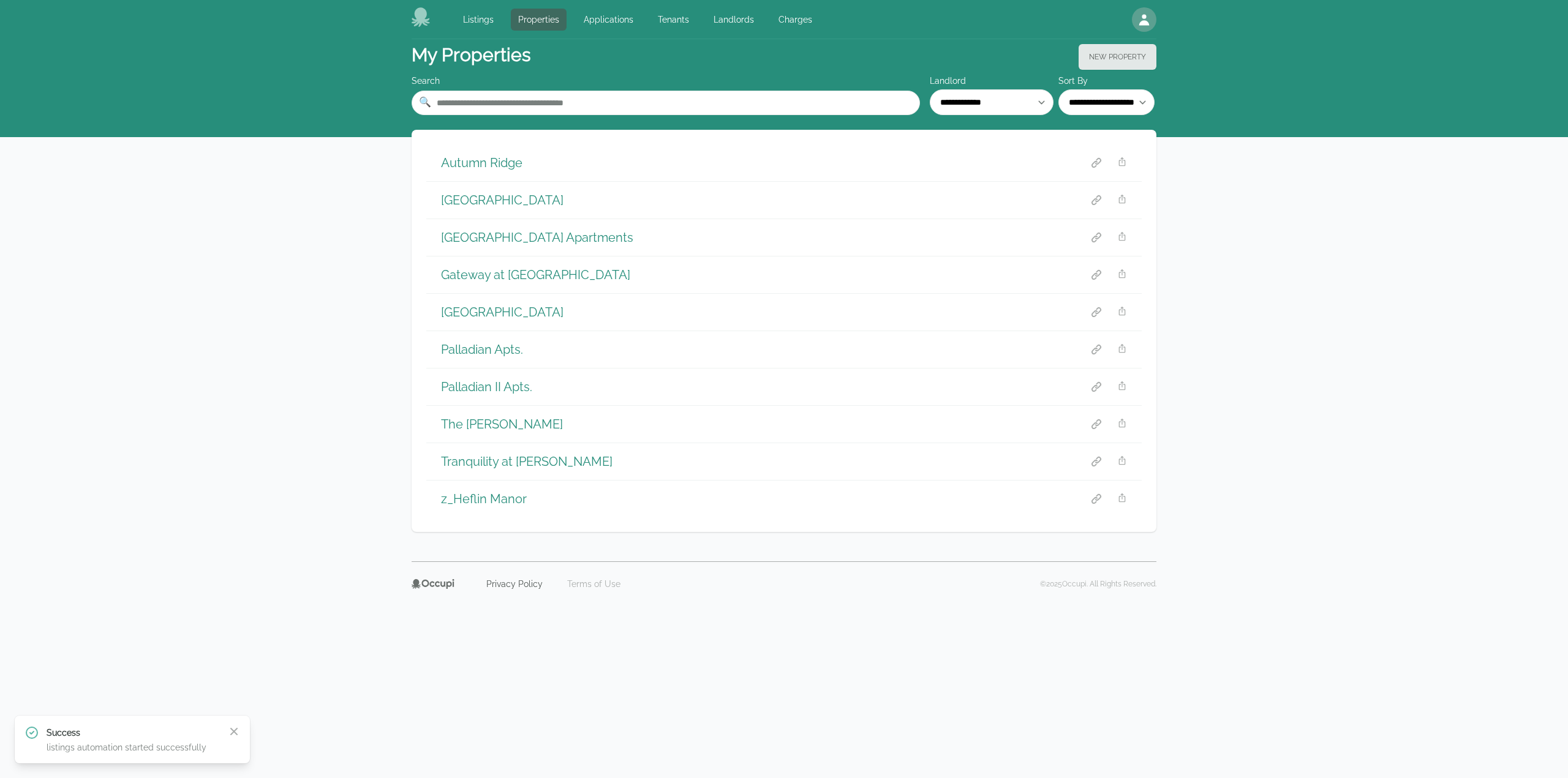
drag, startPoint x: 504, startPoint y: 352, endPoint x: 504, endPoint y: 342, distance: 10.0
click at [504, 352] on h1 "Palladian Apts." at bounding box center [482, 349] width 82 height 17
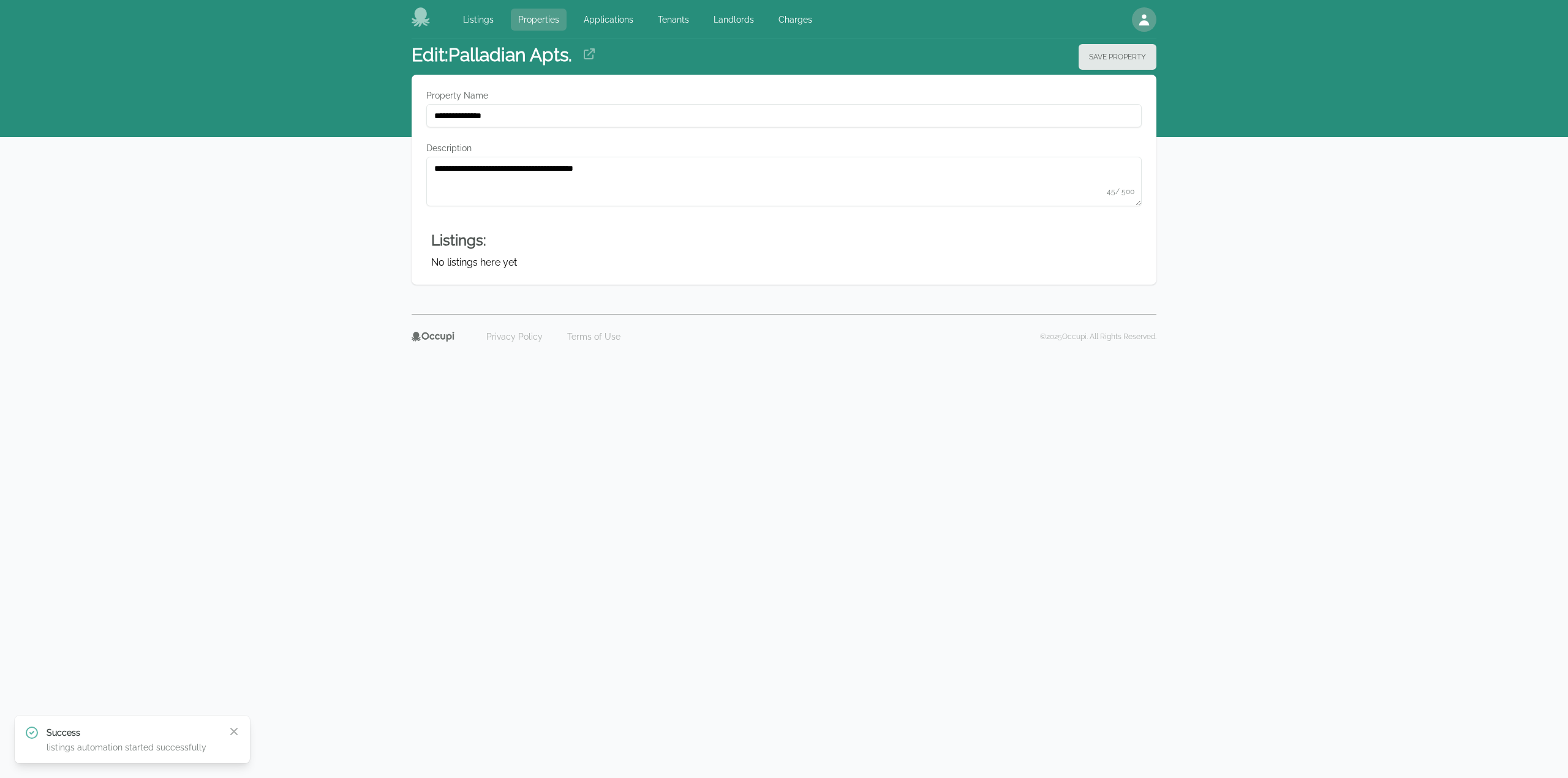
click at [543, 15] on link "Properties" at bounding box center [539, 19] width 56 height 22
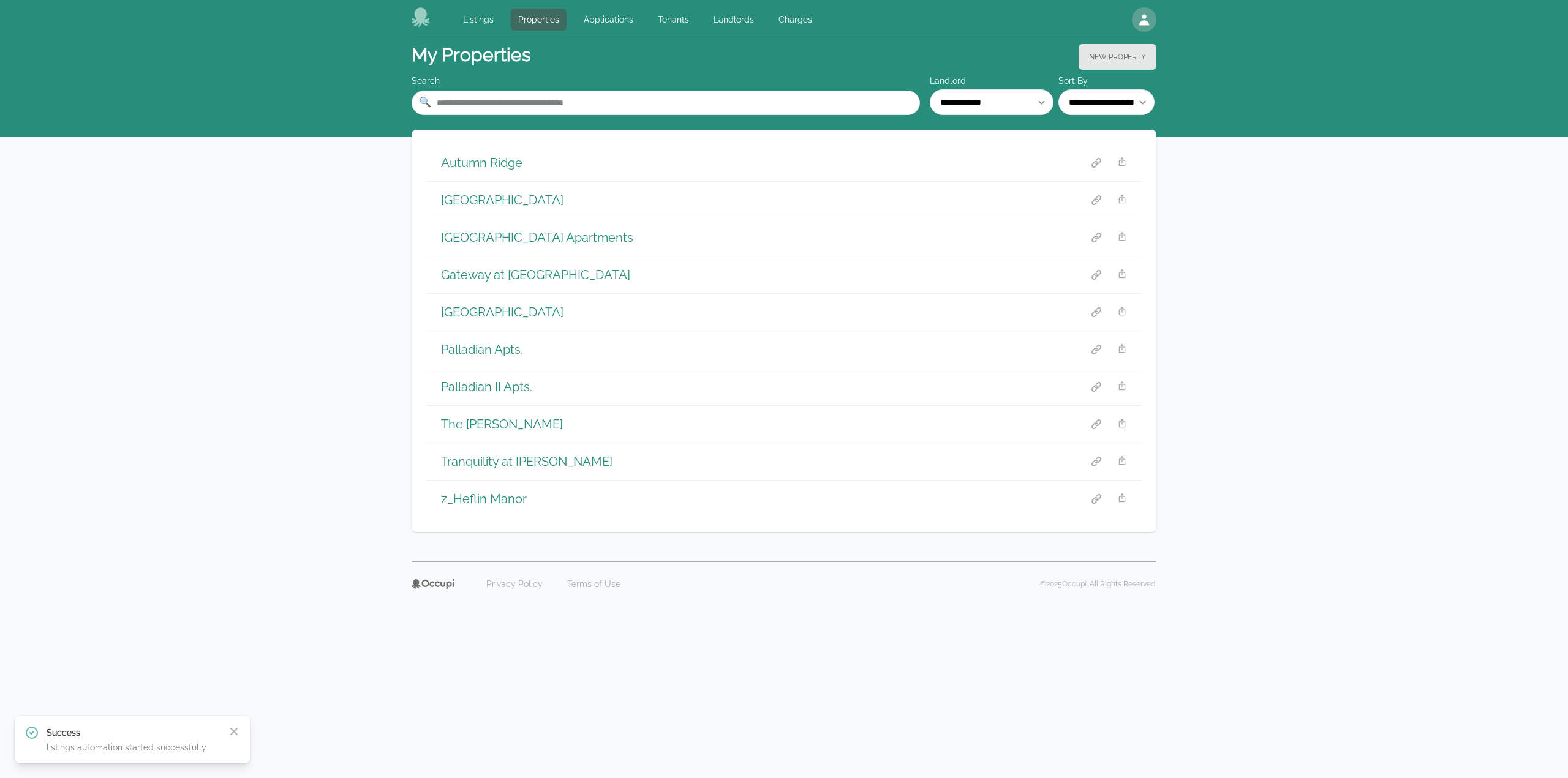
drag, startPoint x: 1402, startPoint y: 383, endPoint x: 1430, endPoint y: 331, distance: 59.1
click at [1403, 383] on div "**********" at bounding box center [784, 300] width 1568 height 522
click at [493, 349] on h1 "Palladian Apts." at bounding box center [482, 349] width 82 height 17
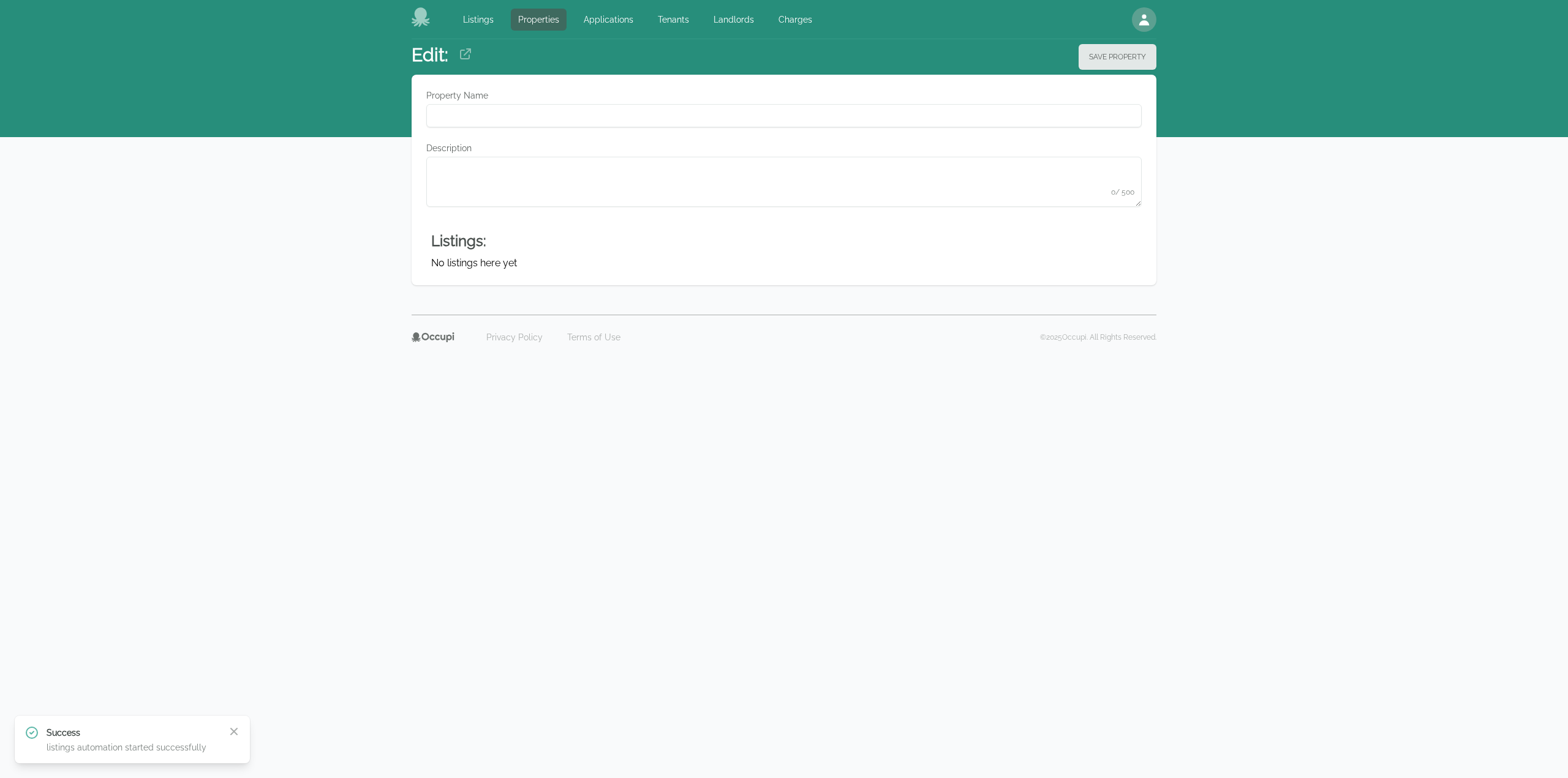
type Name "**********"
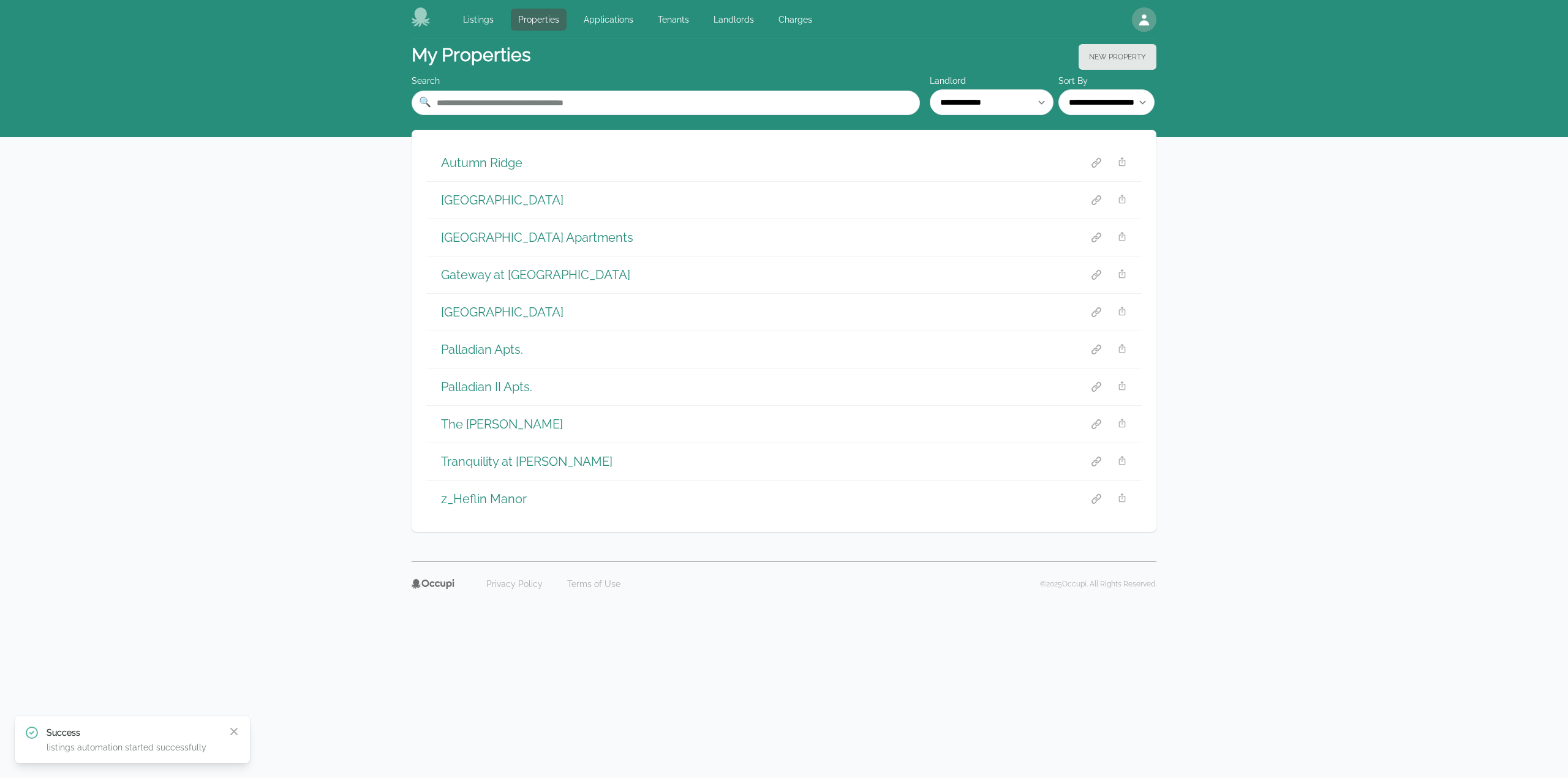
click at [476, 379] on h1 "Palladian II Apts." at bounding box center [486, 387] width 91 height 17
click at [476, 200] on h1 "Blue Springs" at bounding box center [502, 199] width 123 height 17
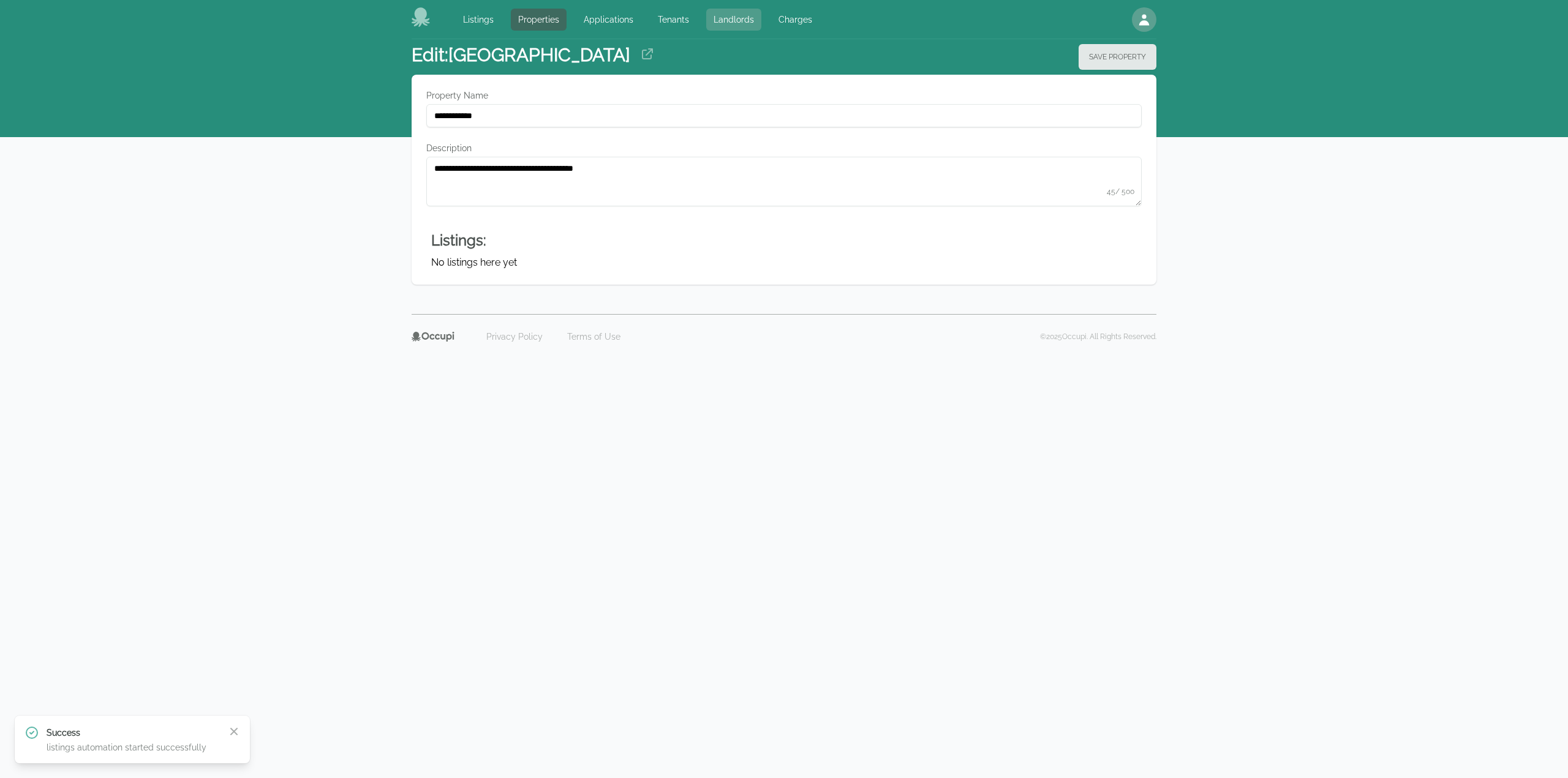
click at [712, 18] on link "Landlords" at bounding box center [734, 19] width 55 height 22
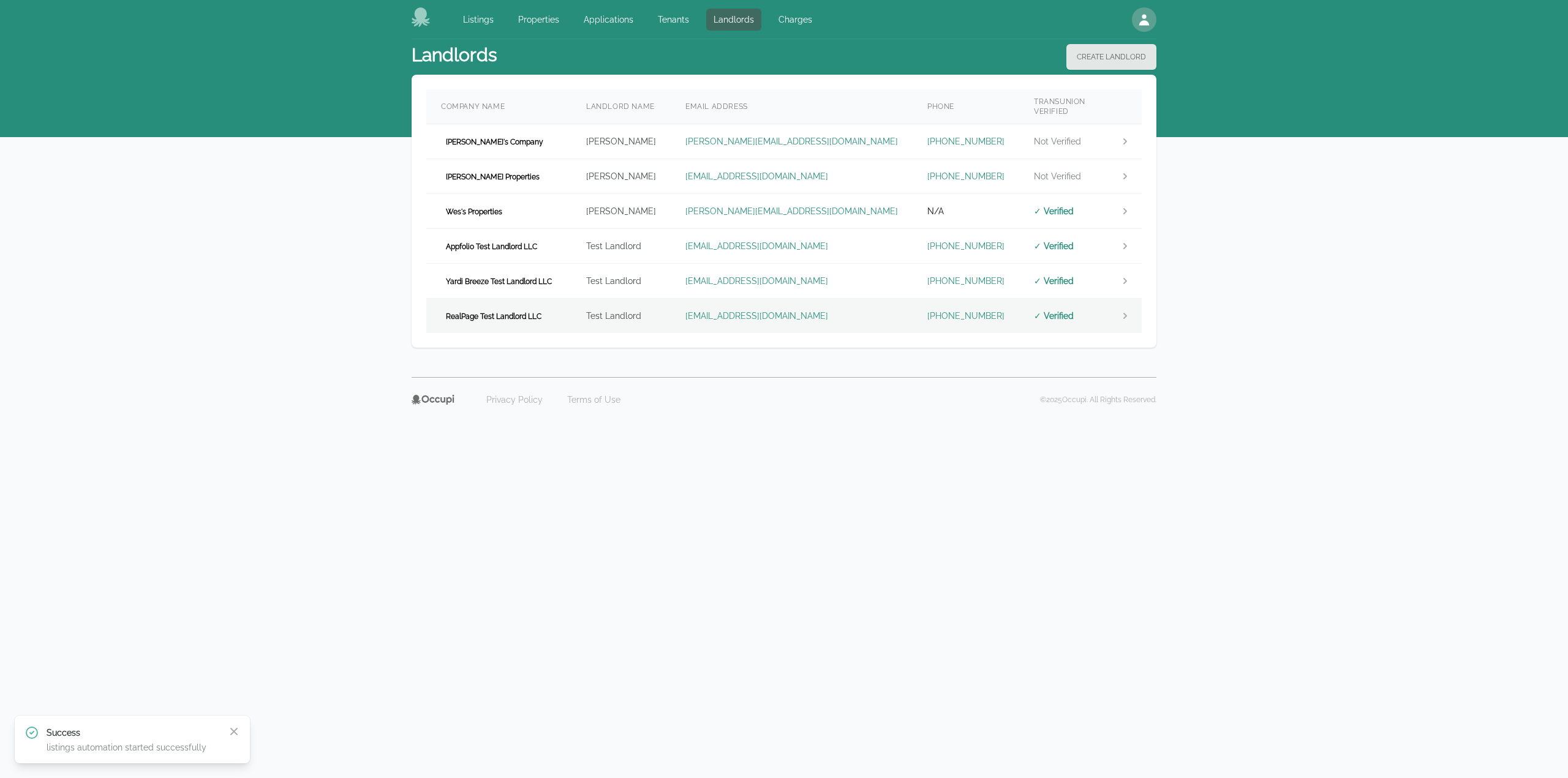
click at [544, 311] on span "RealPage Test Landlord LLC" at bounding box center [493, 316] width 105 height 12
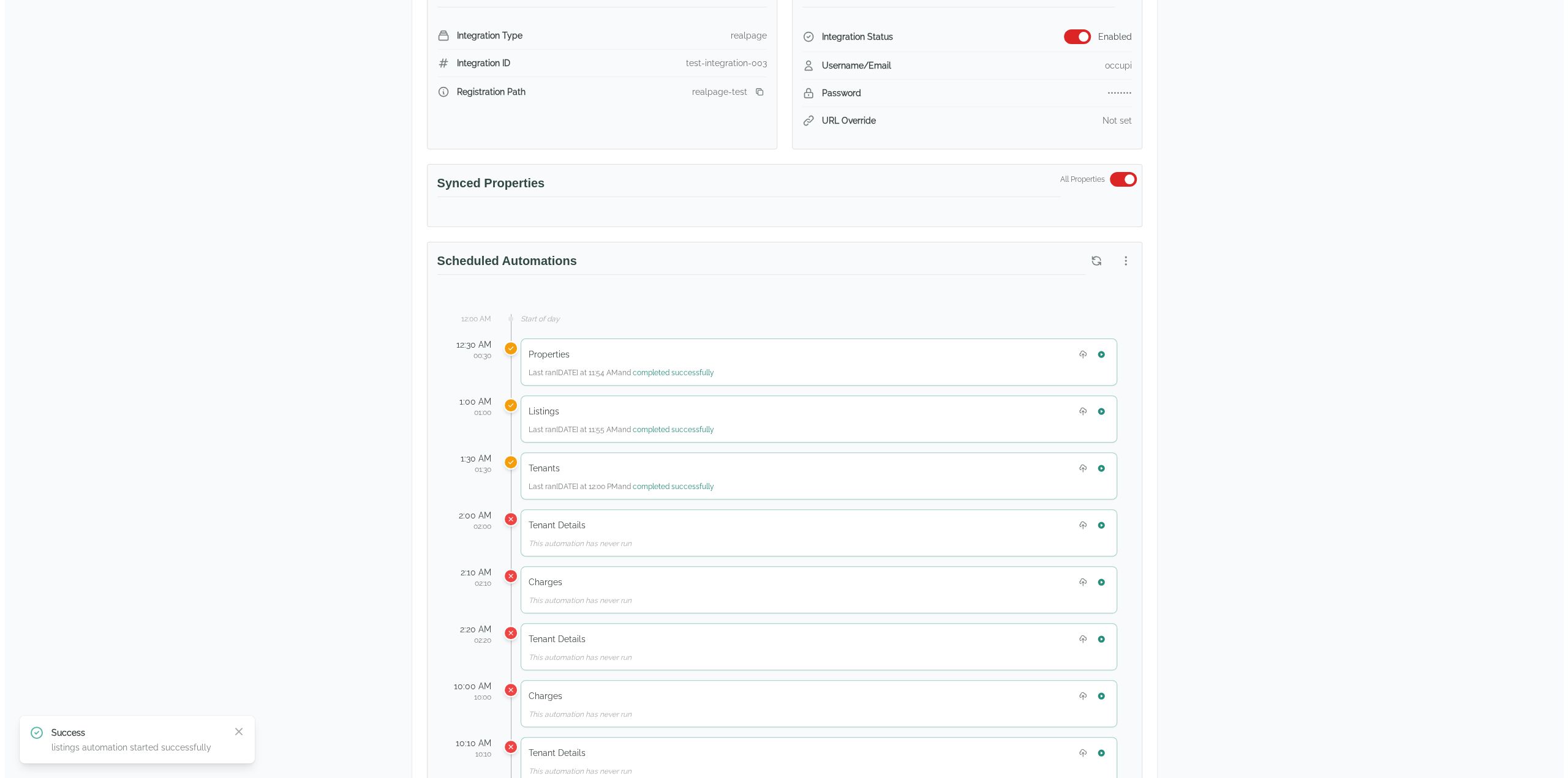
scroll to position [242, 0]
click at [1117, 255] on icon "button" at bounding box center [1121, 261] width 12 height 12
click at [1078, 315] on li "View Automation History" at bounding box center [1059, 307] width 151 height 22
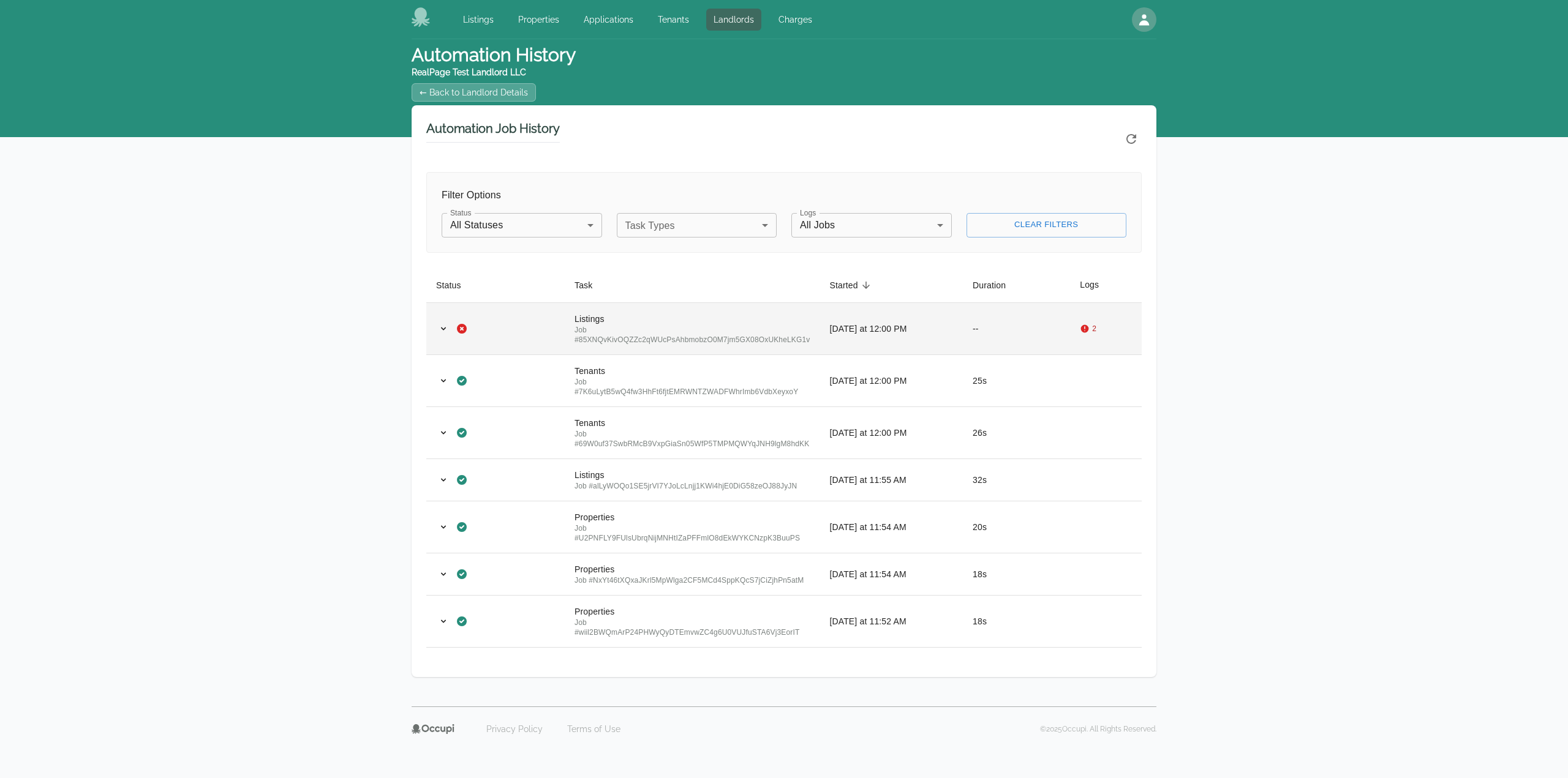
click at [1087, 344] on td "2" at bounding box center [1105, 328] width 72 height 52
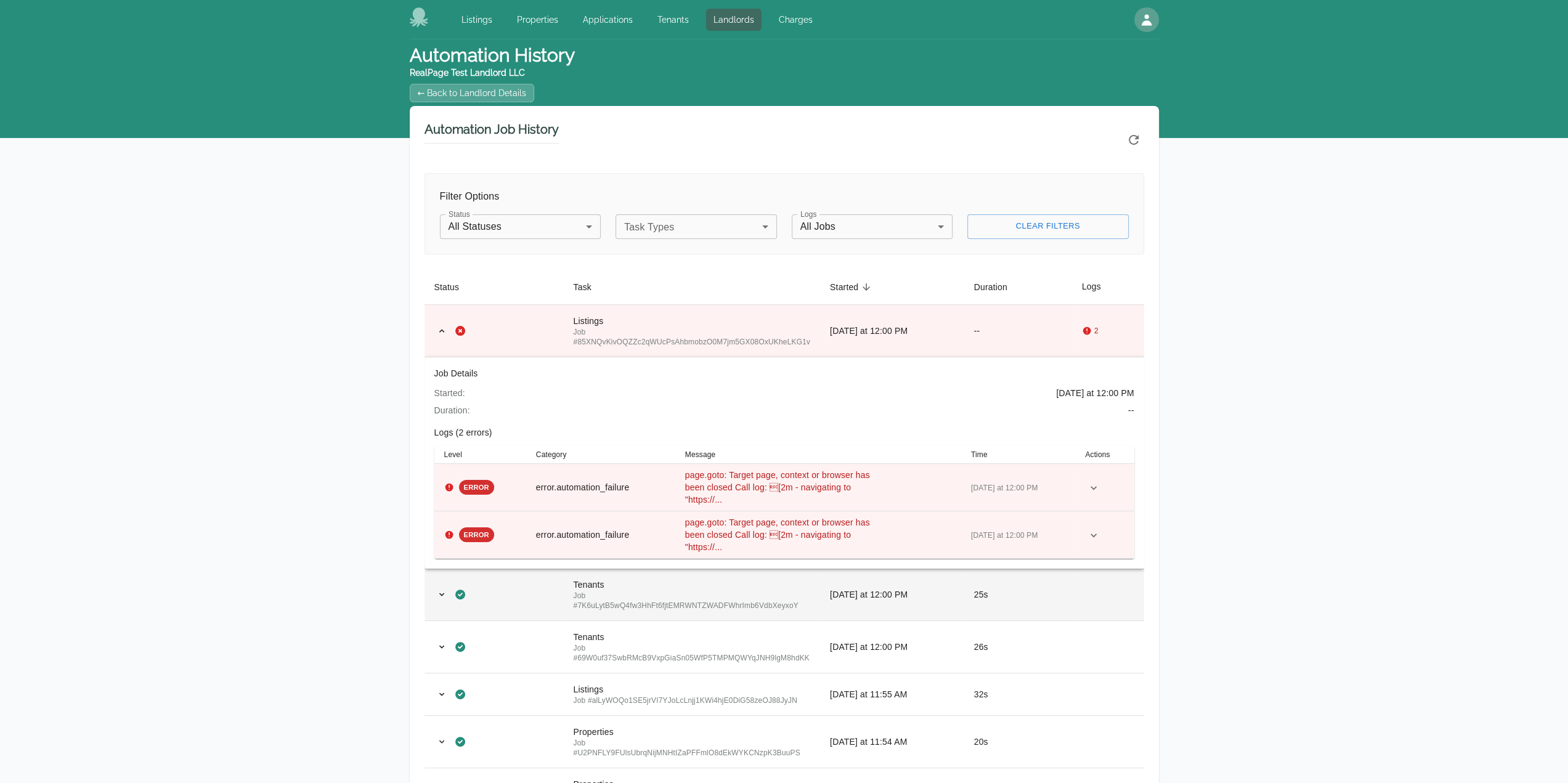
click at [996, 597] on td "25s" at bounding box center [1017, 595] width 108 height 52
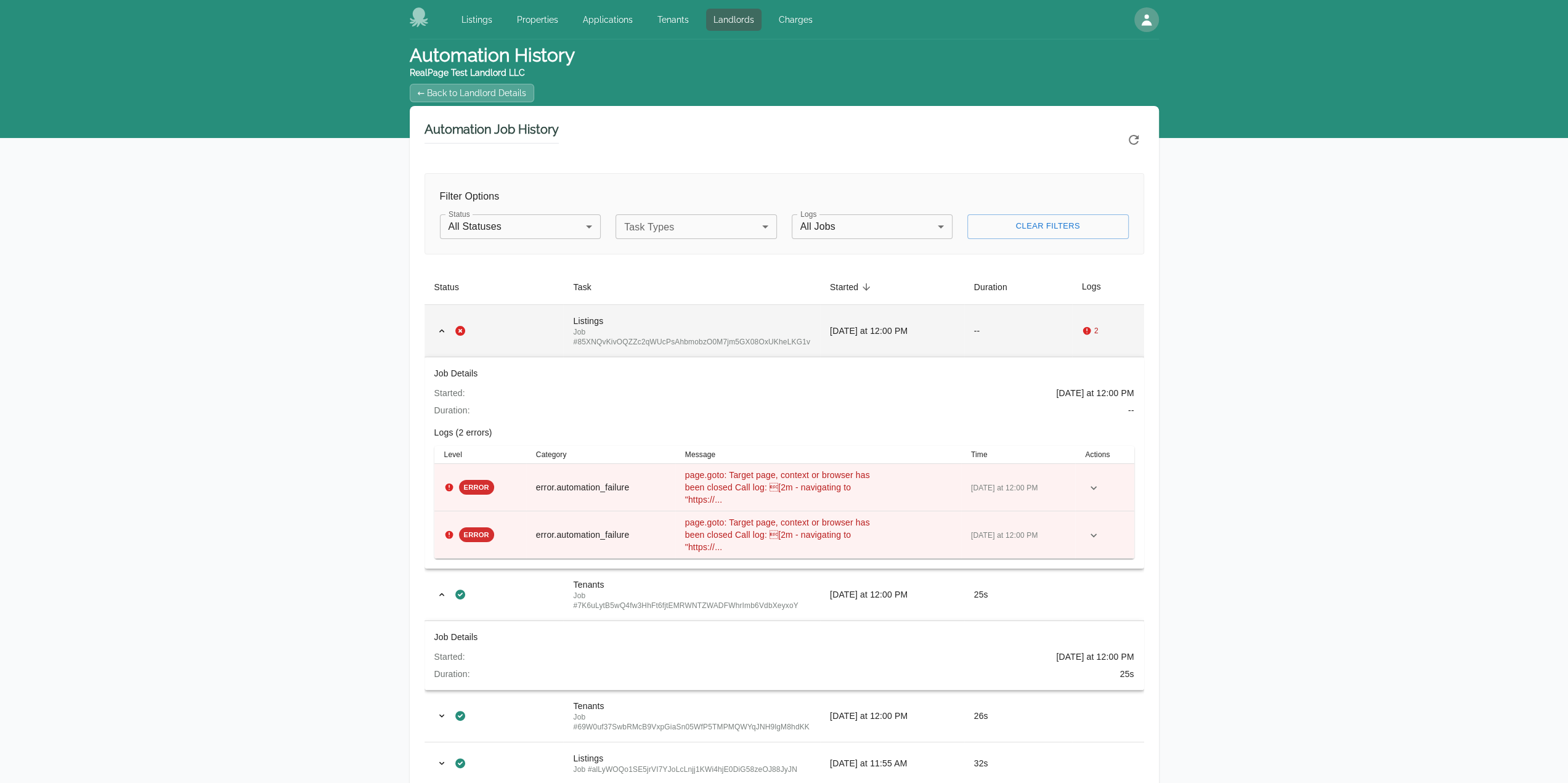
click at [672, 327] on div "Job # 85XNQvKivOQZZc2qWUcPsAhbmobzO0M7jm5GX08OxUKheLKG1v" at bounding box center [691, 337] width 236 height 19
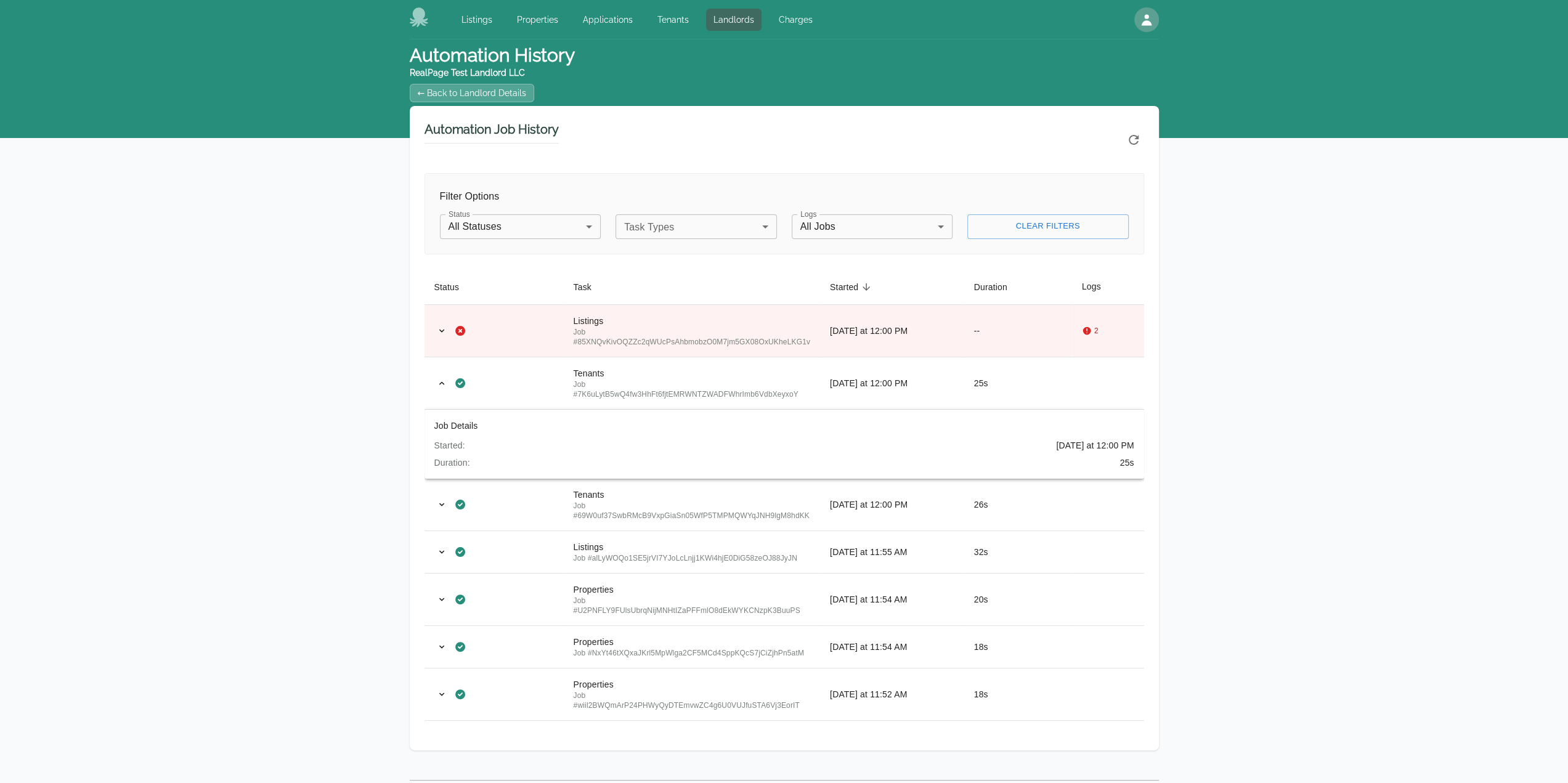
click at [1376, 335] on div "Automation History RealPage Test Landlord LLC ← Back to Landlord Details Automa…" at bounding box center [784, 410] width 1568 height 741
